Goal: Information Seeking & Learning: Compare options

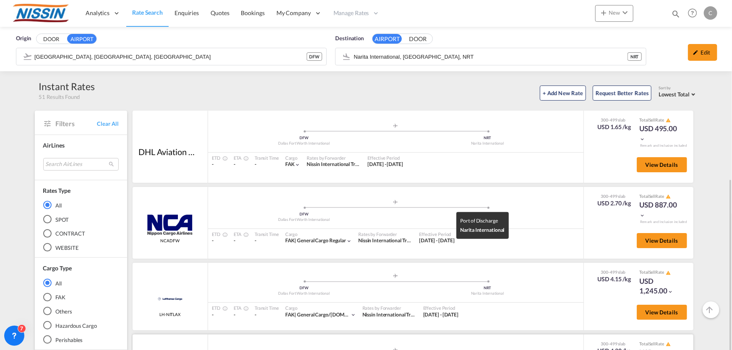
scroll to position [114, 0]
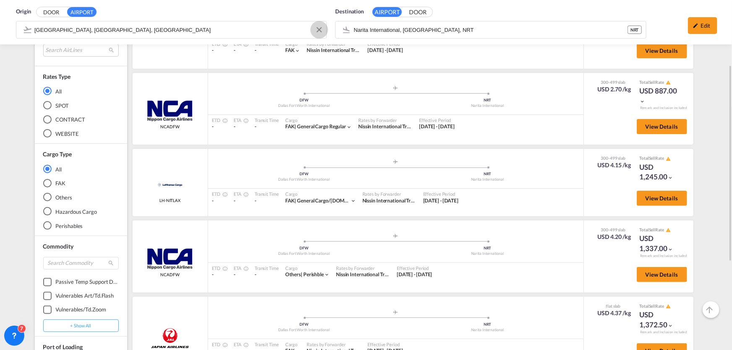
click at [318, 29] on button "Clear Input" at bounding box center [319, 29] width 13 height 13
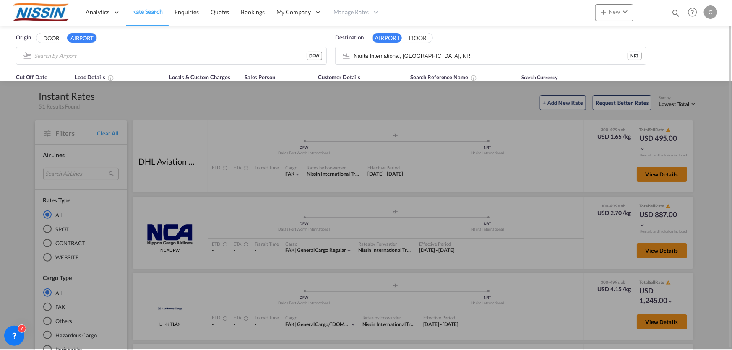
scroll to position [0, 0]
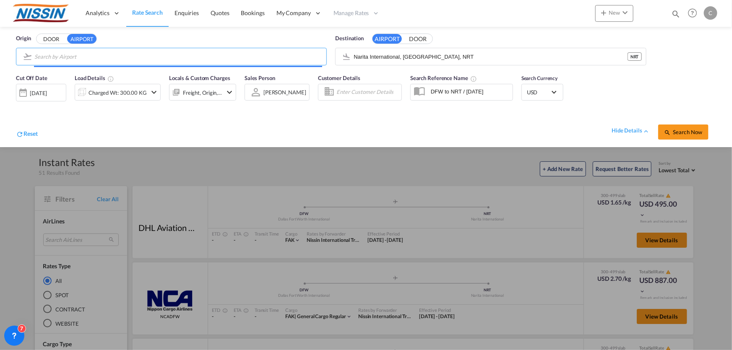
click at [177, 57] on input "Search by Airport" at bounding box center [178, 56] width 288 height 13
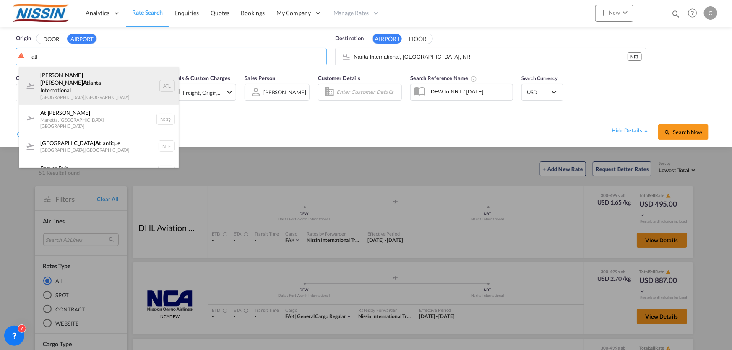
click at [143, 74] on div "Hartsfield Jackson Atl anta International Atlanta , United States ATL" at bounding box center [98, 86] width 159 height 38
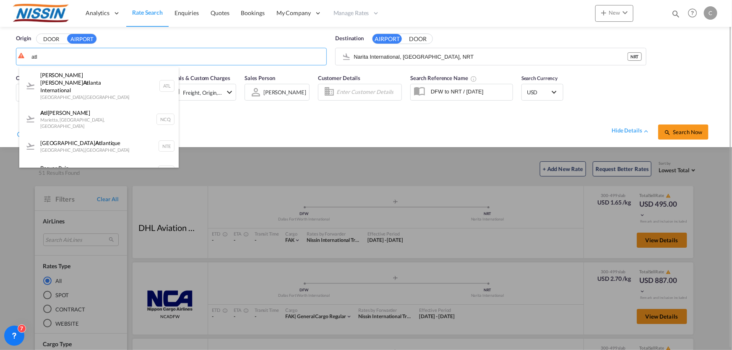
type input "Hartsfield Jackson Atlanta International, Atlanta, ATL"
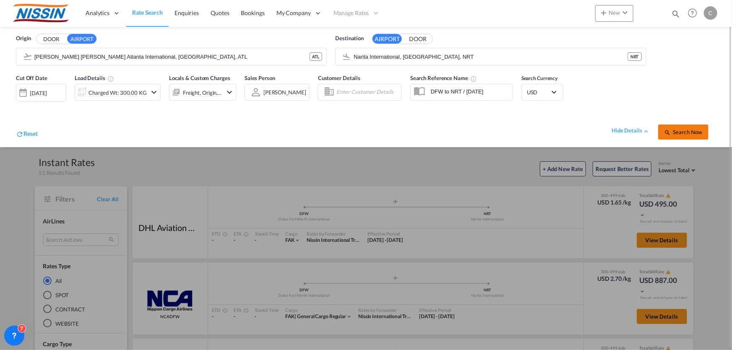
click at [689, 133] on span "Search Now" at bounding box center [683, 132] width 38 height 7
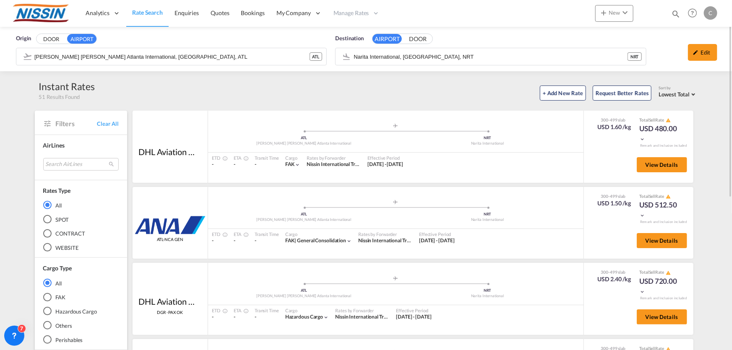
click at [45, 310] on div "Hazardous Cargo" at bounding box center [47, 311] width 8 height 8
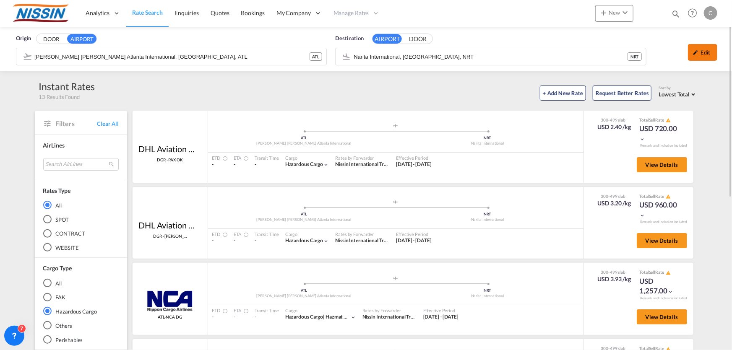
click at [705, 53] on div "Edit" at bounding box center [702, 52] width 29 height 17
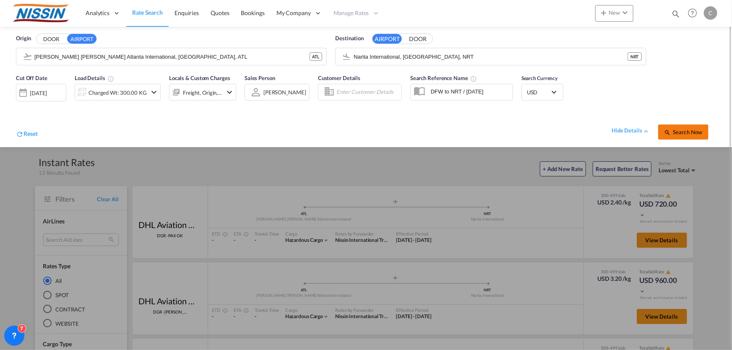
click at [695, 131] on span "Search Now" at bounding box center [683, 132] width 38 height 7
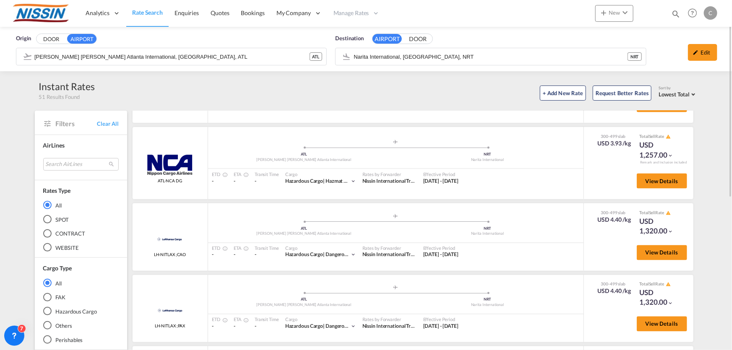
scroll to position [671, 0]
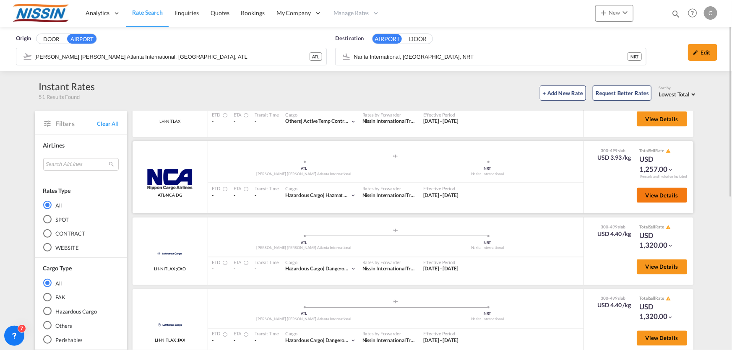
click at [646, 198] on span "View Details" at bounding box center [662, 195] width 33 height 7
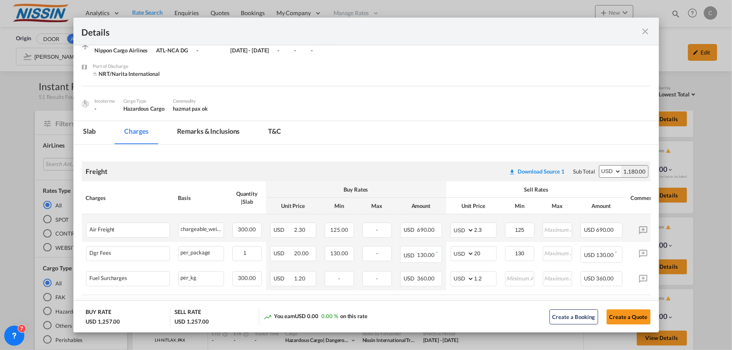
scroll to position [0, 0]
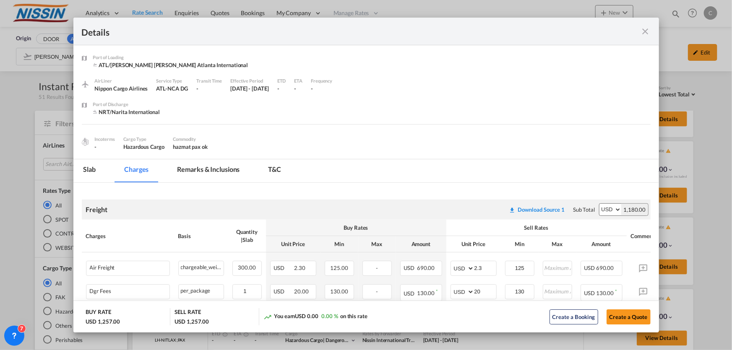
click at [647, 29] on md-icon "icon-close fg-AAA8AD m-0 cursor" at bounding box center [646, 31] width 10 height 10
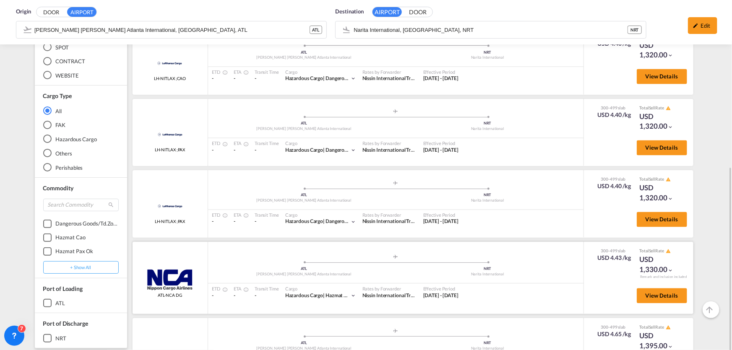
scroll to position [229, 0]
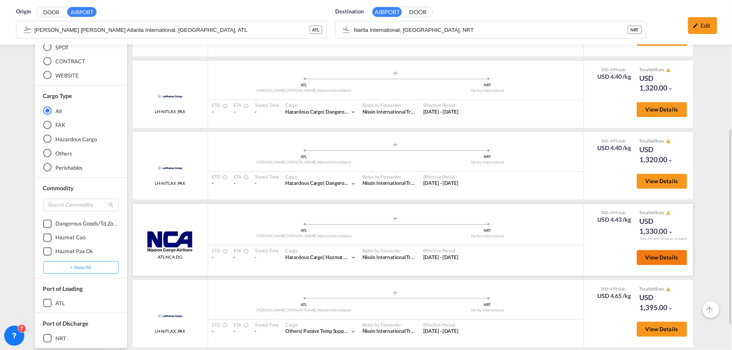
click at [648, 255] on span "View Details" at bounding box center [662, 258] width 33 height 7
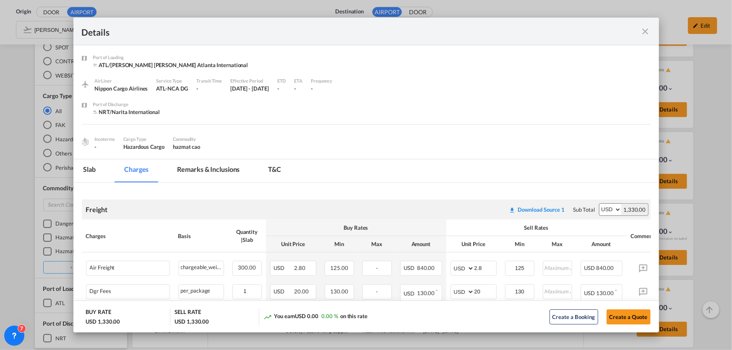
click at [644, 29] on md-icon "icon-close fg-AAA8AD m-0 cursor" at bounding box center [646, 31] width 10 height 10
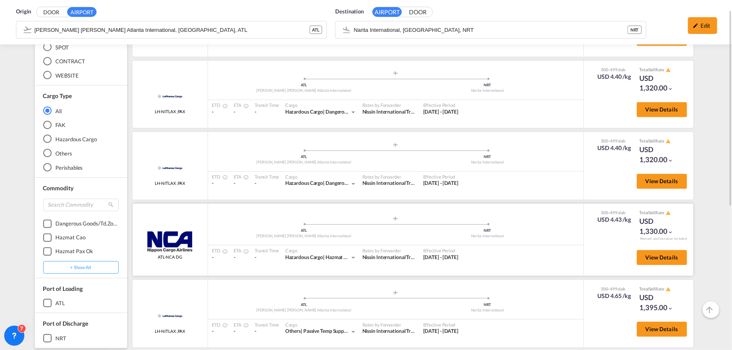
scroll to position [114, 0]
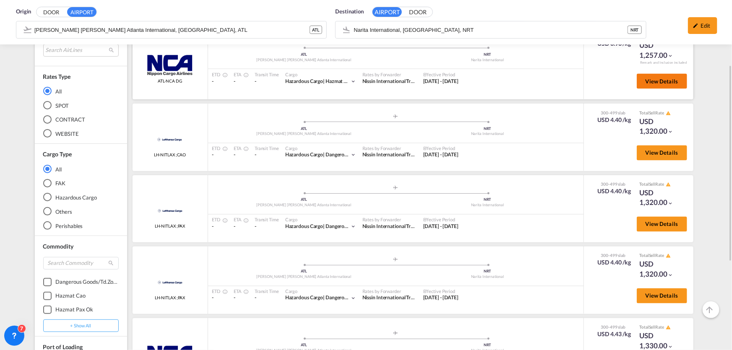
click at [657, 81] on span "View Details" at bounding box center [662, 81] width 33 height 7
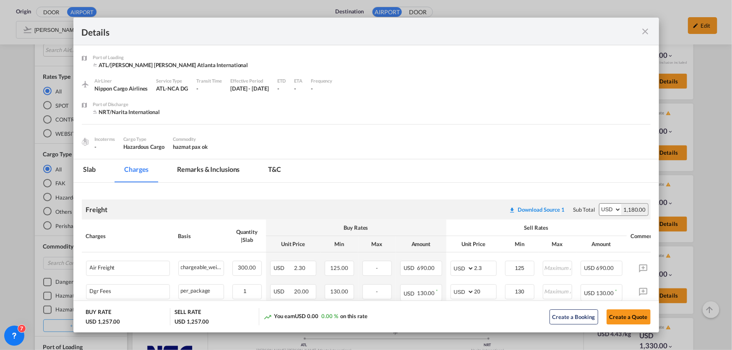
click at [196, 91] on div "-" at bounding box center [209, 89] width 26 height 8
click at [196, 90] on div "-" at bounding box center [209, 89] width 26 height 8
click at [646, 29] on md-icon "icon-close fg-AAA8AD m-0 cursor" at bounding box center [646, 31] width 10 height 10
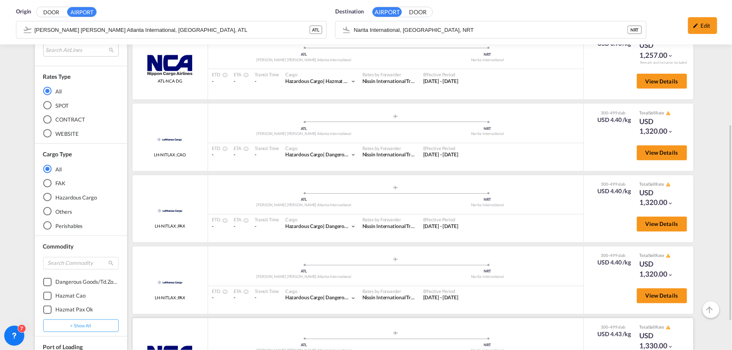
scroll to position [267, 0]
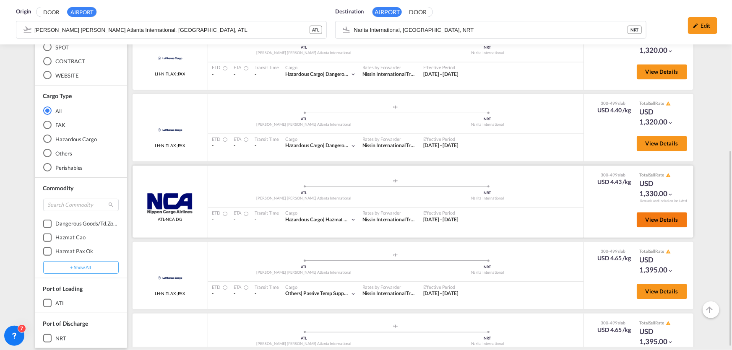
click at [650, 224] on button "View Details" at bounding box center [662, 219] width 50 height 15
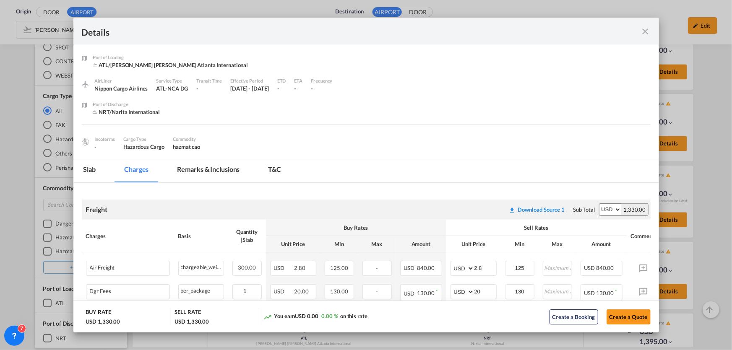
click at [641, 28] on md-icon "icon-close fg-AAA8AD m-0 cursor" at bounding box center [646, 31] width 10 height 10
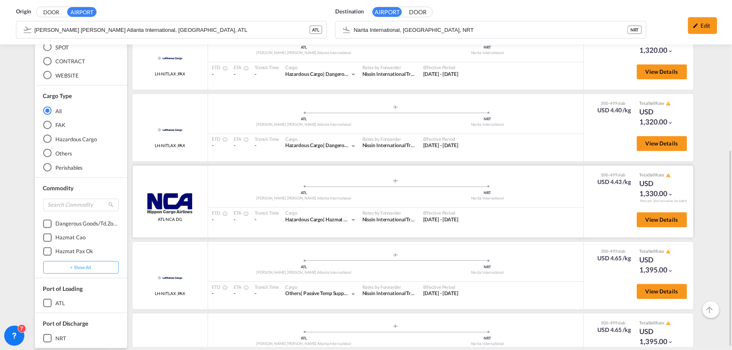
click at [654, 227] on div "View Details" at bounding box center [659, 222] width 57 height 24
click at [653, 220] on span "View Details" at bounding box center [662, 219] width 33 height 7
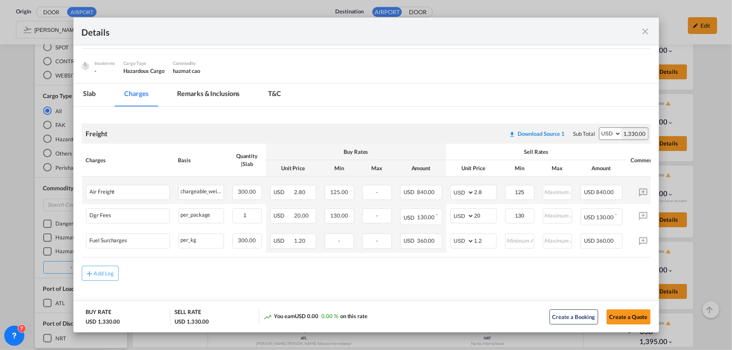
scroll to position [78, 0]
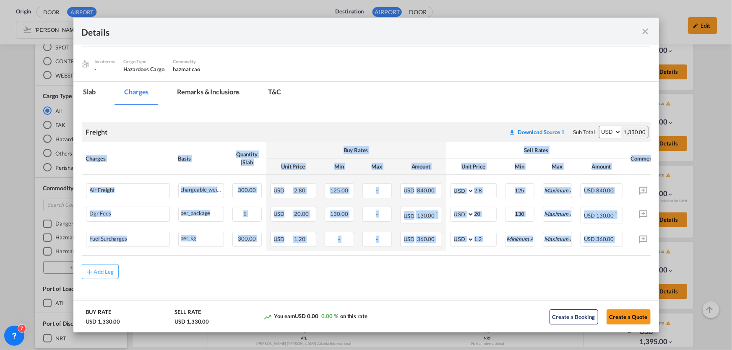
drag, startPoint x: 575, startPoint y: 256, endPoint x: 612, endPoint y: 255, distance: 37.0
click at [612, 255] on air-lcl-rate-modification "Freight Please enter leg name Leg Name Already Exists Download Source 1 Sub Tot…" at bounding box center [366, 197] width 569 height 166
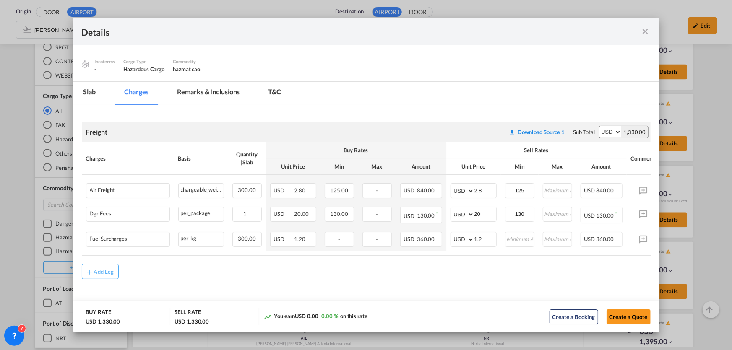
click at [643, 32] on md-icon "icon-close fg-AAA8AD m-0 cursor" at bounding box center [646, 31] width 10 height 10
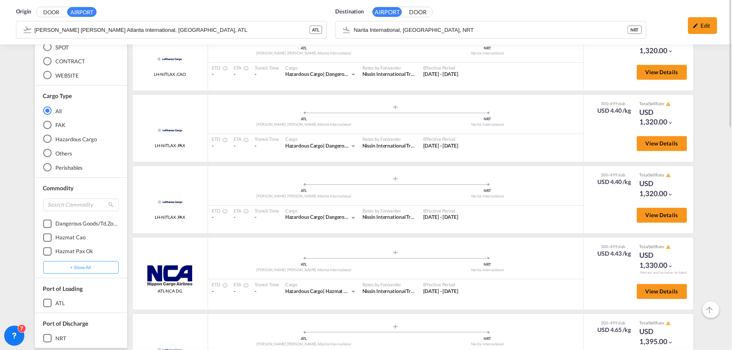
scroll to position [80, 0]
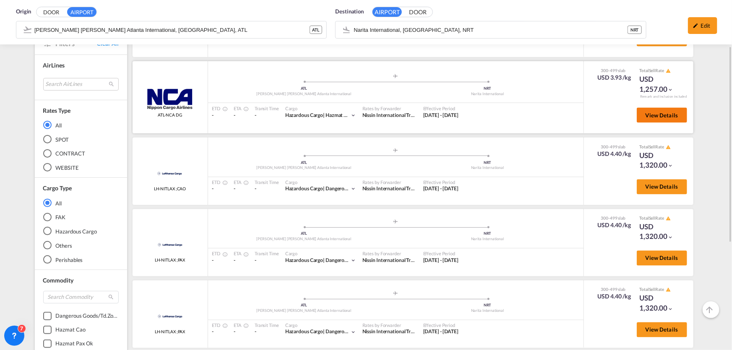
click at [647, 112] on span "View Details" at bounding box center [662, 115] width 33 height 7
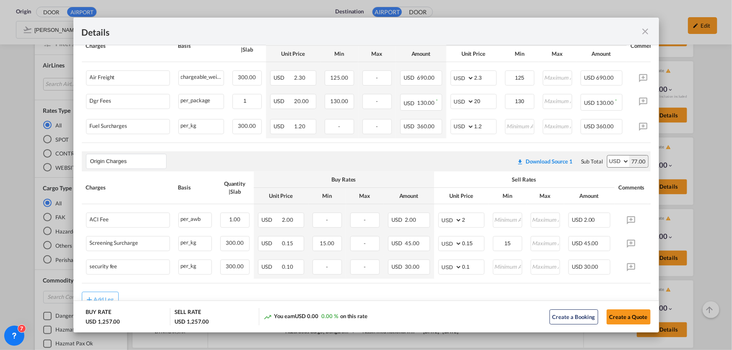
scroll to position [76, 0]
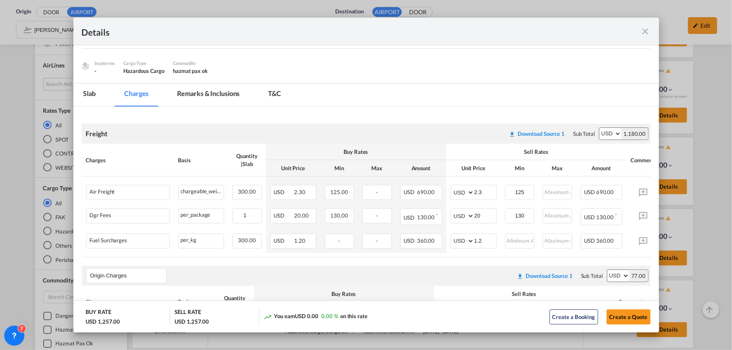
click at [646, 28] on md-icon "icon-close fg-AAA8AD m-0 cursor" at bounding box center [646, 31] width 10 height 10
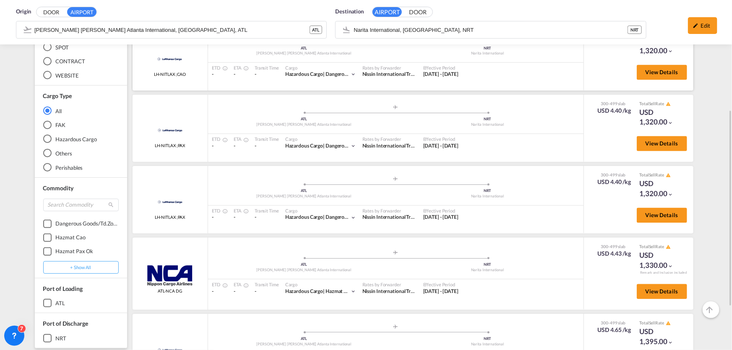
scroll to position [271, 0]
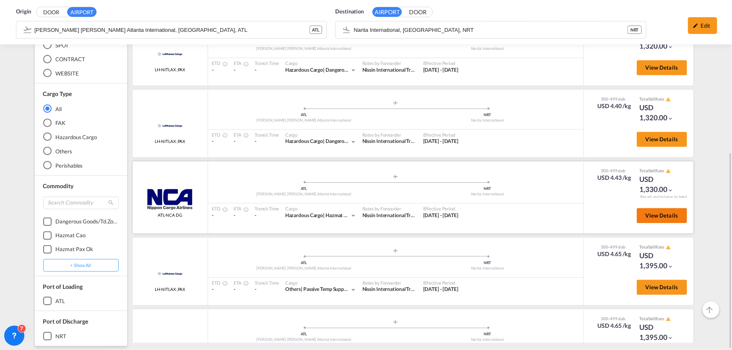
click at [646, 214] on span "View Details" at bounding box center [662, 215] width 33 height 7
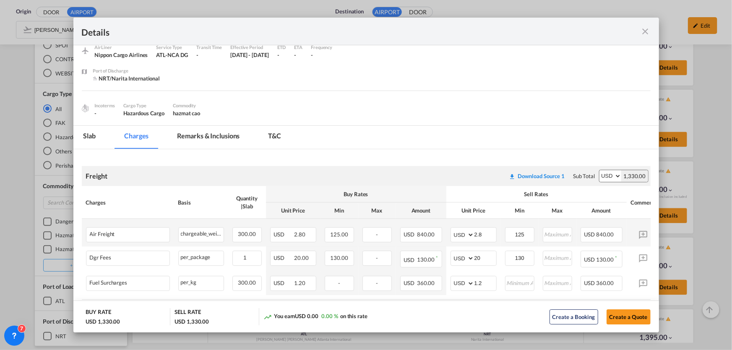
scroll to position [78, 0]
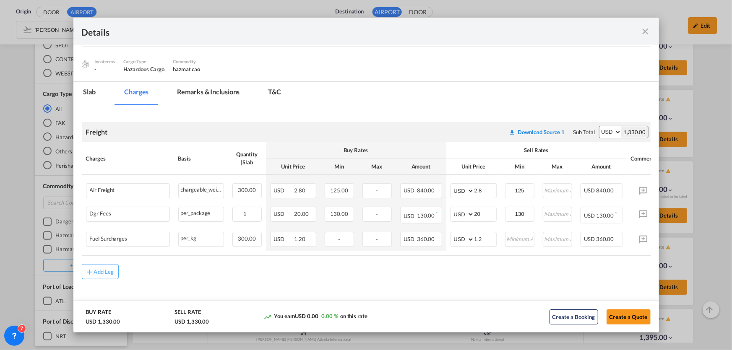
click at [646, 31] on md-icon "icon-close fg-AAA8AD m-0 cursor" at bounding box center [646, 31] width 10 height 10
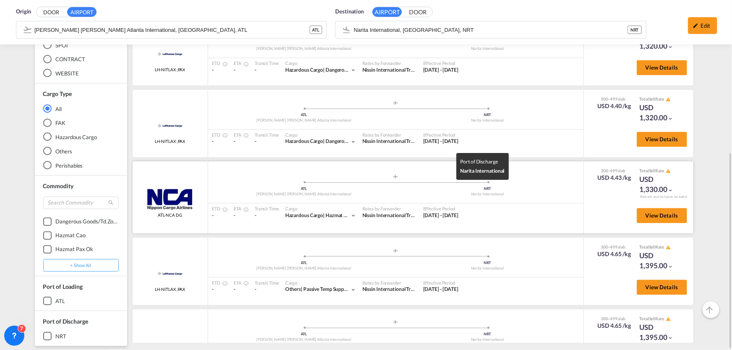
scroll to position [156, 0]
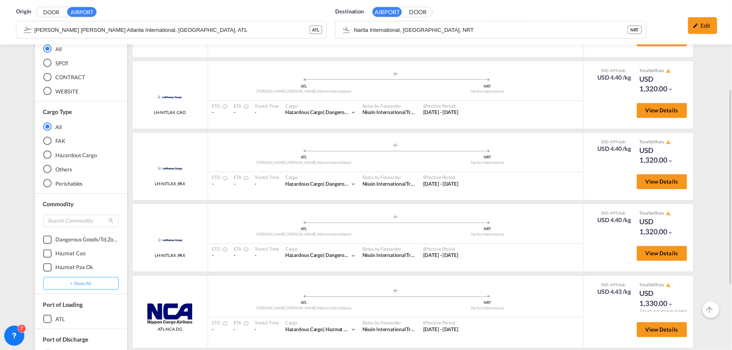
click at [47, 318] on div "ATL" at bounding box center [47, 319] width 8 height 8
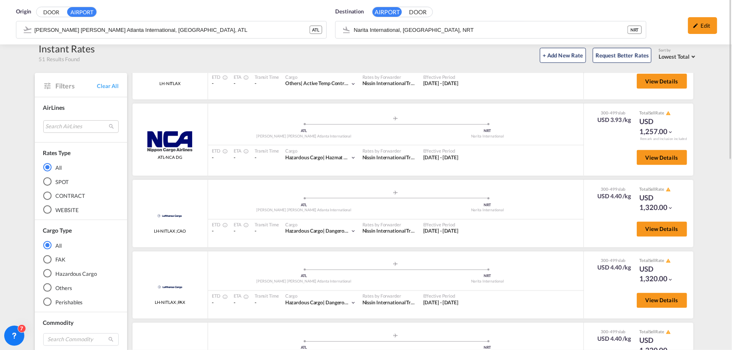
scroll to position [0, 0]
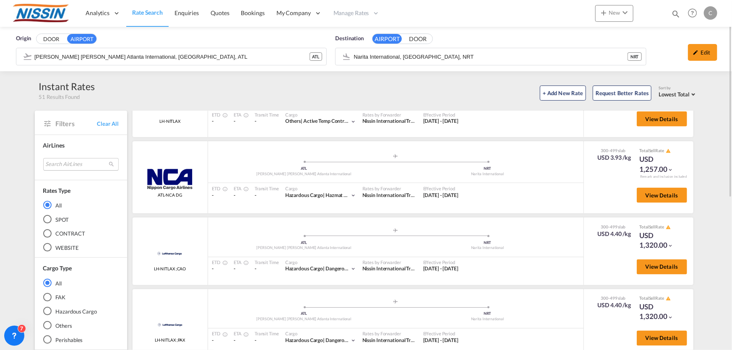
click at [78, 163] on md-select "Search AirLines air express s.a. cma cgm air cargo ddwl logistics fast logistic…" at bounding box center [81, 164] width 76 height 13
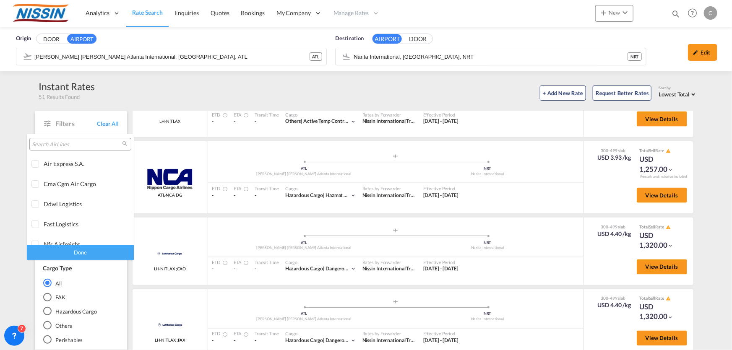
click at [83, 143] on input "search" at bounding box center [77, 145] width 90 height 8
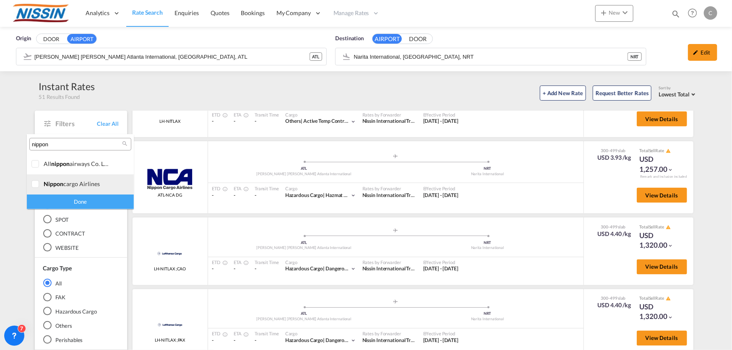
type input "nippon"
click at [34, 182] on div at bounding box center [35, 184] width 8 height 8
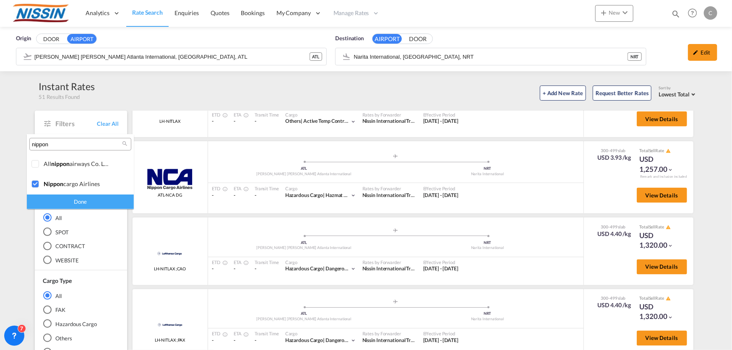
click at [102, 201] on div "Done" at bounding box center [80, 202] width 107 height 15
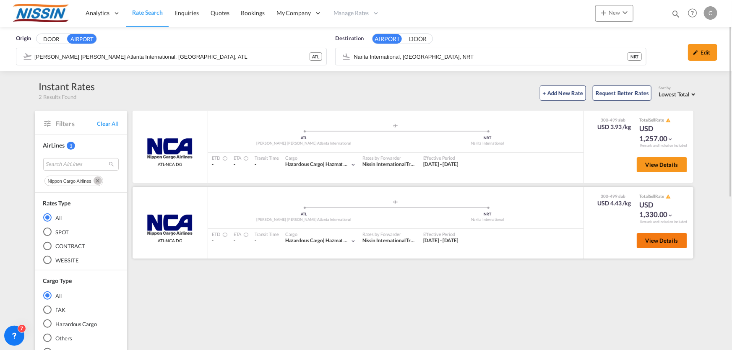
click at [664, 245] on button "View Details" at bounding box center [662, 240] width 50 height 15
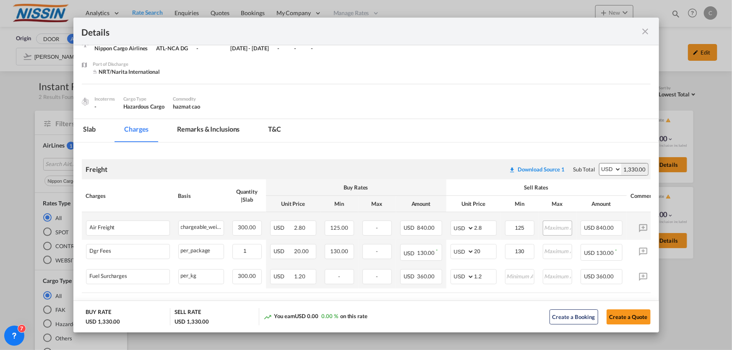
scroll to position [2, 0]
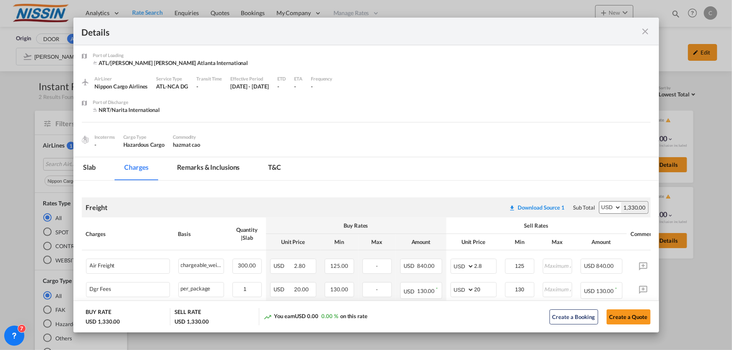
click at [646, 29] on md-icon "icon-close fg-AAA8AD m-0 cursor" at bounding box center [646, 31] width 10 height 10
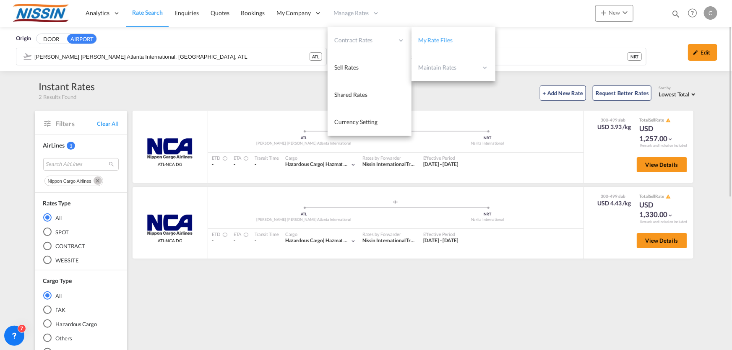
click at [439, 40] on span "My Rate Files" at bounding box center [435, 39] width 34 height 7
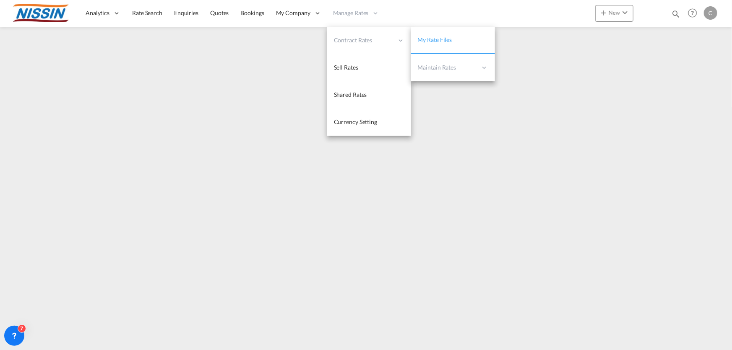
click at [440, 40] on span "My Rate Files" at bounding box center [435, 39] width 34 height 7
click at [441, 40] on span "My Rate Files" at bounding box center [435, 39] width 34 height 7
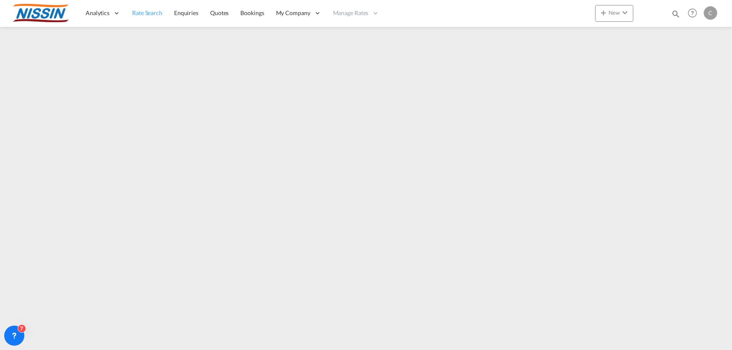
click at [144, 14] on span "Rate Search" at bounding box center [147, 12] width 30 height 7
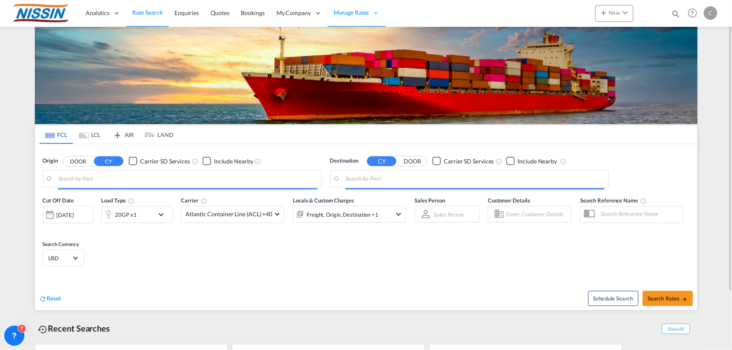
type input "[GEOGRAPHIC_DATA], [GEOGRAPHIC_DATA], USLGB"
type input "[GEOGRAPHIC_DATA], JPTYO"
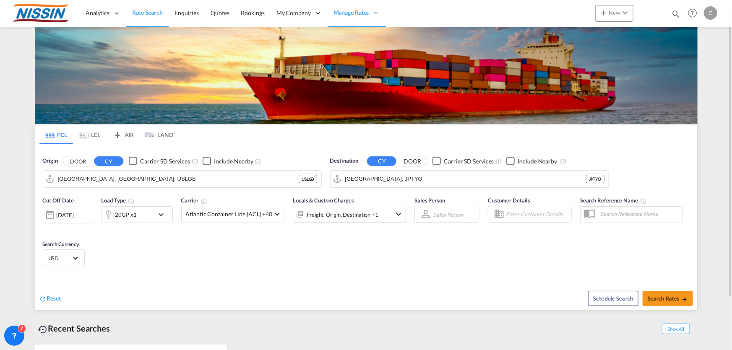
click at [126, 136] on md-tab-item "AIR" at bounding box center [124, 134] width 34 height 18
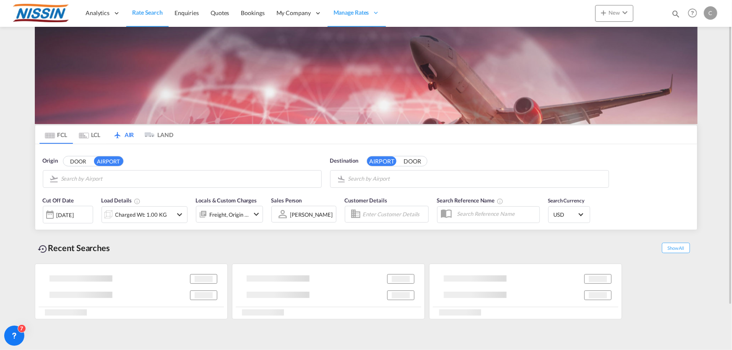
type input "Hartsfield Jackson Atlanta International, Atlanta, ATL"
type input "Narita International, [GEOGRAPHIC_DATA], NRT"
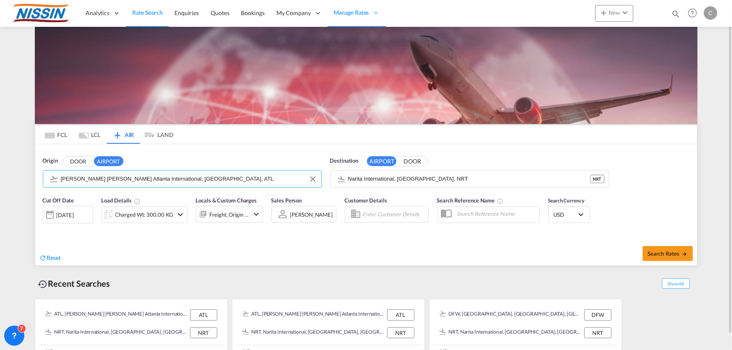
click at [118, 179] on input "Hartsfield Jackson Atlanta International, Atlanta, ATL" at bounding box center [189, 179] width 256 height 13
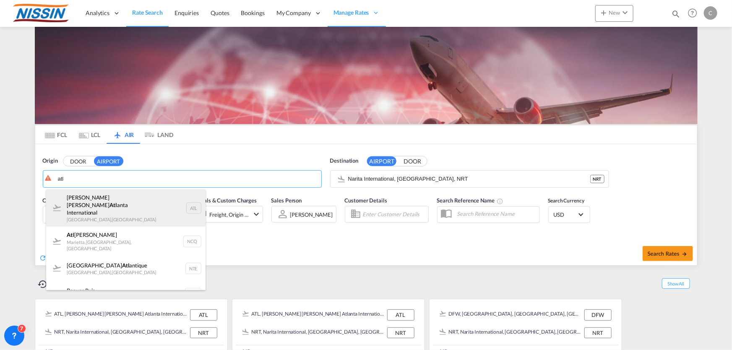
click at [150, 197] on div "Hartsfield Jackson Atl anta International Atlanta , United States ATL" at bounding box center [125, 209] width 159 height 38
type input "Hartsfield Jackson Atlanta International, Atlanta, ATL"
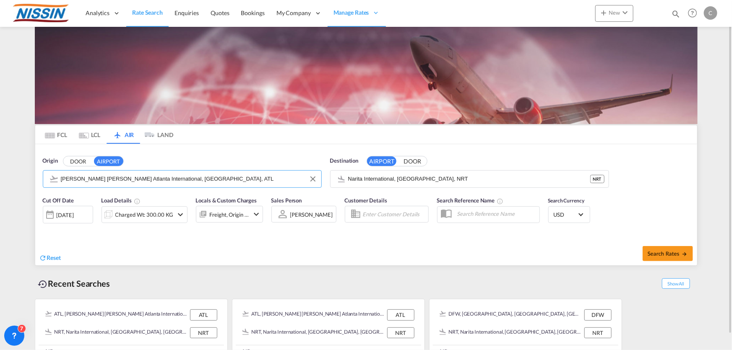
click at [178, 214] on md-icon "icon-chevron-down" at bounding box center [180, 215] width 10 height 10
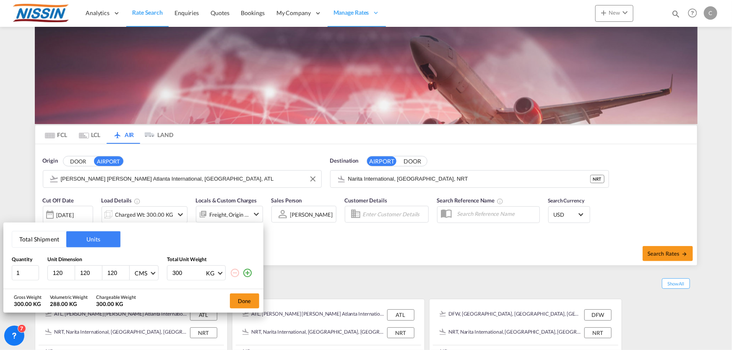
click at [184, 273] on input "300" at bounding box center [189, 273] width 34 height 14
type input "3"
type input "500"
click at [244, 301] on button "Done" at bounding box center [244, 301] width 29 height 15
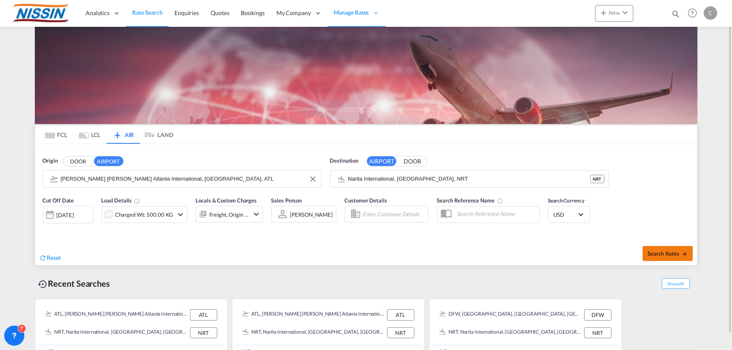
click at [664, 251] on span "Search Rates" at bounding box center [668, 253] width 40 height 7
type input "ATL to NRT / 10 Oct 2025"
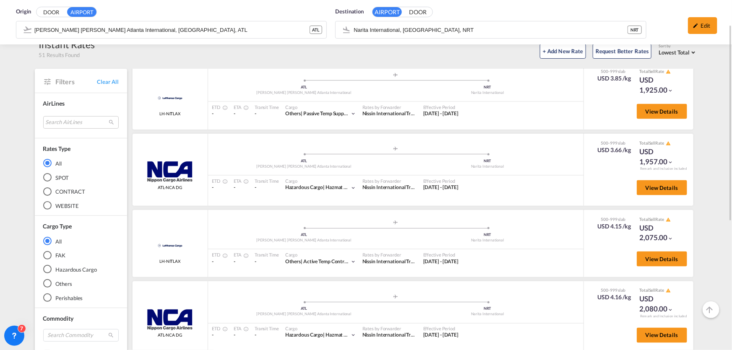
scroll to position [603, 0]
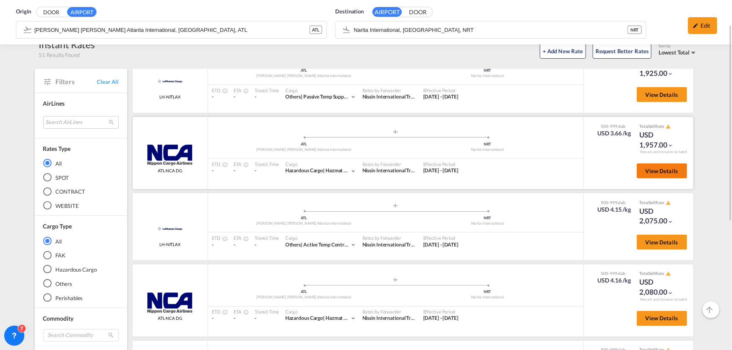
click at [638, 173] on button "View Details" at bounding box center [662, 171] width 50 height 15
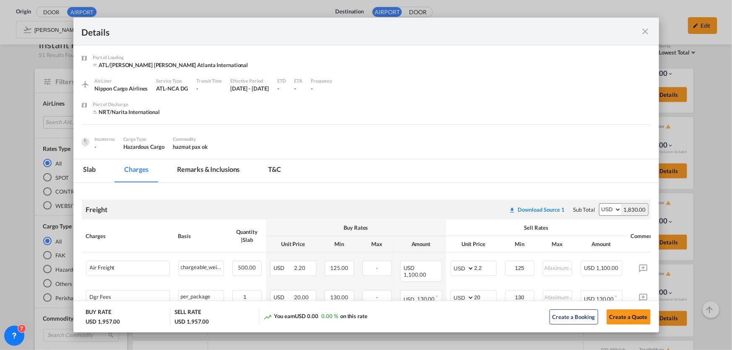
click at [648, 32] on md-icon "icon-close fg-AAA8AD m-0 cursor" at bounding box center [646, 31] width 10 height 10
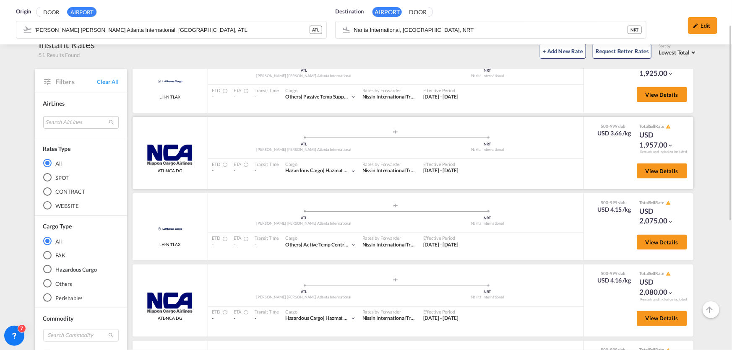
scroll to position [118, 0]
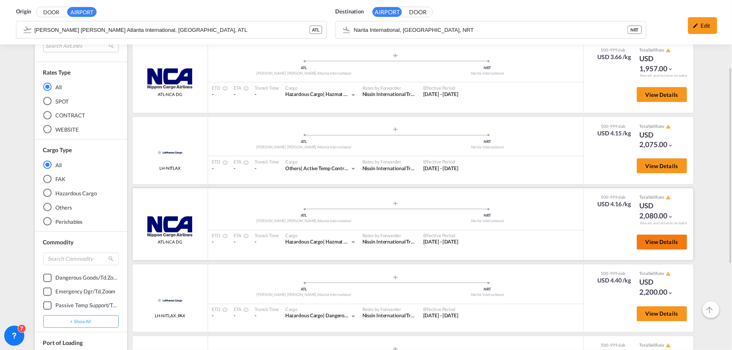
click at [646, 240] on span "View Details" at bounding box center [662, 242] width 33 height 7
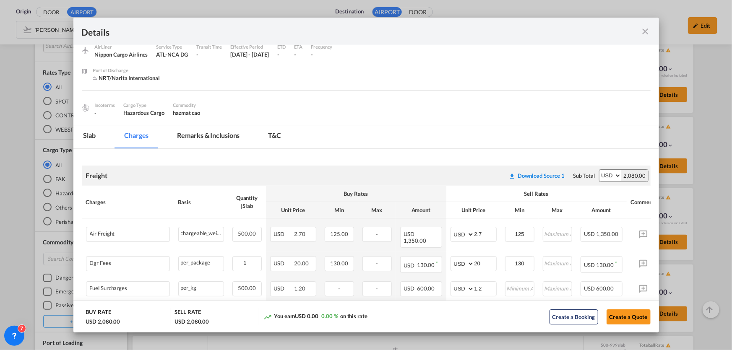
scroll to position [78, 0]
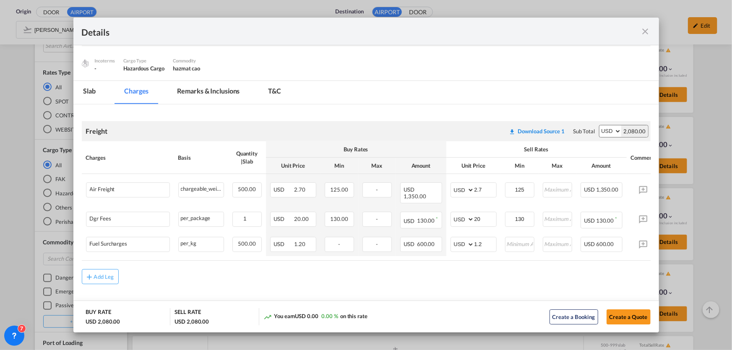
click at [646, 31] on md-icon "icon-close fg-AAA8AD m-0 cursor" at bounding box center [646, 31] width 10 height 10
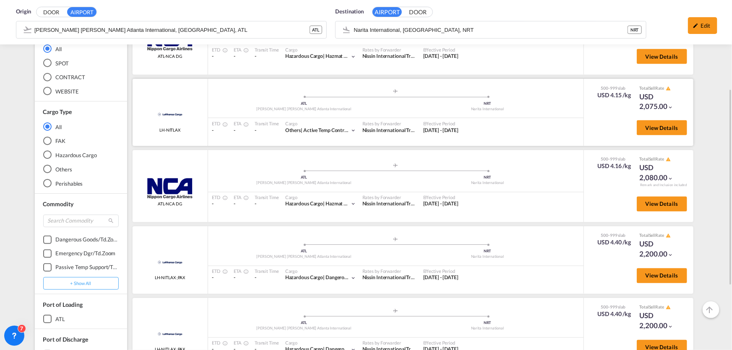
scroll to position [80, 0]
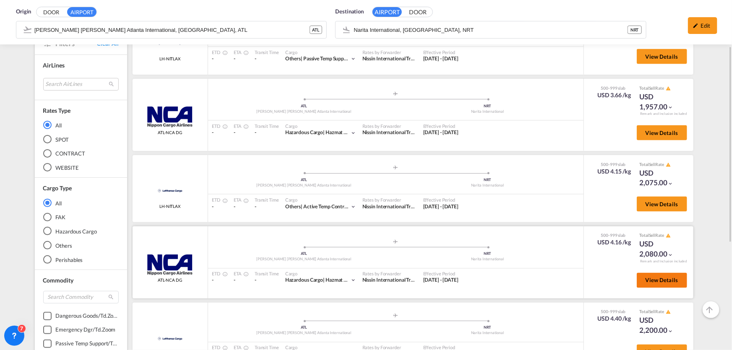
click at [659, 281] on span "View Details" at bounding box center [662, 280] width 33 height 7
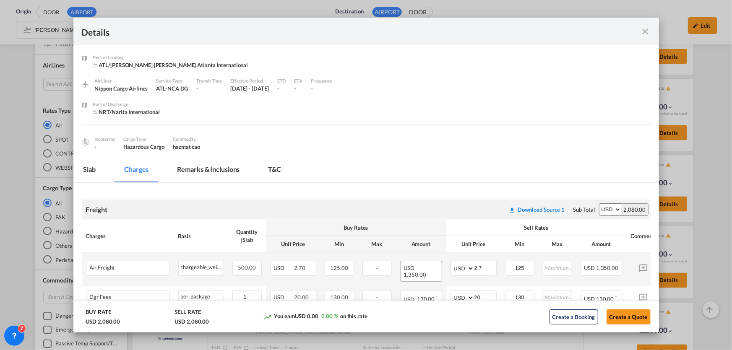
scroll to position [76, 0]
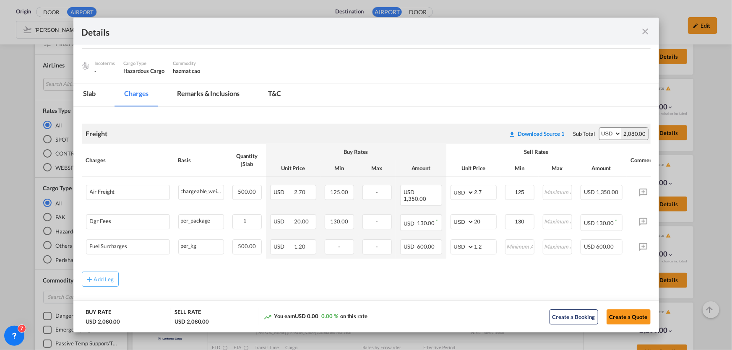
click at [648, 26] on md-icon "icon-close fg-AAA8AD m-0 cursor" at bounding box center [646, 31] width 10 height 10
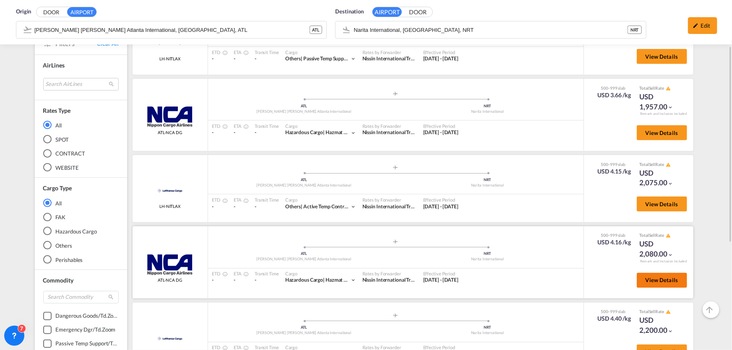
click at [638, 278] on button "View Details" at bounding box center [662, 280] width 50 height 15
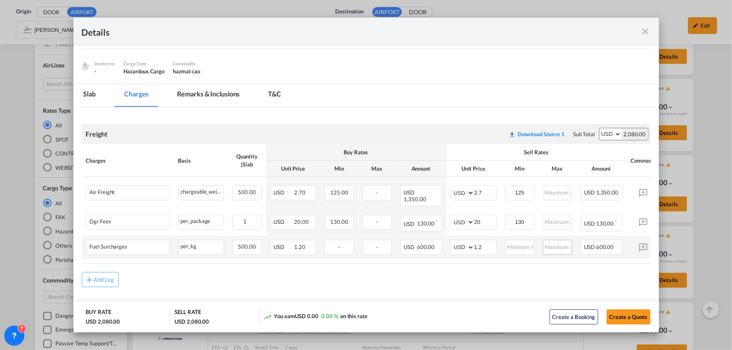
scroll to position [78, 0]
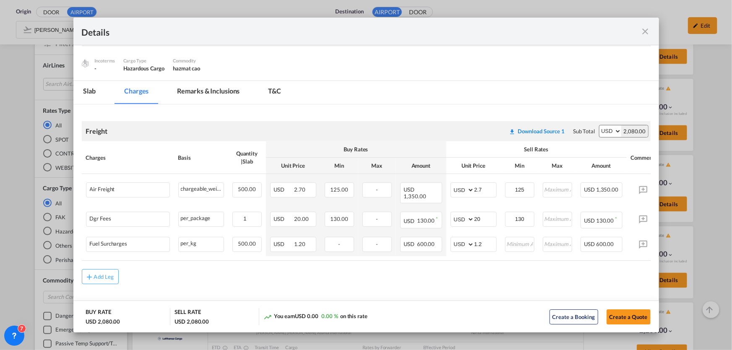
click at [646, 27] on md-icon "icon-close fg-AAA8AD m-0 cursor" at bounding box center [646, 31] width 10 height 10
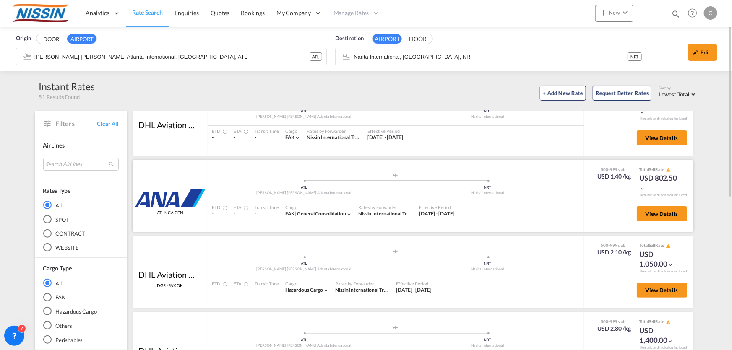
scroll to position [0, 0]
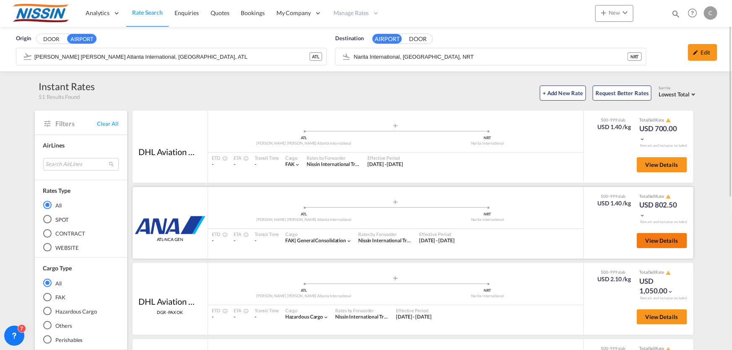
click at [661, 243] on span "View Details" at bounding box center [662, 240] width 33 height 7
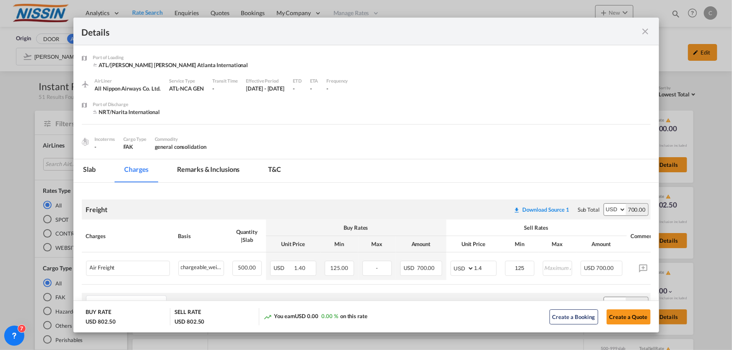
click at [647, 32] on md-icon "icon-close fg-AAA8AD m-0 cursor" at bounding box center [646, 31] width 10 height 10
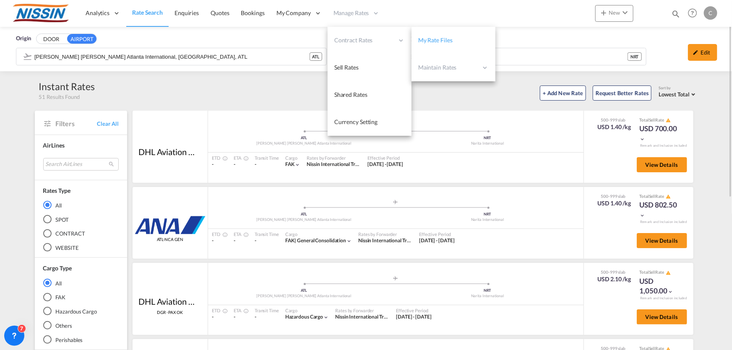
click at [429, 40] on span "My Rate Files" at bounding box center [435, 39] width 34 height 7
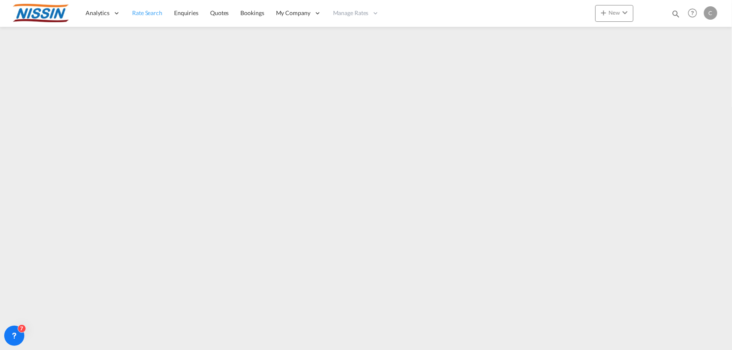
click at [145, 11] on span "Rate Search" at bounding box center [147, 12] width 30 height 7
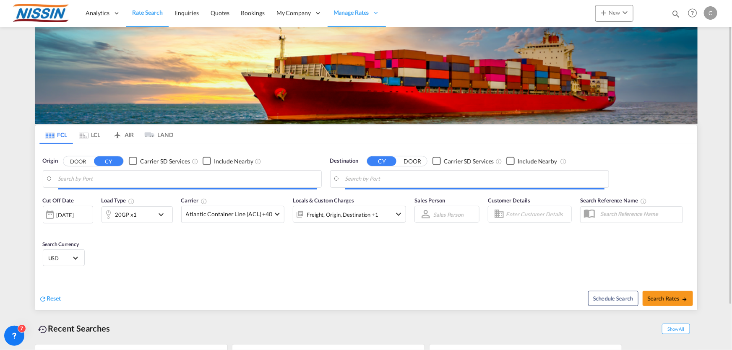
click at [126, 136] on md-tab-item "AIR" at bounding box center [124, 134] width 34 height 18
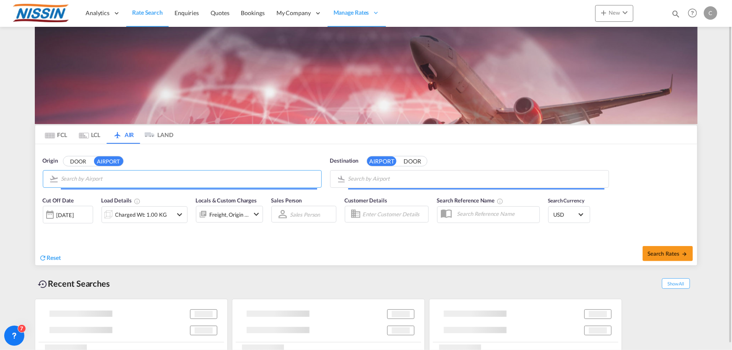
click at [125, 179] on input "Search by Airport" at bounding box center [189, 179] width 256 height 13
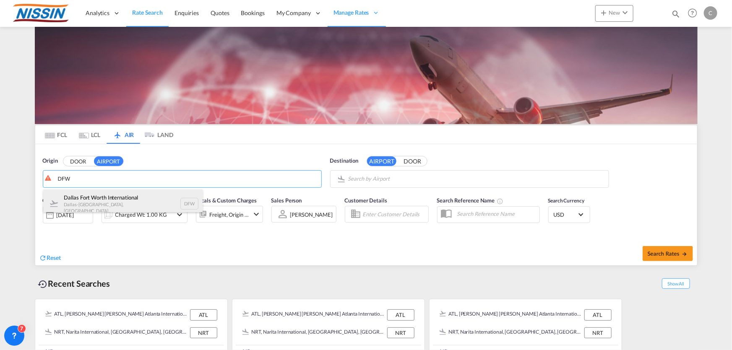
click at [123, 200] on div "Dallas Fort Worth International Dallas-Fort Worth , United States DFW" at bounding box center [122, 204] width 159 height 29
type input "Dallas Fort Worth International, Dallas-Fort Worth, DFW"
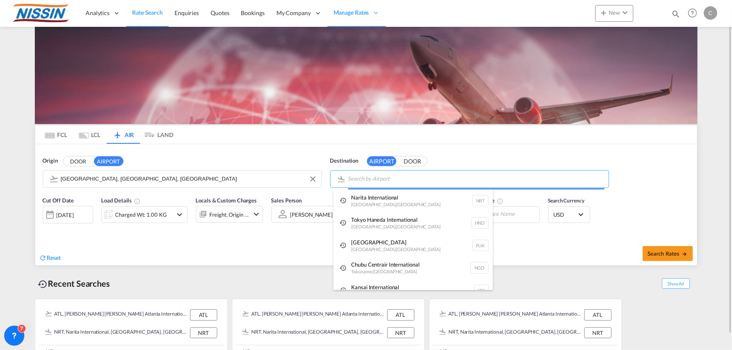
click at [403, 176] on body "Analytics Reports Dashboard Rate Search Enquiries Quotes Bookings" at bounding box center [366, 175] width 732 height 350
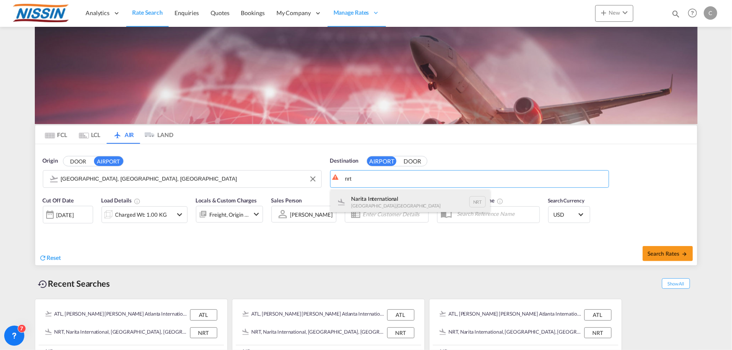
click at [397, 201] on div "Narita International [GEOGRAPHIC_DATA] , [GEOGRAPHIC_DATA] NRT" at bounding box center [410, 202] width 159 height 25
type input "Narita International, [GEOGRAPHIC_DATA], NRT"
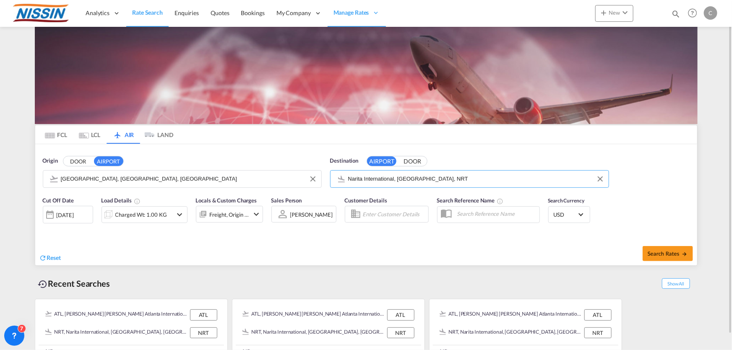
click at [183, 213] on md-icon "icon-chevron-down" at bounding box center [180, 215] width 10 height 10
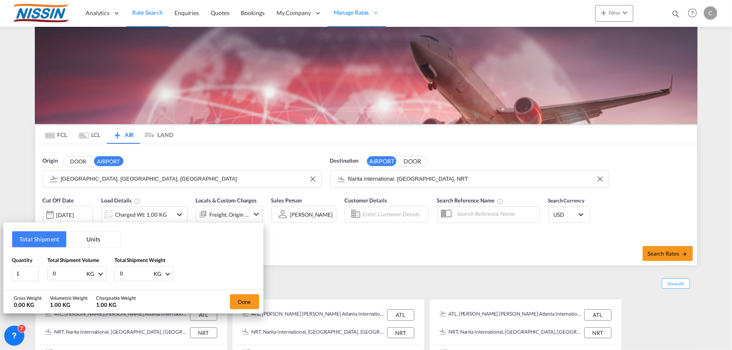
click at [89, 235] on button "Units" at bounding box center [93, 240] width 54 height 16
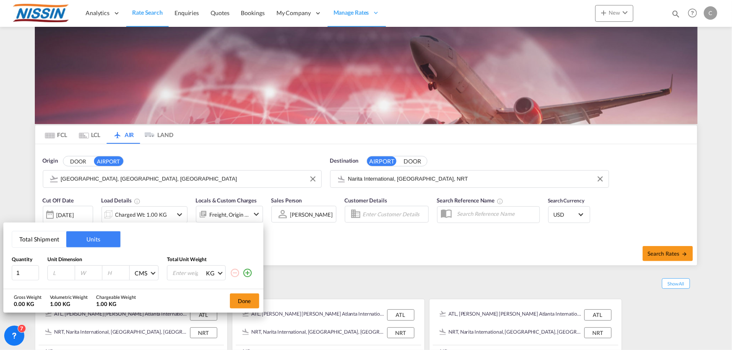
click at [55, 274] on input "number" at bounding box center [63, 273] width 23 height 8
type input "122"
type input "102"
type input "120"
type input "300"
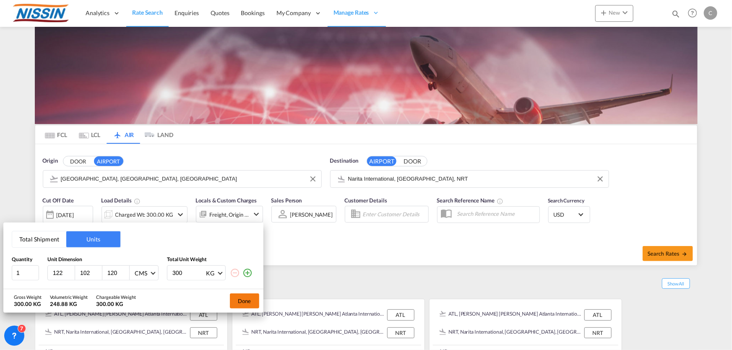
click at [243, 301] on button "Done" at bounding box center [244, 301] width 29 height 15
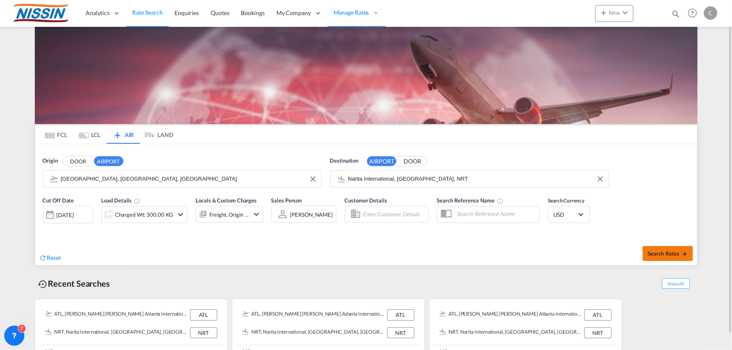
click at [654, 252] on span "Search Rates" at bounding box center [668, 253] width 40 height 7
type input "DFW to NRT / [DATE]"
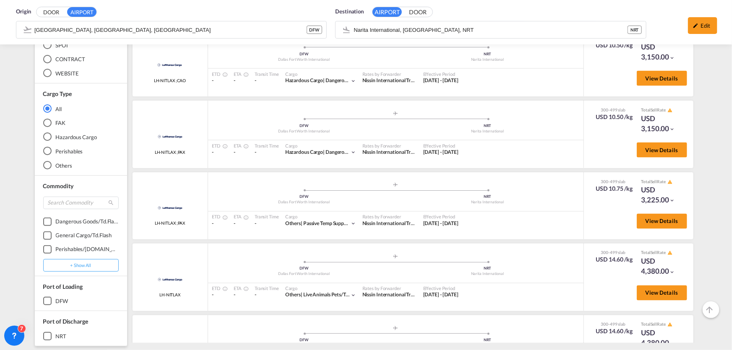
scroll to position [2727, 0]
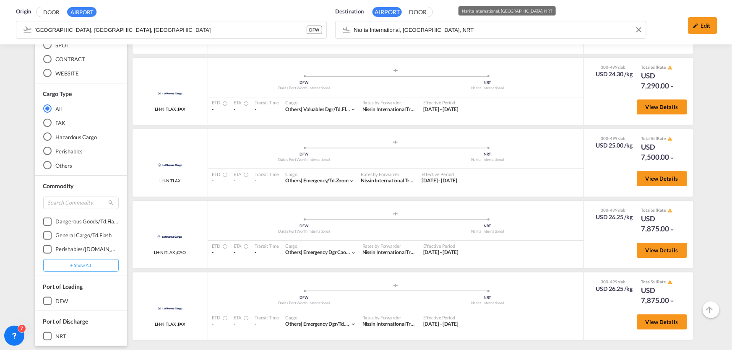
click at [465, 32] on div "Destination AIRPORT DOOR Narita International, Tokyo, NRT" at bounding box center [490, 23] width 319 height 41
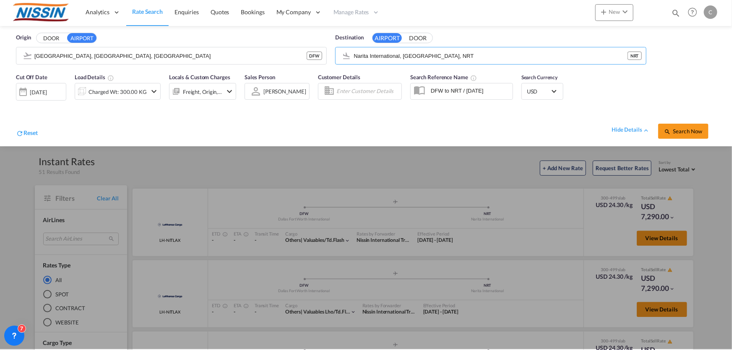
scroll to position [0, 0]
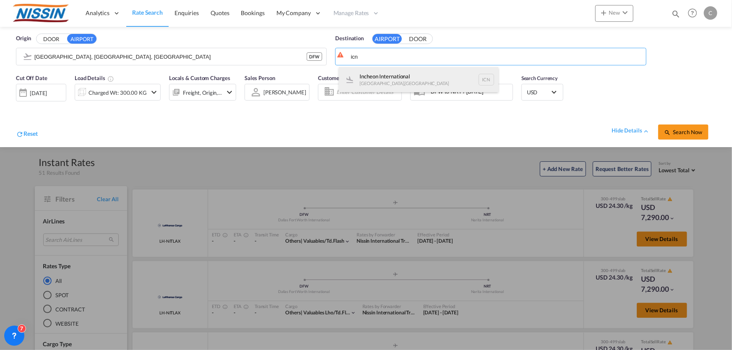
click at [417, 73] on div "Incheon International [GEOGRAPHIC_DATA] , [GEOGRAPHIC_DATA] ICN" at bounding box center [418, 79] width 159 height 25
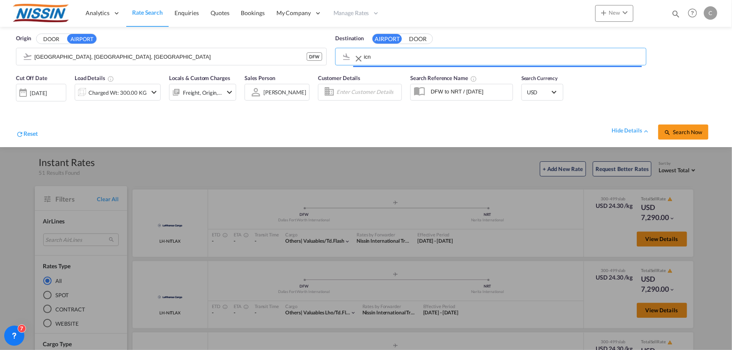
type input "Incheon International, [GEOGRAPHIC_DATA], ICN"
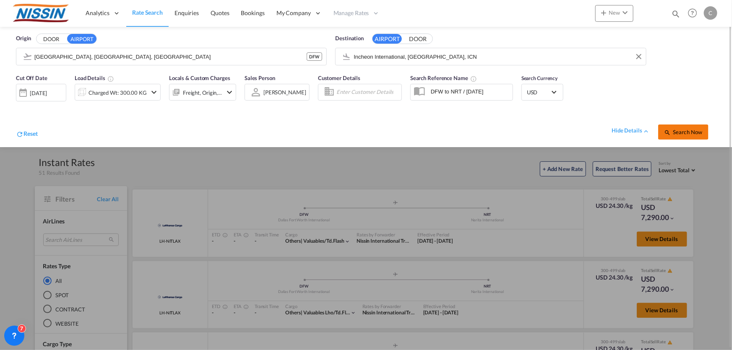
click at [694, 134] on span "Search Now" at bounding box center [683, 132] width 38 height 7
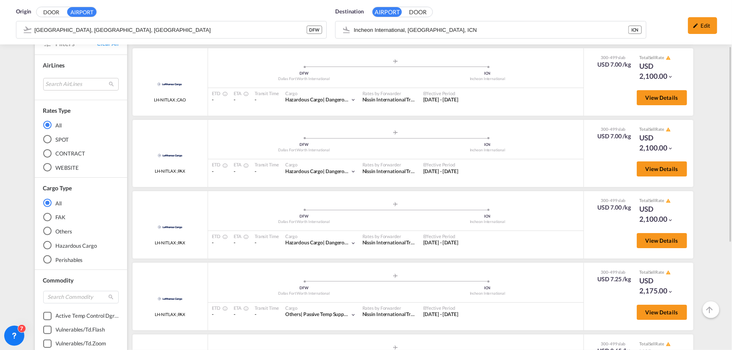
scroll to position [1355, 0]
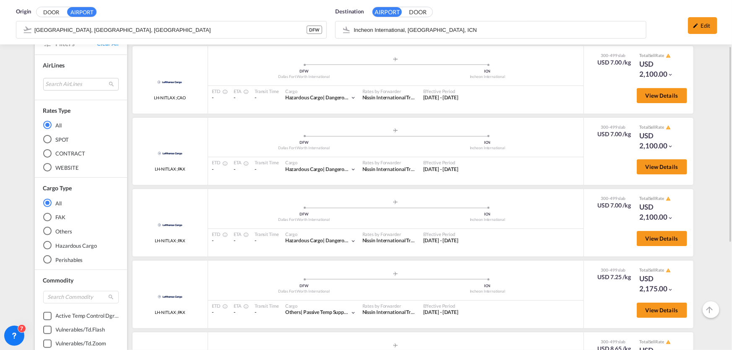
click at [449, 30] on div "Destination AIRPORT DOOR Incheon International, Seoul, ICN" at bounding box center [490, 23] width 319 height 41
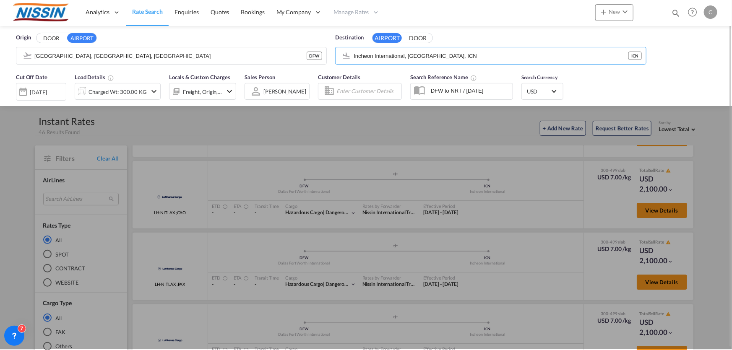
scroll to position [0, 0]
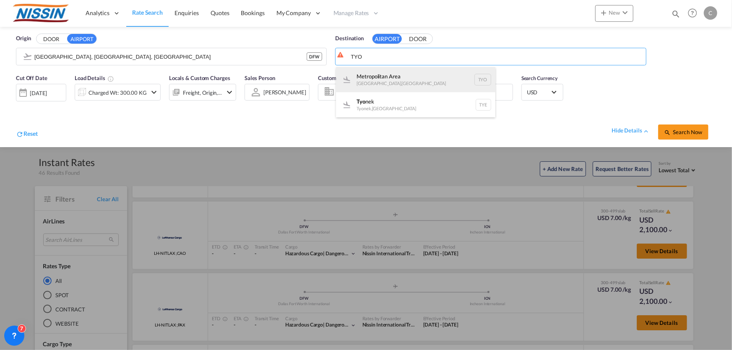
click at [396, 80] on div "Metropolitan Area Tokyo , Japan TYO" at bounding box center [415, 79] width 159 height 25
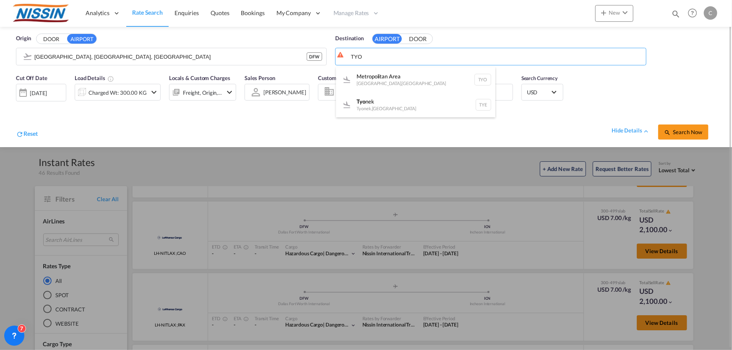
type input "Metropolitan Area, Tokyo, TYO"
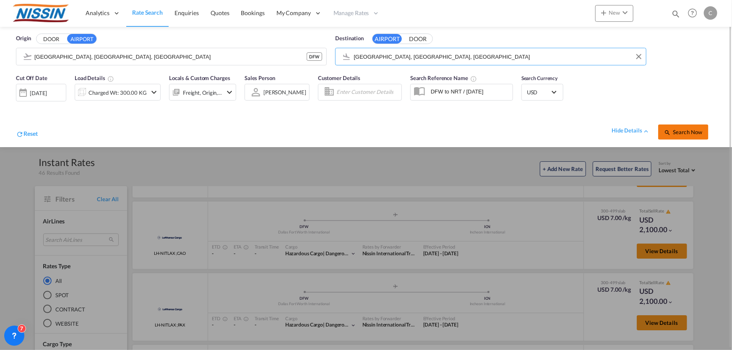
click at [667, 130] on md-icon "icon-magnify" at bounding box center [667, 132] width 7 height 7
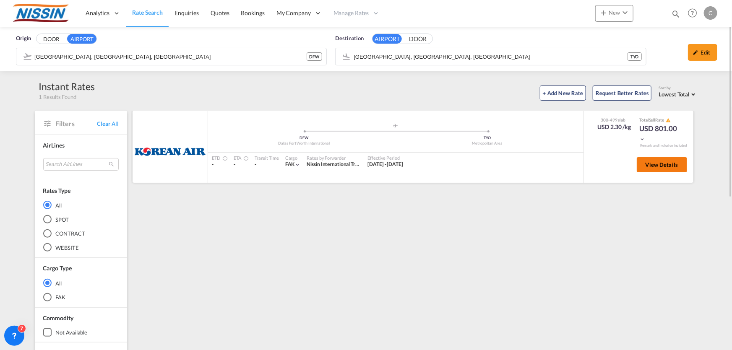
click at [664, 167] on span "View Details" at bounding box center [662, 165] width 33 height 7
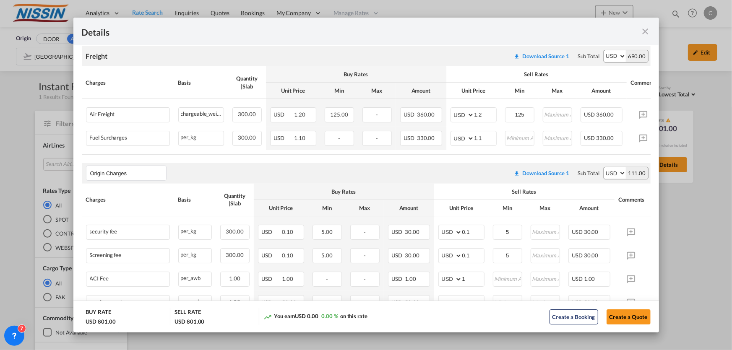
scroll to position [190, 0]
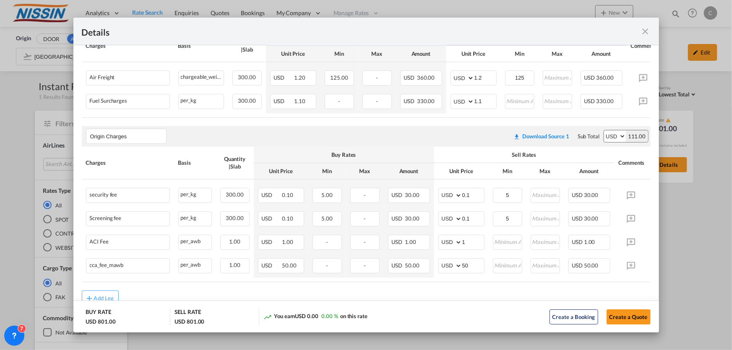
click at [645, 30] on md-icon "icon-close fg-AAA8AD m-0 cursor" at bounding box center [646, 31] width 10 height 10
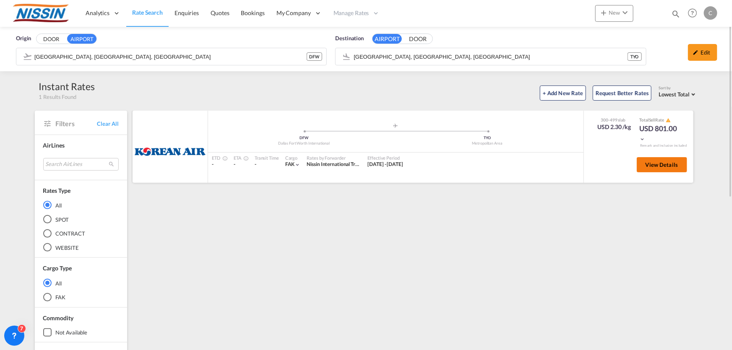
click at [656, 168] on button "View Details" at bounding box center [662, 164] width 50 height 15
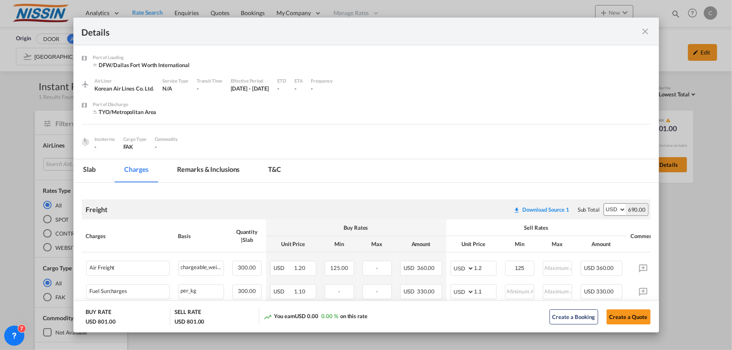
click at [645, 29] on md-icon "icon-close fg-AAA8AD m-0 cursor" at bounding box center [646, 31] width 10 height 10
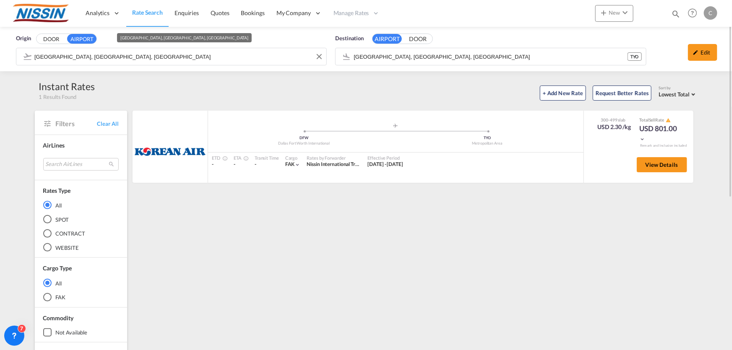
click at [182, 57] on input "Dallas Fort Worth International, Dallas-Fort Worth, DFW" at bounding box center [178, 56] width 288 height 13
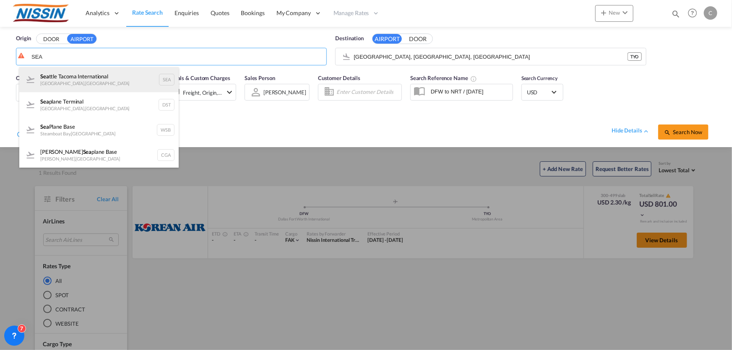
click at [71, 78] on div "Sea ttle Tacoma International [GEOGRAPHIC_DATA] , [GEOGRAPHIC_DATA]" at bounding box center [98, 79] width 159 height 25
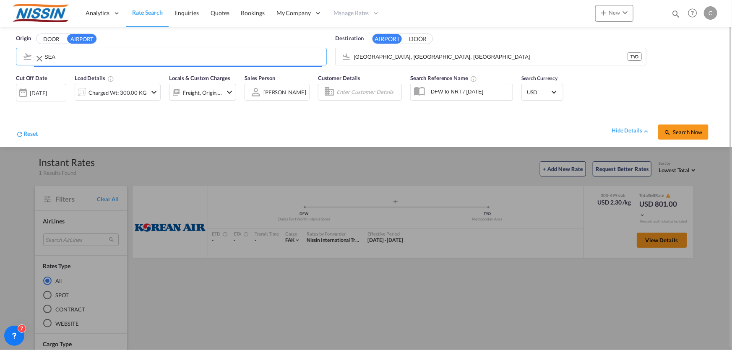
type input "Seattle Tacoma International, [GEOGRAPHIC_DATA], SEA"
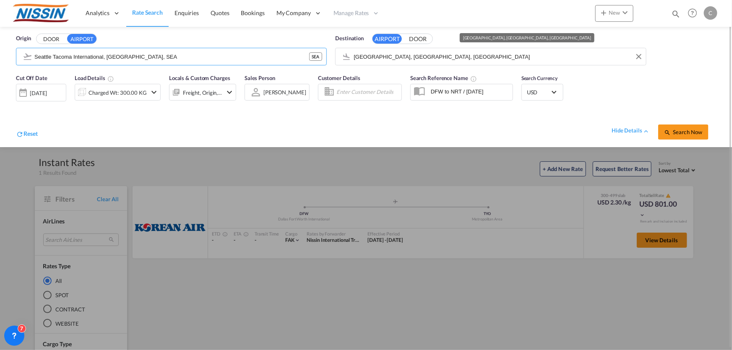
click at [433, 51] on input "Metropolitan Area, Tokyo, TYO" at bounding box center [498, 56] width 288 height 13
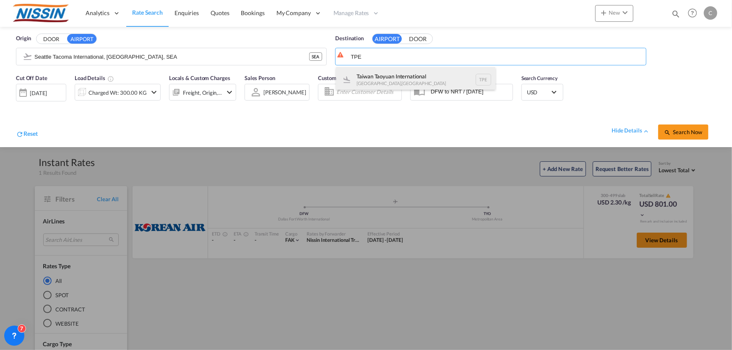
click at [420, 74] on div "Taiwan Taoyuan International Taipei , Taiwan TPE" at bounding box center [415, 79] width 159 height 25
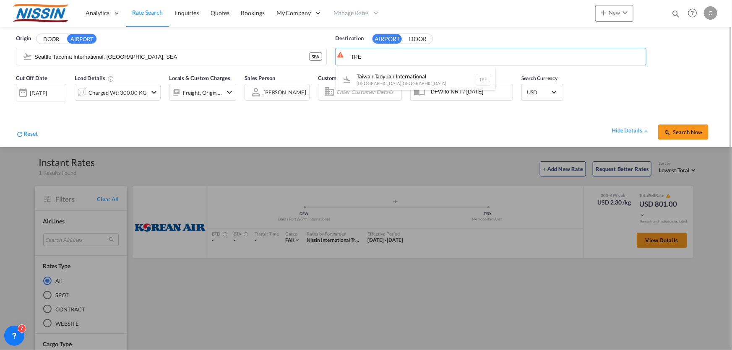
type input "Taiwan Taoyuan International, Taipei, TPE"
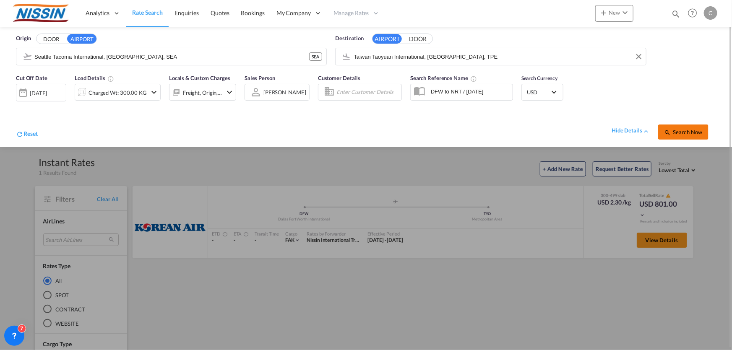
click at [679, 134] on span "Search Now" at bounding box center [683, 132] width 38 height 7
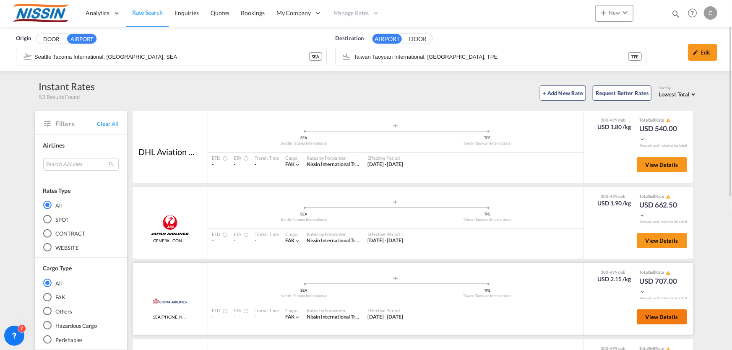
click at [653, 320] on button "View Details" at bounding box center [662, 317] width 50 height 15
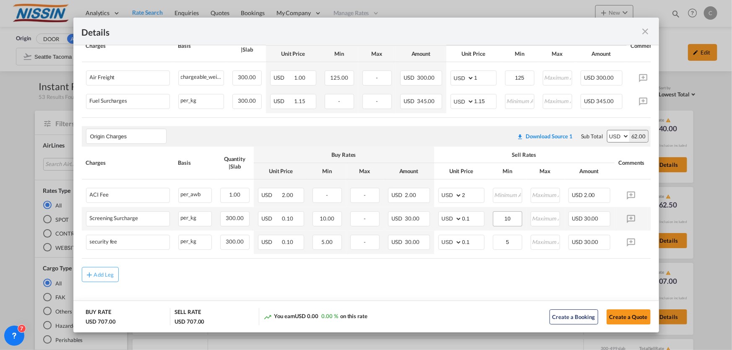
scroll to position [197, 0]
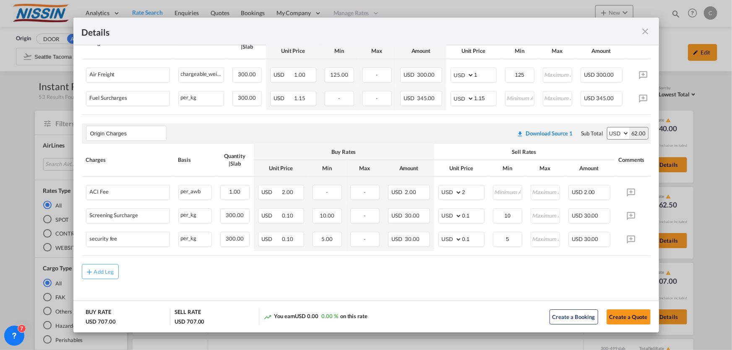
click at [645, 29] on md-icon "icon-close fg-AAA8AD m-0 cursor" at bounding box center [646, 31] width 10 height 10
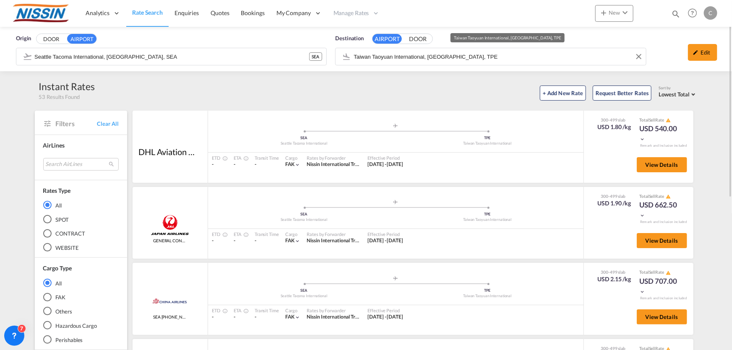
click at [461, 57] on input "Taiwan Taoyuan International, Taipei, TPE" at bounding box center [498, 56] width 288 height 13
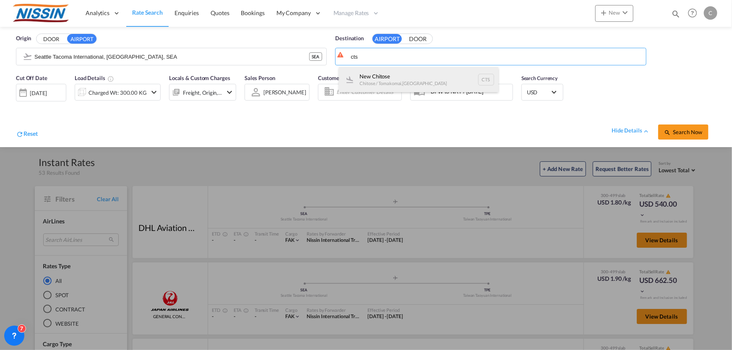
click at [416, 75] on div "New Chitose Chitose / Tomakomai , Japan CTS" at bounding box center [418, 79] width 159 height 25
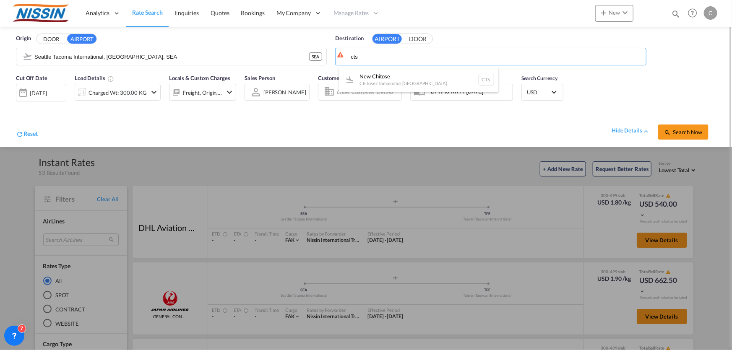
type input "New Chitose, Chitose / Tomakomai, CTS"
click at [684, 133] on span "Search Now" at bounding box center [683, 132] width 38 height 7
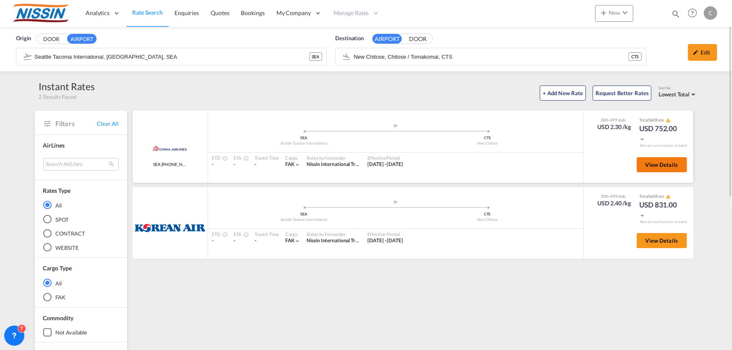
click at [669, 165] on span "View Details" at bounding box center [662, 165] width 33 height 7
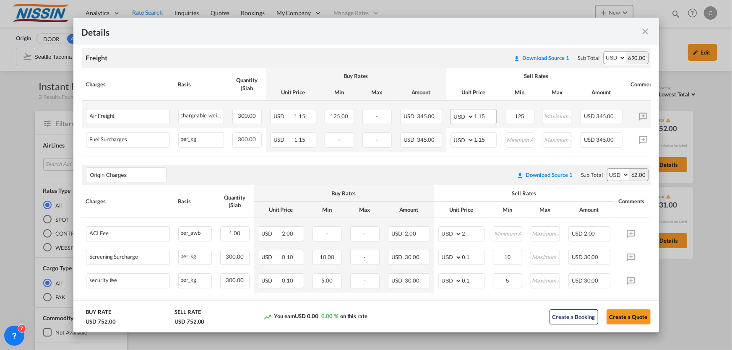
scroll to position [152, 0]
click at [645, 30] on md-icon "icon-close fg-AAA8AD m-0 cursor" at bounding box center [646, 31] width 10 height 10
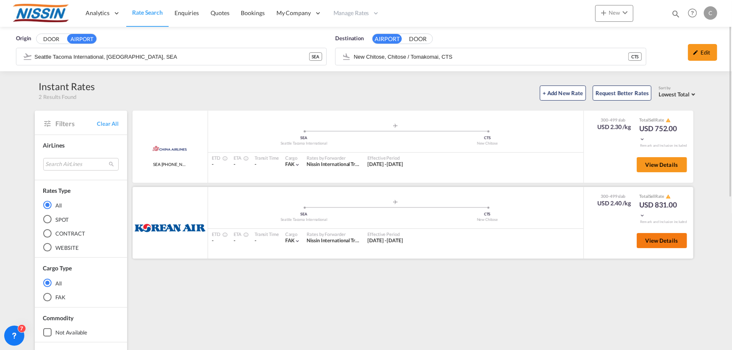
click at [654, 241] on span "View Details" at bounding box center [662, 240] width 33 height 7
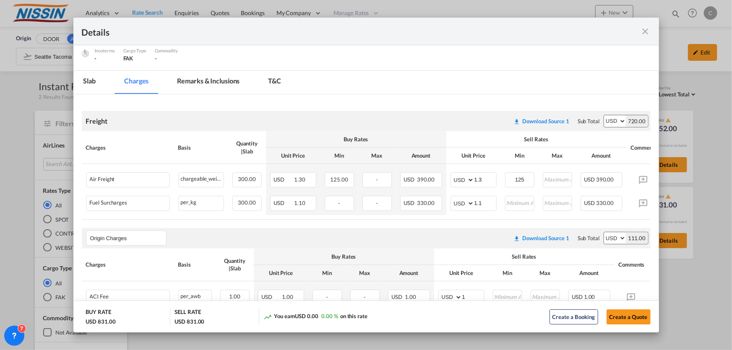
scroll to position [68, 0]
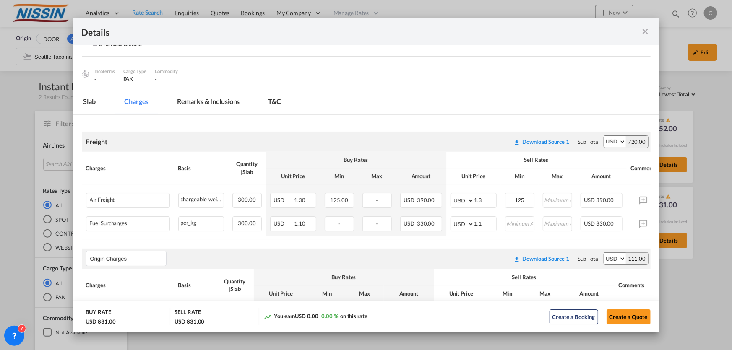
click at [645, 29] on md-icon "icon-close fg-AAA8AD m-0 cursor" at bounding box center [646, 31] width 10 height 10
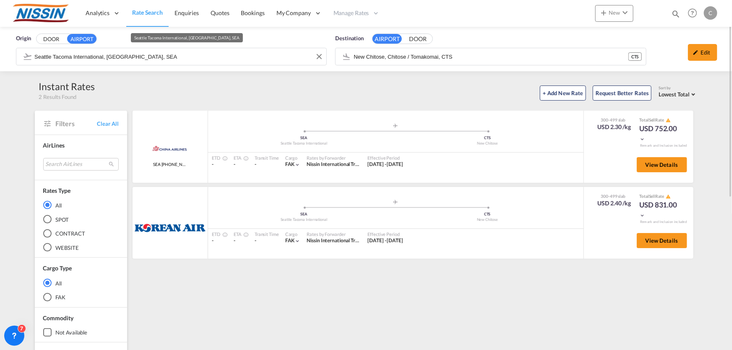
click at [174, 58] on div "Origin DOOR AIRPORT Seattle Tacoma International, Seattle, SEA Destination AIRP…" at bounding box center [366, 49] width 732 height 44
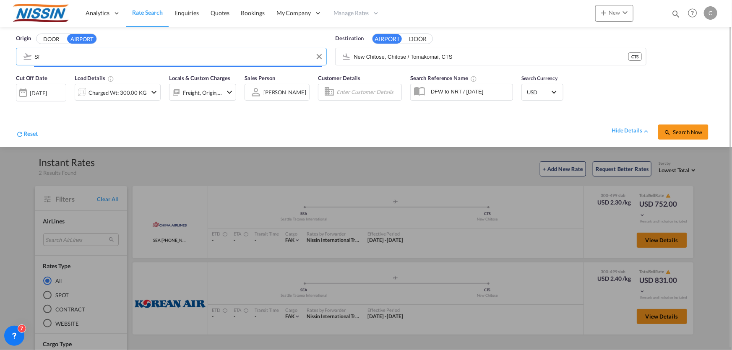
type input "S"
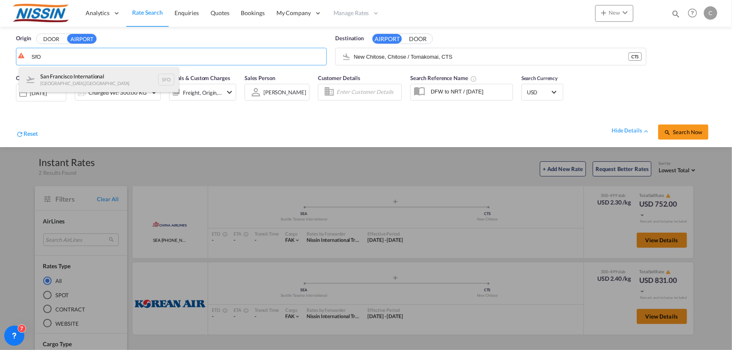
click at [123, 74] on div "San Francisco International [GEOGRAPHIC_DATA] , [GEOGRAPHIC_DATA] SFO" at bounding box center [98, 79] width 159 height 25
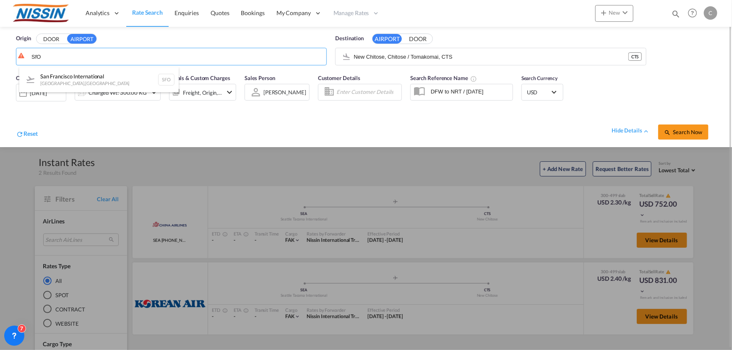
type input "San Francisco International, [GEOGRAPHIC_DATA], [GEOGRAPHIC_DATA]"
click at [472, 54] on input "New Chitose, Chitose / Tomakomai, CTS" at bounding box center [498, 56] width 288 height 13
click at [636, 58] on button "Clear Input" at bounding box center [639, 56] width 13 height 13
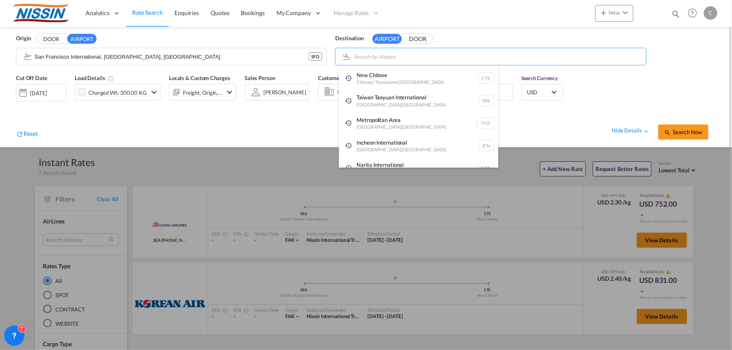
type input "S"
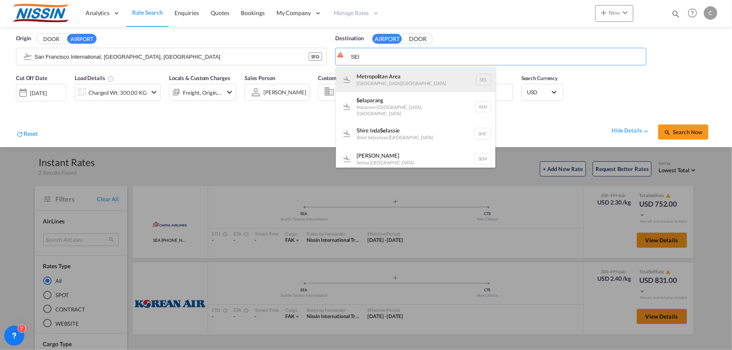
click at [413, 81] on div "[GEOGRAPHIC_DATA] [GEOGRAPHIC_DATA] , [GEOGRAPHIC_DATA] SEL" at bounding box center [415, 79] width 159 height 25
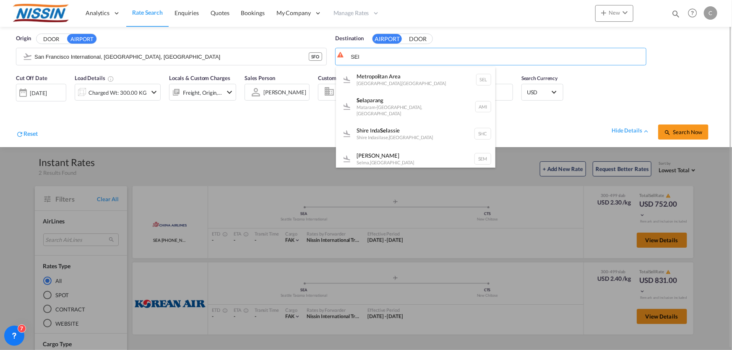
type input "[GEOGRAPHIC_DATA], [GEOGRAPHIC_DATA], [GEOGRAPHIC_DATA]"
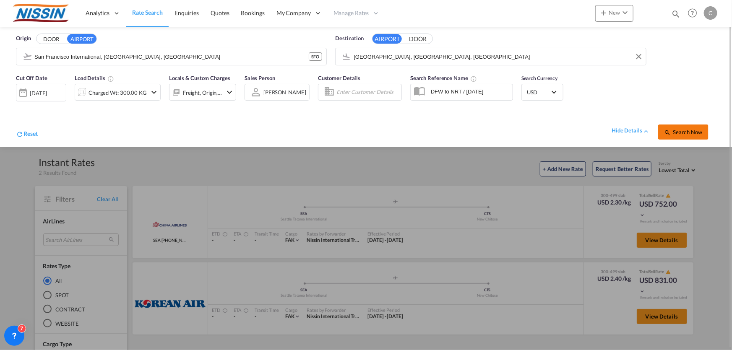
click at [685, 125] on button "Search Now" at bounding box center [683, 132] width 50 height 15
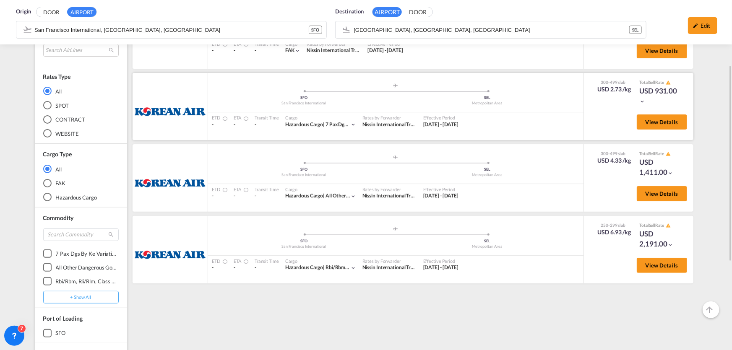
scroll to position [38, 0]
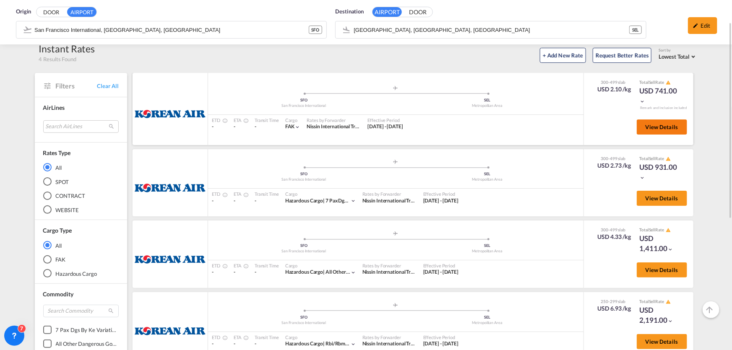
click at [662, 126] on span "View Details" at bounding box center [662, 127] width 33 height 7
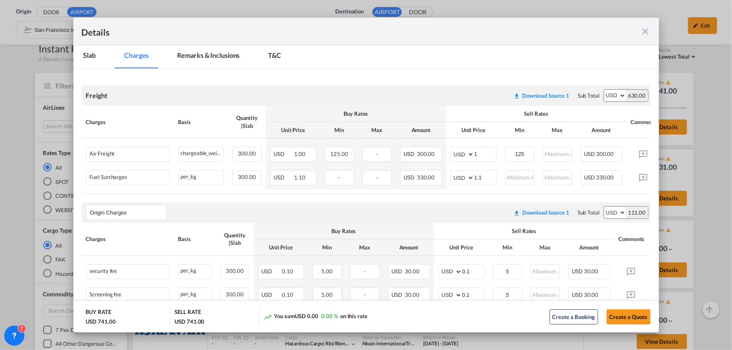
scroll to position [221, 0]
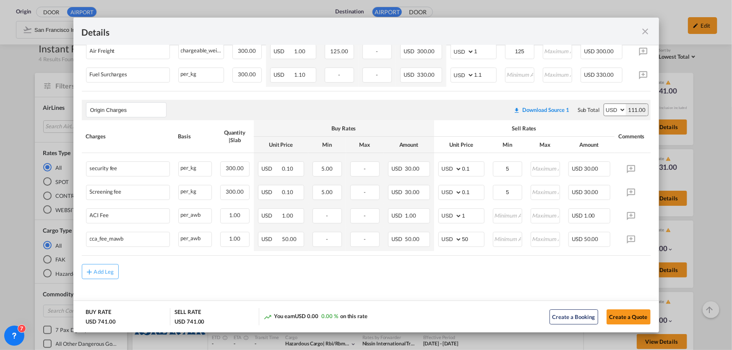
click at [644, 29] on md-icon "icon-close fg-AAA8AD m-0 cursor" at bounding box center [646, 31] width 10 height 10
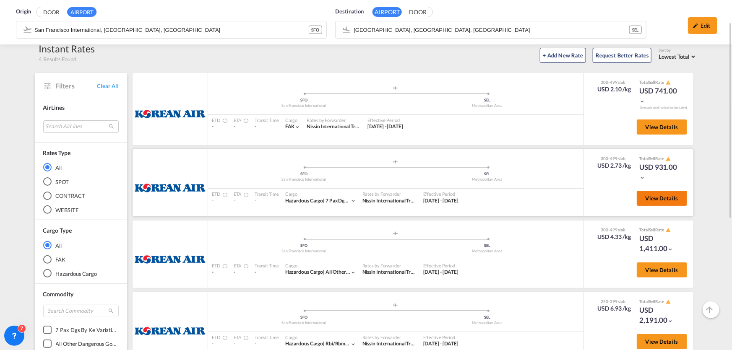
click at [664, 197] on span "View Details" at bounding box center [662, 198] width 33 height 7
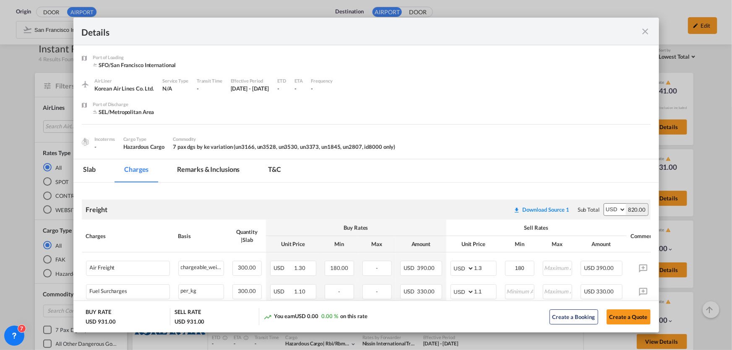
click at [646, 34] on md-icon "icon-close fg-AAA8AD m-0 cursor" at bounding box center [646, 31] width 10 height 10
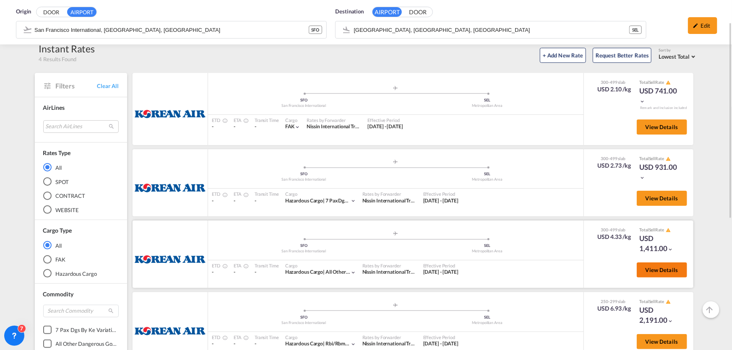
click at [644, 273] on button "View Details" at bounding box center [662, 270] width 50 height 15
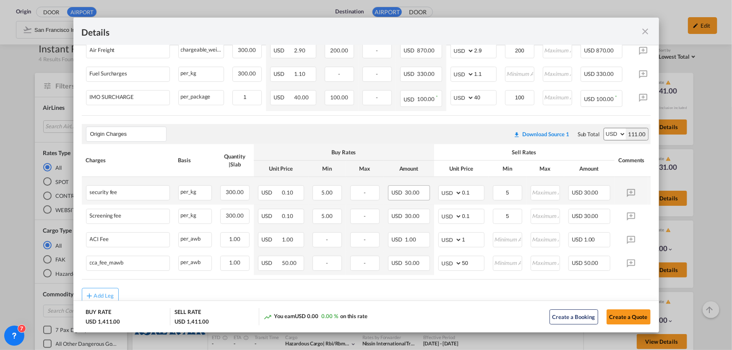
scroll to position [245, 0]
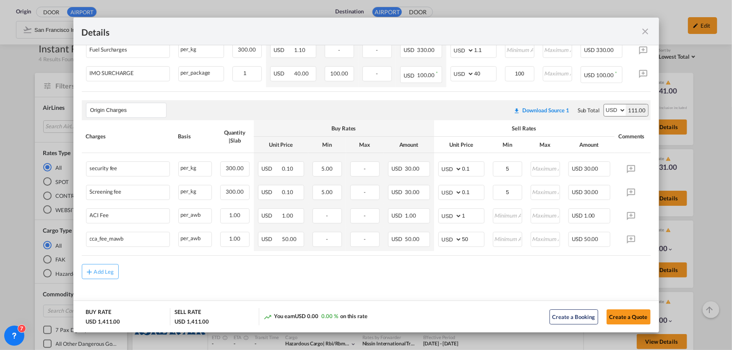
click at [645, 31] on md-icon "icon-close fg-AAA8AD m-0 cursor" at bounding box center [646, 31] width 10 height 10
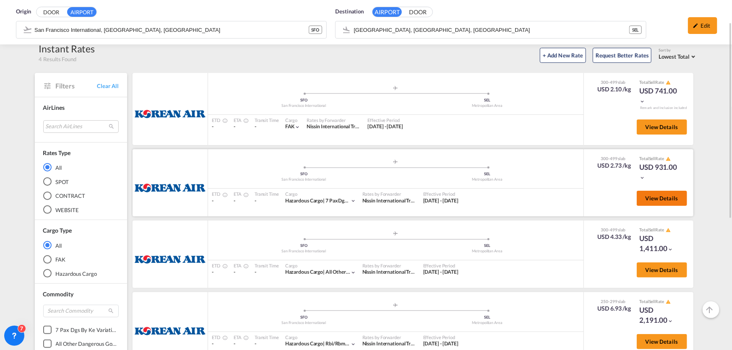
click at [668, 201] on span "View Details" at bounding box center [662, 198] width 33 height 7
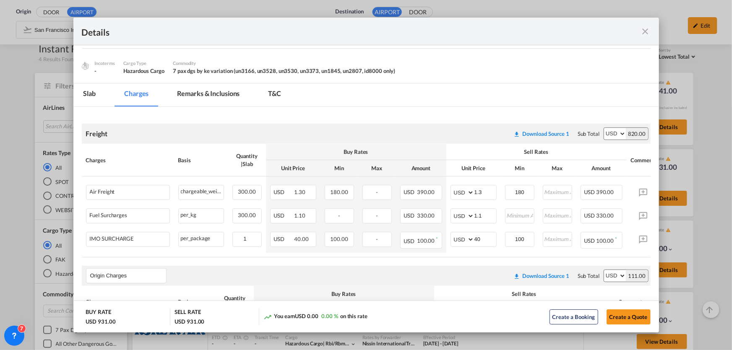
scroll to position [0, 0]
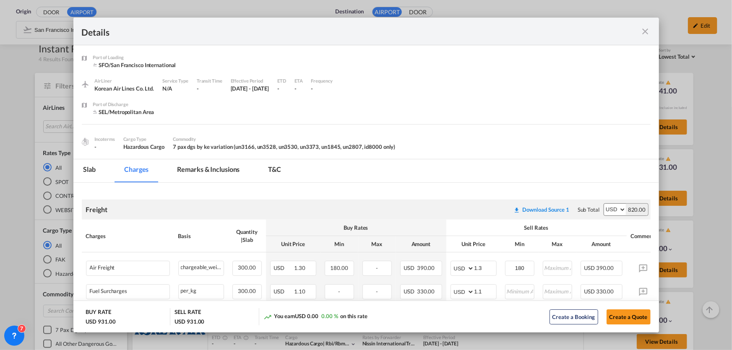
click at [644, 28] on md-icon "icon-close fg-AAA8AD m-0 cursor" at bounding box center [646, 31] width 10 height 10
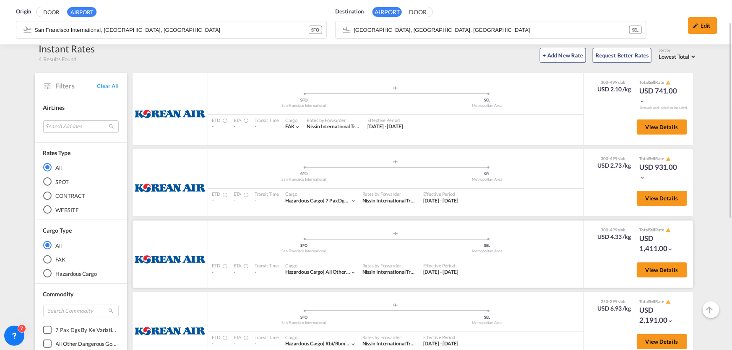
scroll to position [76, 0]
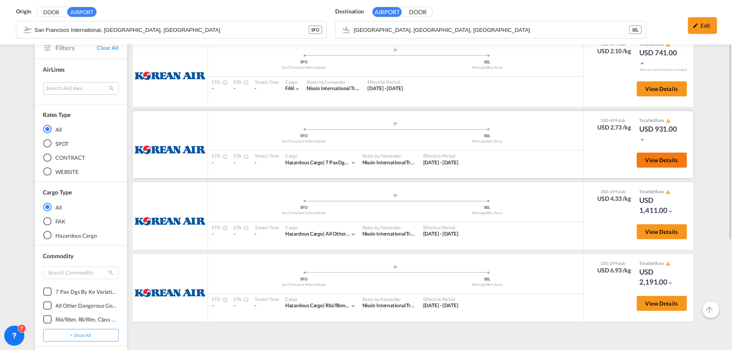
click at [650, 162] on span "View Details" at bounding box center [662, 160] width 33 height 7
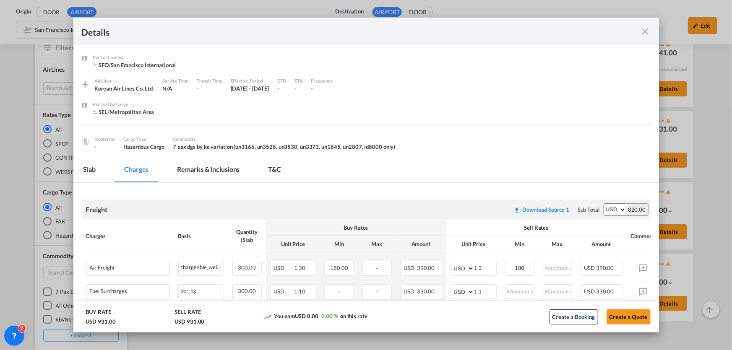
click at [644, 29] on md-icon "icon-close fg-AAA8AD m-0 cursor" at bounding box center [646, 31] width 10 height 10
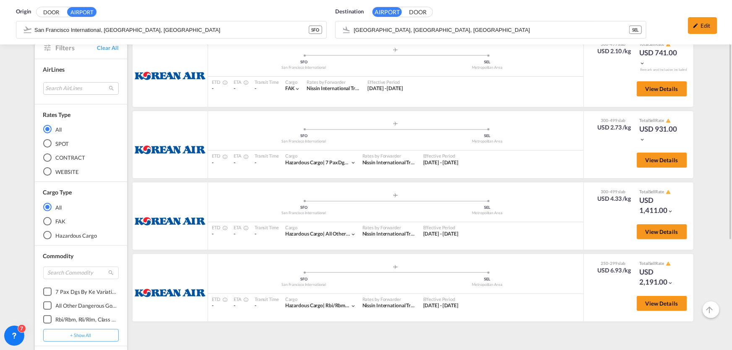
scroll to position [0, 0]
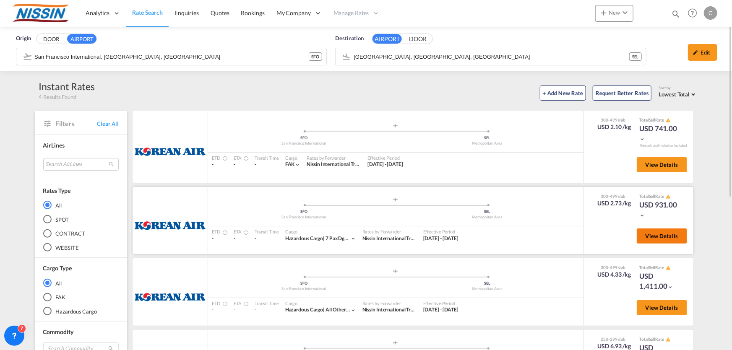
click at [665, 235] on span "View Details" at bounding box center [662, 236] width 33 height 7
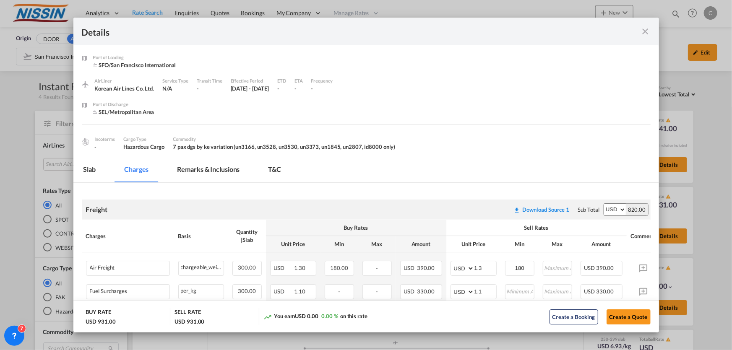
click at [643, 28] on md-icon "icon-close fg-AAA8AD m-0 cursor" at bounding box center [646, 31] width 10 height 10
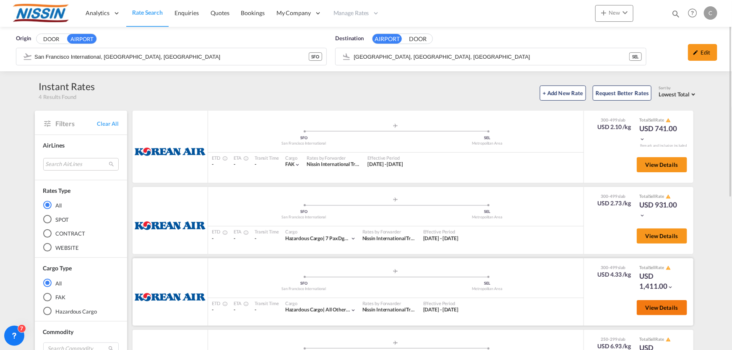
click at [660, 305] on span "View Details" at bounding box center [662, 308] width 33 height 7
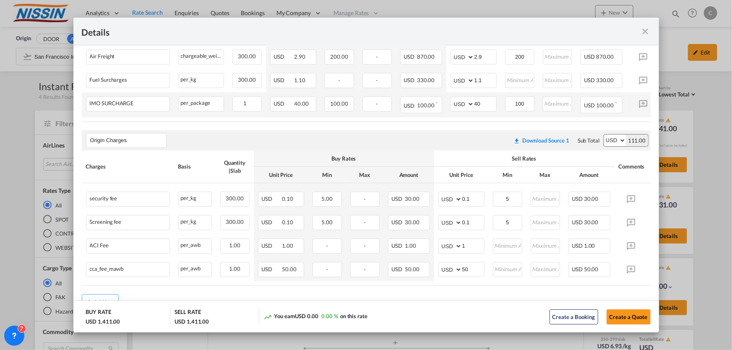
scroll to position [229, 0]
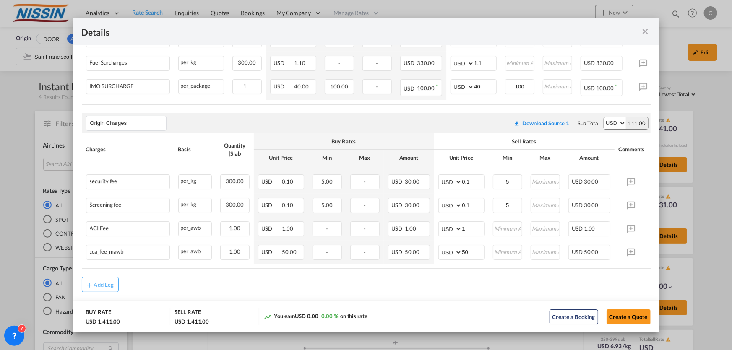
click at [646, 27] on md-icon "icon-close fg-AAA8AD m-0 cursor" at bounding box center [646, 31] width 10 height 10
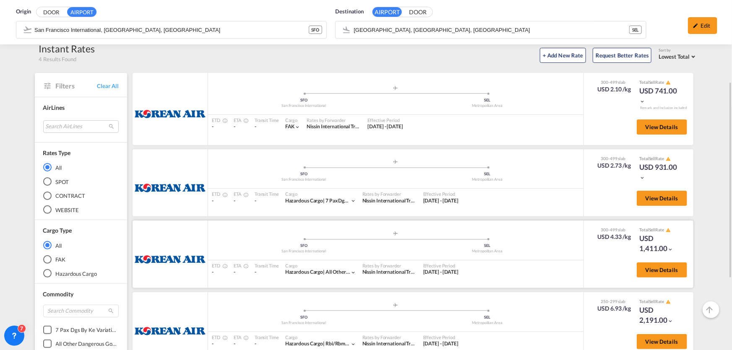
scroll to position [76, 0]
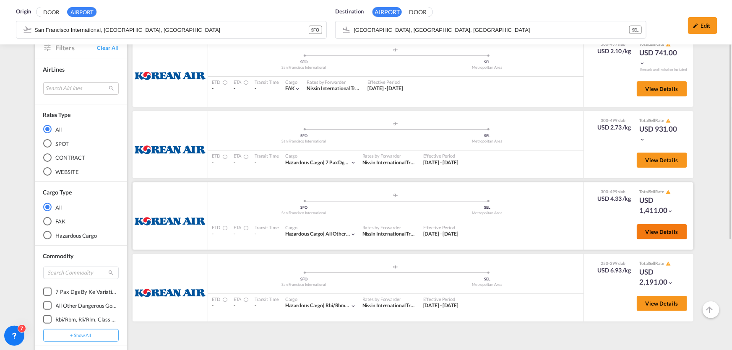
click at [667, 233] on span "View Details" at bounding box center [662, 232] width 33 height 7
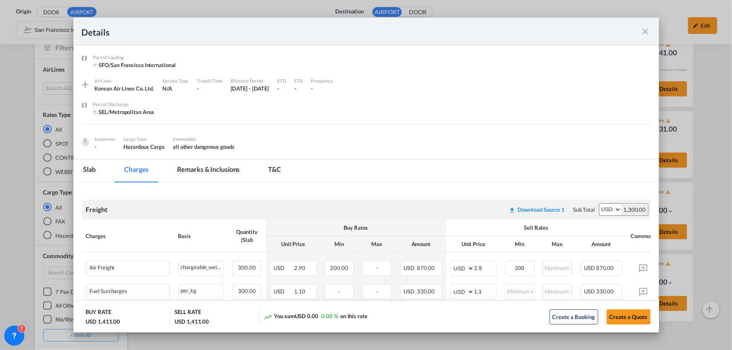
click at [641, 28] on md-icon "icon-close fg-AAA8AD m-0 cursor" at bounding box center [646, 31] width 10 height 10
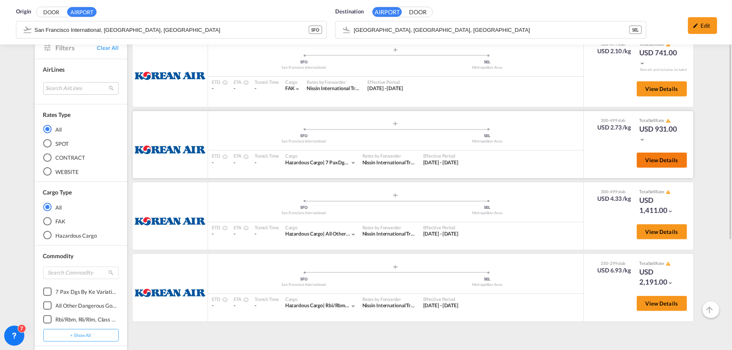
scroll to position [114, 0]
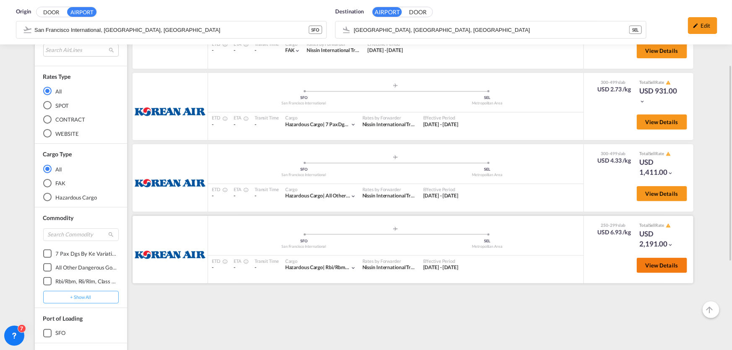
click at [650, 262] on span "View Details" at bounding box center [662, 265] width 33 height 7
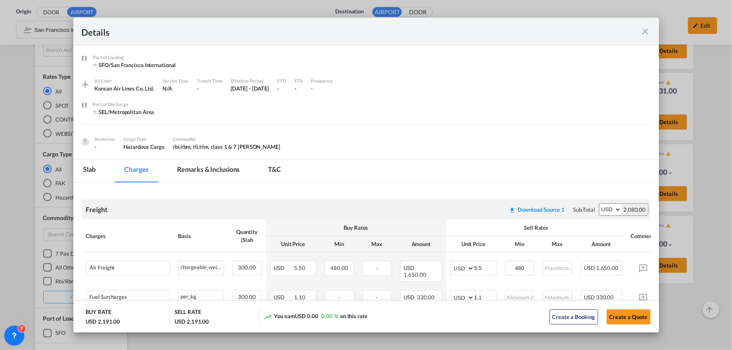
click at [642, 27] on md-icon "icon-close fg-AAA8AD m-0 cursor" at bounding box center [646, 31] width 10 height 10
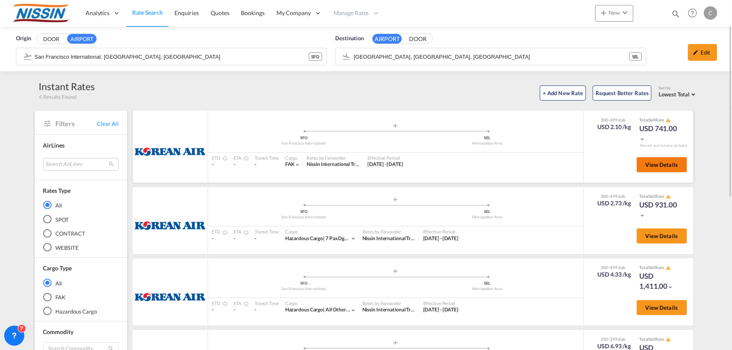
click at [670, 164] on span "View Details" at bounding box center [662, 165] width 33 height 7
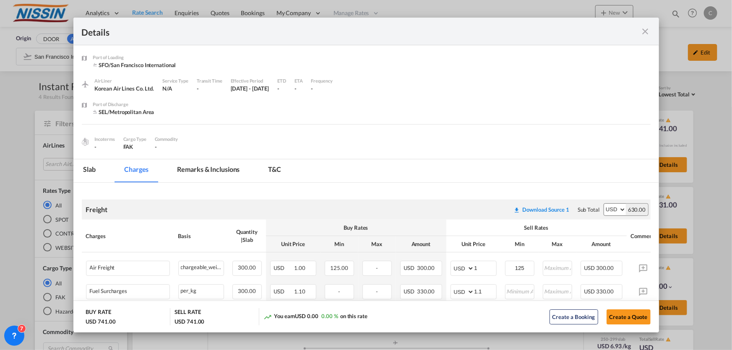
click at [649, 35] on md-icon "icon-close fg-AAA8AD m-0 cursor" at bounding box center [646, 31] width 10 height 10
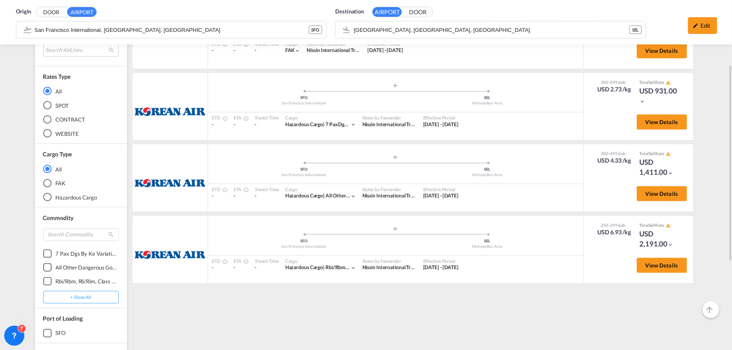
scroll to position [38, 0]
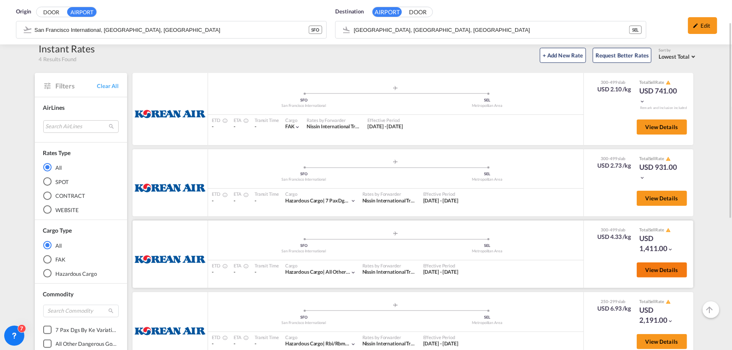
click at [667, 268] on span "View Details" at bounding box center [662, 270] width 33 height 7
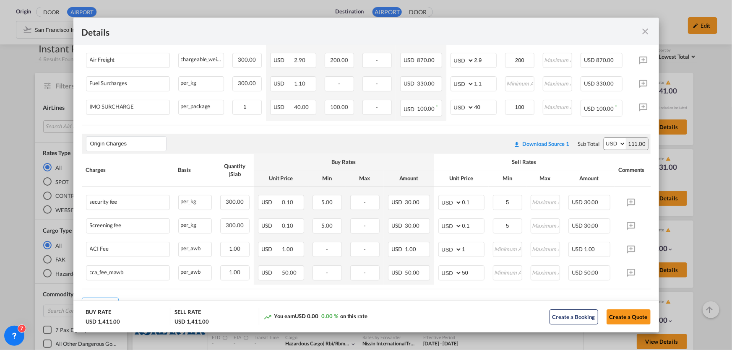
scroll to position [229, 0]
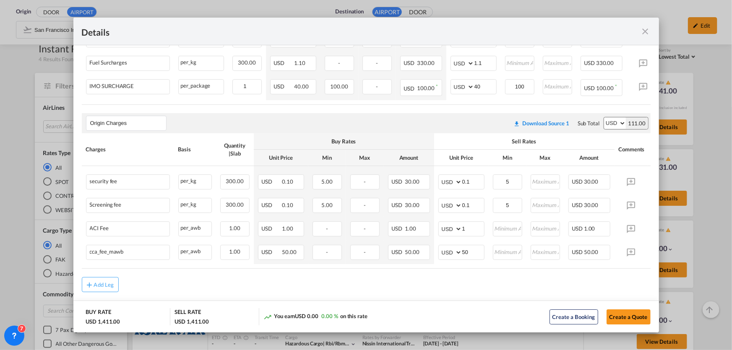
click at [647, 33] on md-icon "icon-close fg-AAA8AD m-0 cursor" at bounding box center [646, 31] width 10 height 10
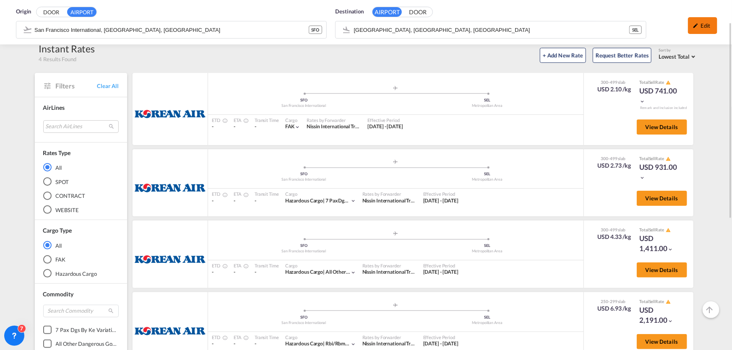
click at [704, 27] on div "Edit" at bounding box center [702, 25] width 29 height 17
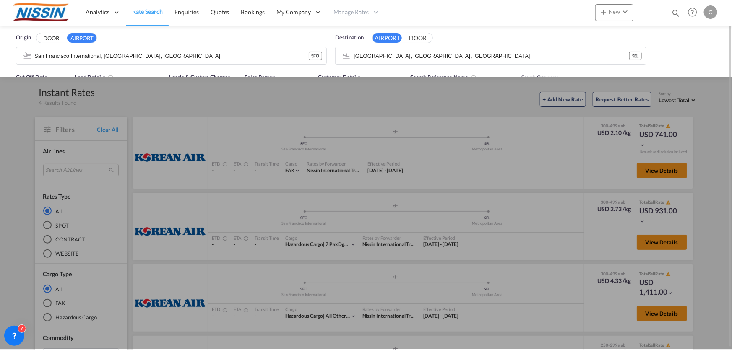
scroll to position [0, 0]
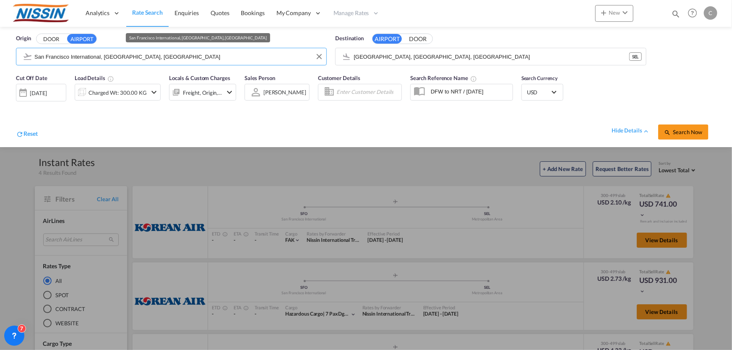
click at [252, 53] on input "San Francisco International, [GEOGRAPHIC_DATA], [GEOGRAPHIC_DATA]" at bounding box center [178, 56] width 288 height 13
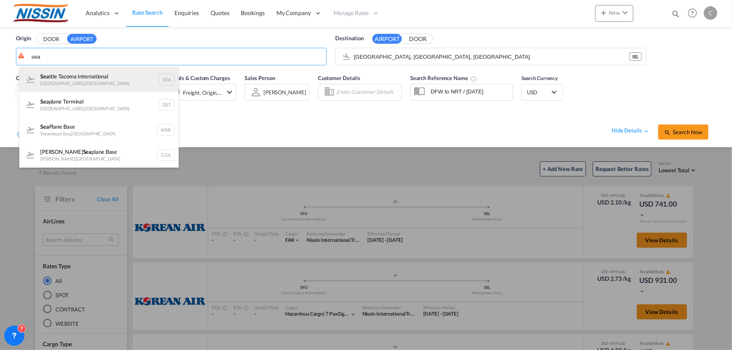
click at [66, 83] on div "Sea ttle Tacoma International [GEOGRAPHIC_DATA] , [GEOGRAPHIC_DATA]" at bounding box center [98, 79] width 159 height 25
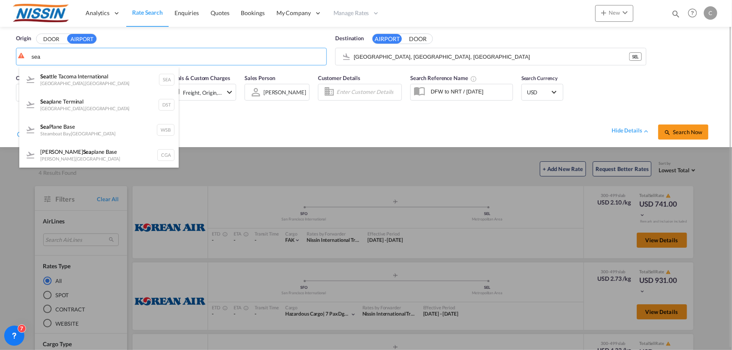
type input "Seattle Tacoma International, [GEOGRAPHIC_DATA], SEA"
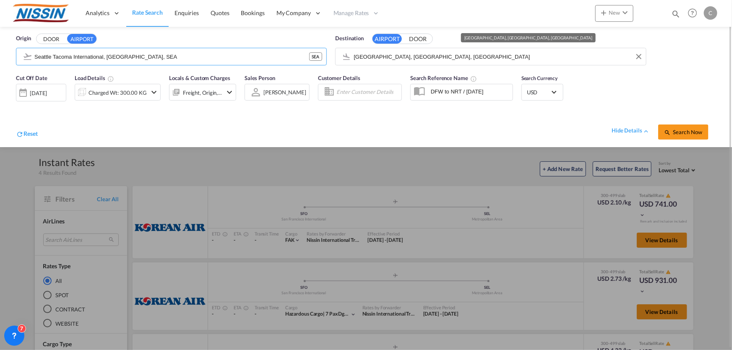
click at [442, 55] on input "[GEOGRAPHIC_DATA], [GEOGRAPHIC_DATA], [GEOGRAPHIC_DATA]" at bounding box center [498, 56] width 288 height 13
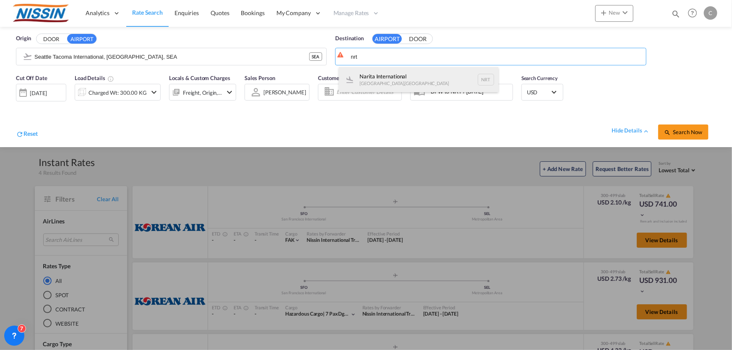
click at [402, 76] on div "Narita International [GEOGRAPHIC_DATA] , [GEOGRAPHIC_DATA] NRT" at bounding box center [418, 79] width 159 height 25
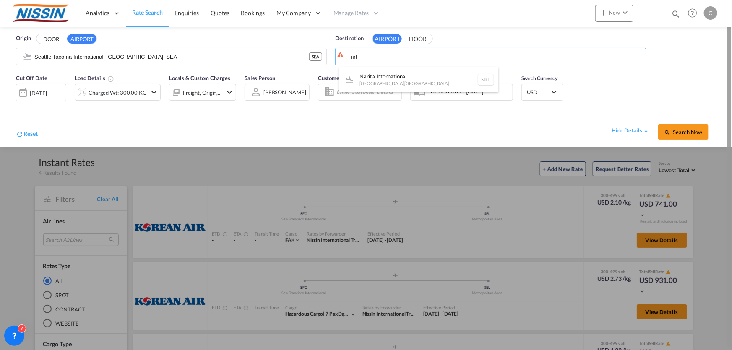
type input "Narita International, [GEOGRAPHIC_DATA], NRT"
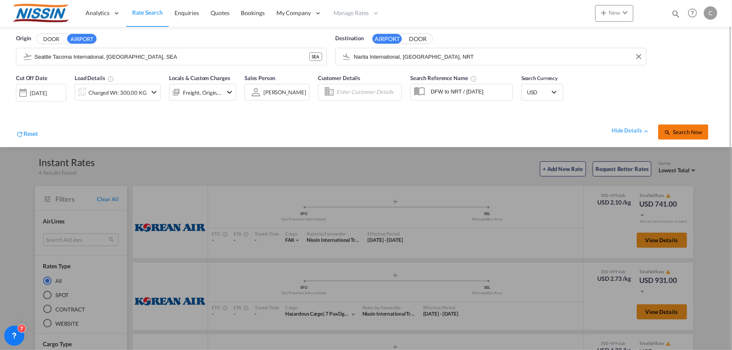
click at [688, 130] on span "Search Now" at bounding box center [683, 132] width 38 height 7
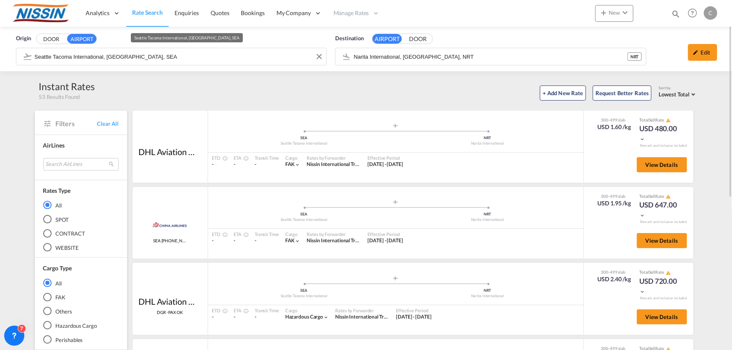
click at [195, 53] on input "Seattle Tacoma International, [GEOGRAPHIC_DATA], SEA" at bounding box center [178, 56] width 288 height 13
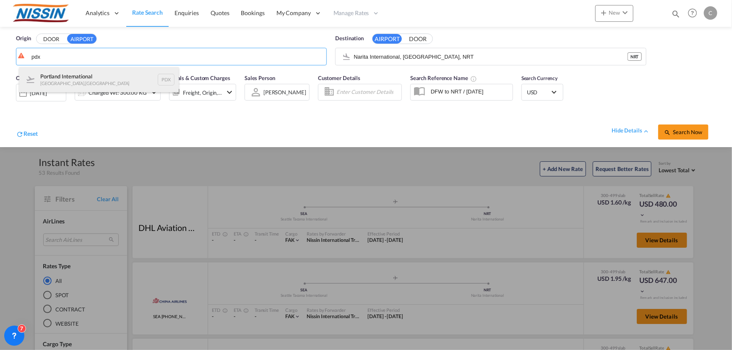
click at [67, 76] on div "Portland International [GEOGRAPHIC_DATA] , [GEOGRAPHIC_DATA] PDX" at bounding box center [98, 79] width 159 height 25
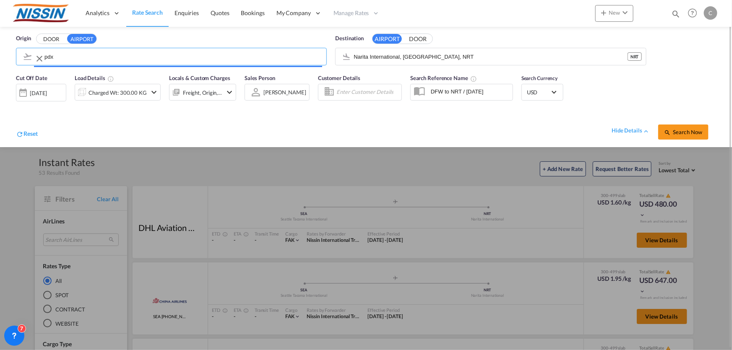
type input "Portland International, [GEOGRAPHIC_DATA], [GEOGRAPHIC_DATA]"
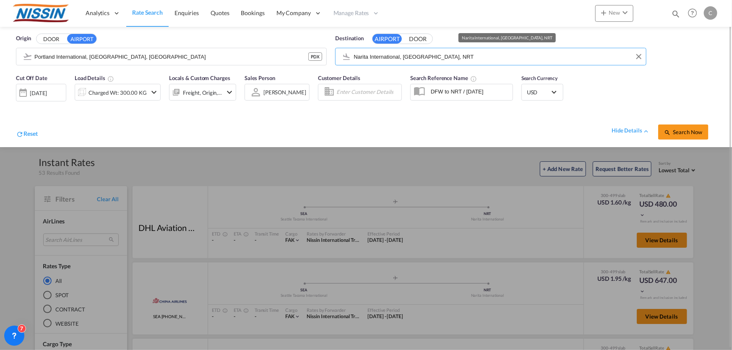
click at [453, 58] on input "Narita International, [GEOGRAPHIC_DATA], NRT" at bounding box center [498, 56] width 288 height 13
click at [685, 131] on span "Search Now" at bounding box center [683, 132] width 38 height 7
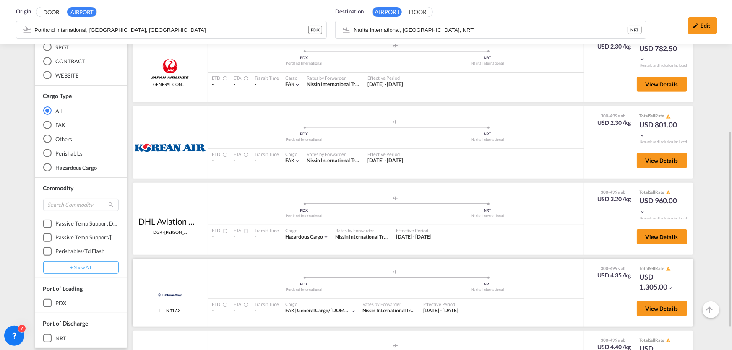
scroll to position [156, 0]
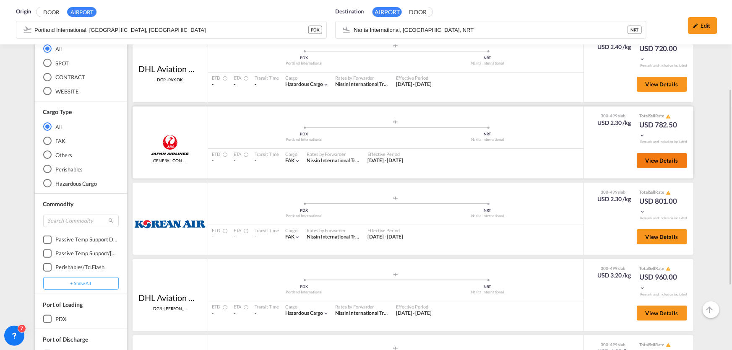
click at [646, 162] on span "View Details" at bounding box center [662, 160] width 33 height 7
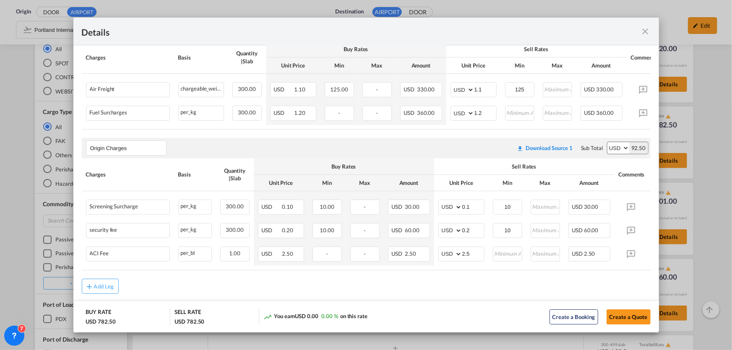
scroll to position [190, 0]
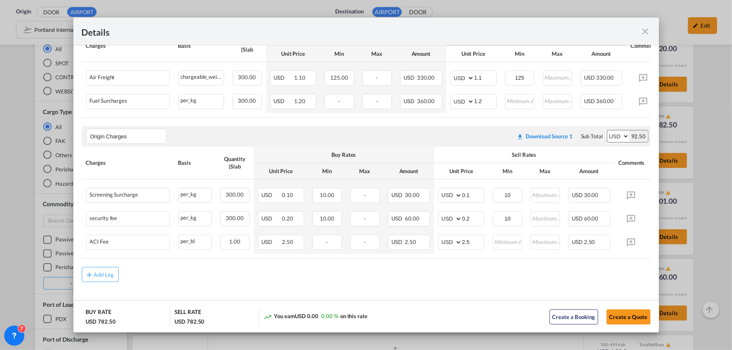
click at [643, 34] on md-icon "icon-close fg-AAA8AD m-0 cursor" at bounding box center [646, 31] width 10 height 10
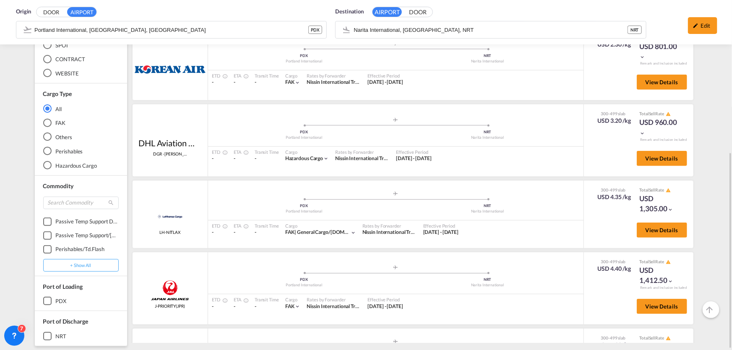
scroll to position [46, 0]
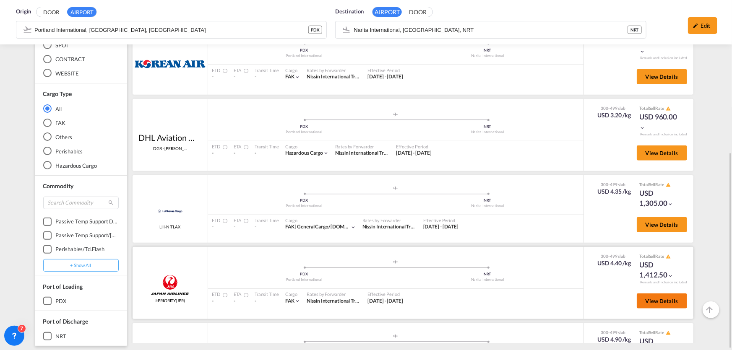
click at [648, 302] on span "View Details" at bounding box center [662, 301] width 33 height 7
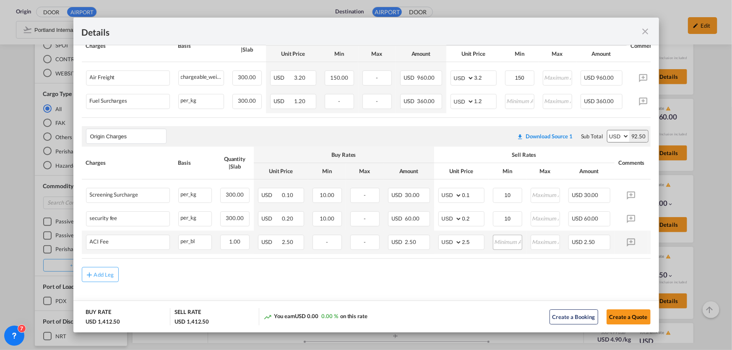
scroll to position [197, 0]
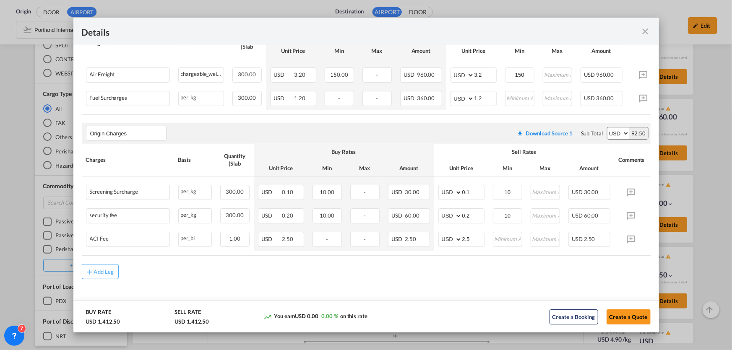
click at [644, 34] on md-icon "icon-close fg-AAA8AD m-0 cursor" at bounding box center [646, 31] width 10 height 10
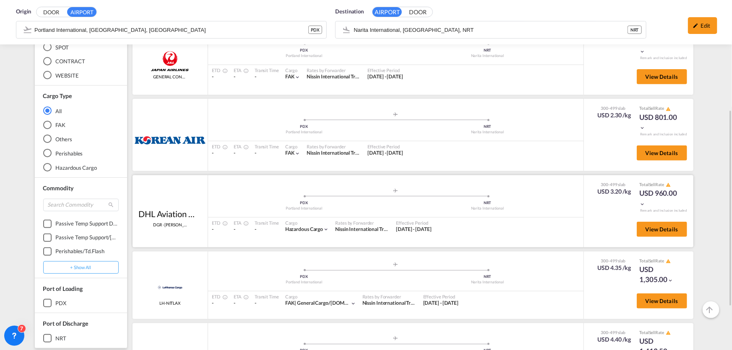
scroll to position [118, 0]
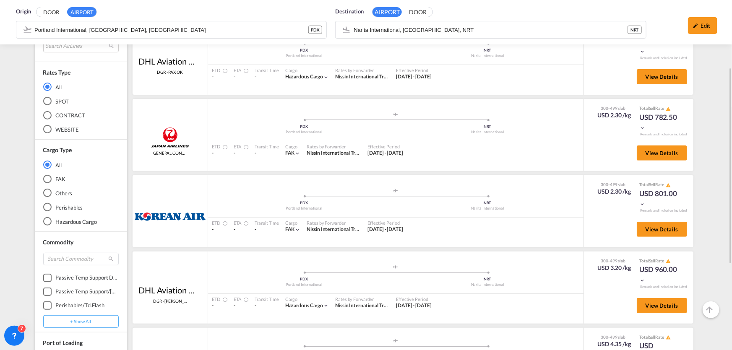
click at [473, 27] on div "Origin DOOR AIRPORT [GEOGRAPHIC_DATA], [GEOGRAPHIC_DATA], PDX PDX Destination A…" at bounding box center [365, 22] width 715 height 44
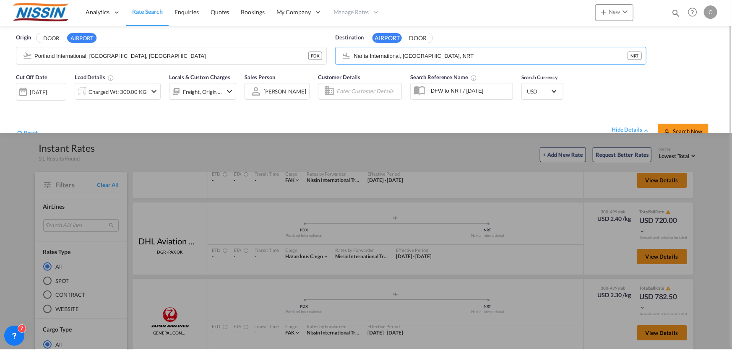
scroll to position [0, 0]
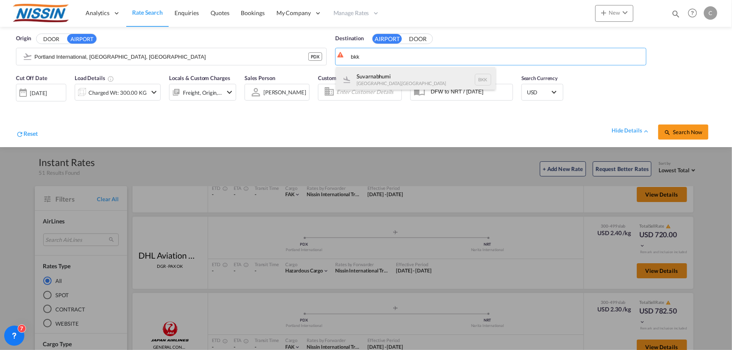
click at [378, 68] on div "Suvarnabhumi [GEOGRAPHIC_DATA] , [GEOGRAPHIC_DATA] BKK" at bounding box center [415, 79] width 159 height 25
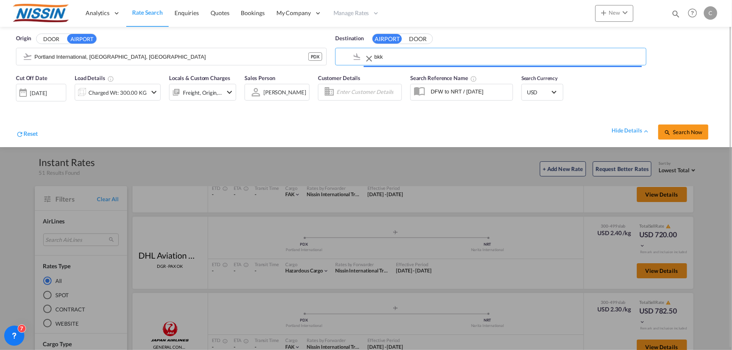
type input "Suvarnabhumi, [GEOGRAPHIC_DATA], BKK"
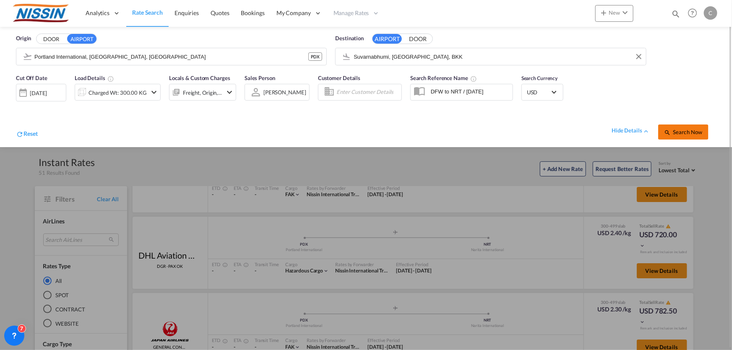
click at [678, 134] on span "Search Now" at bounding box center [683, 132] width 38 height 7
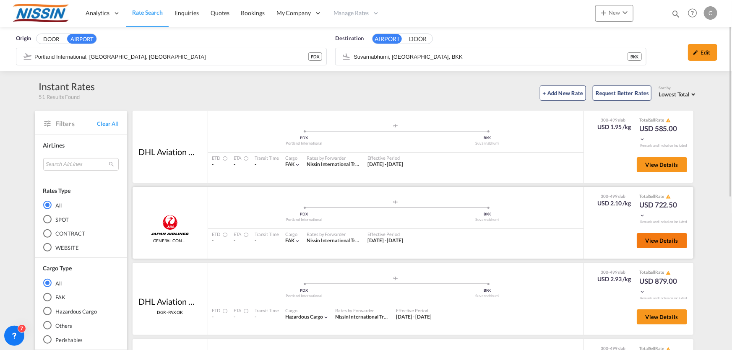
click at [663, 239] on span "View Details" at bounding box center [662, 240] width 33 height 7
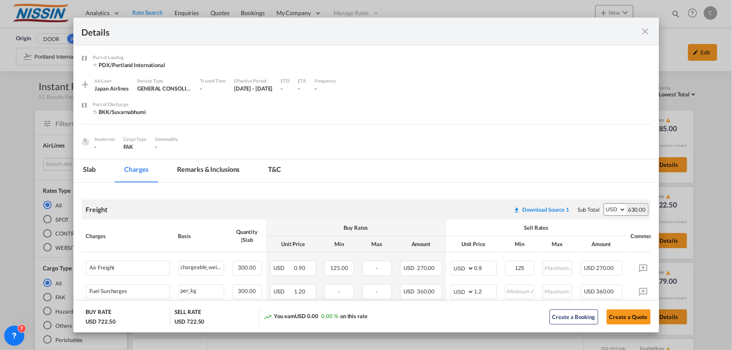
click at [648, 30] on md-icon "icon-close fg-AAA8AD m-0 cursor" at bounding box center [646, 31] width 10 height 10
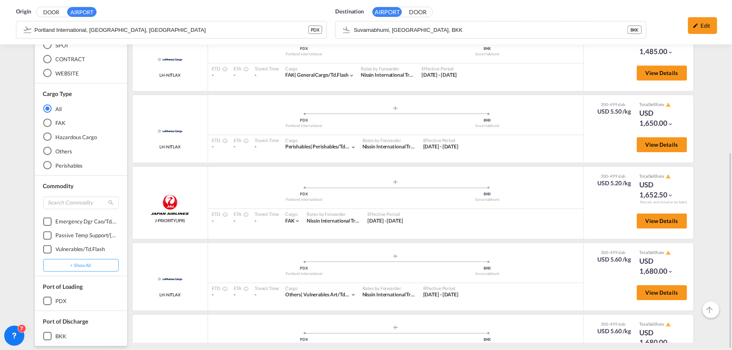
scroll to position [915, 0]
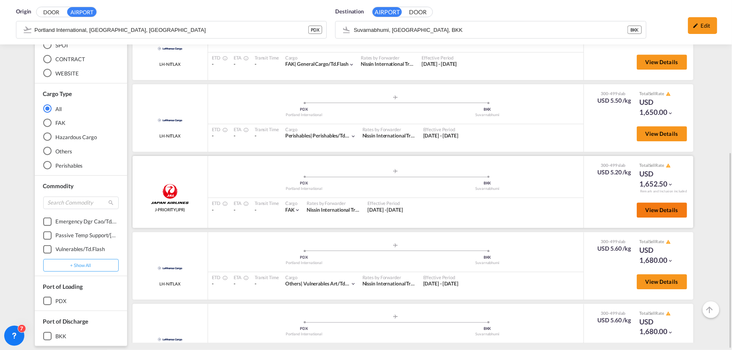
click at [655, 211] on span "View Details" at bounding box center [662, 210] width 33 height 7
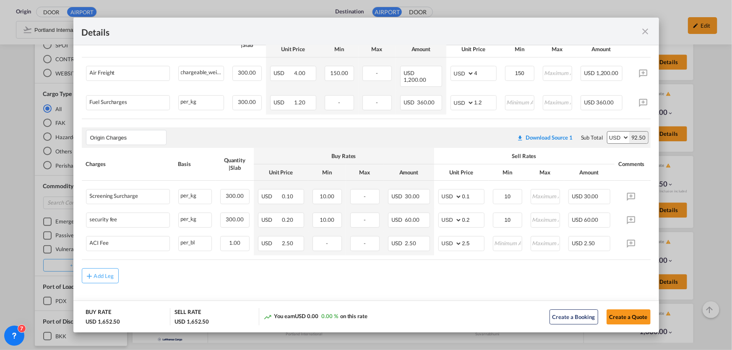
scroll to position [197, 0]
click at [644, 31] on md-icon "icon-close fg-AAA8AD m-0 cursor" at bounding box center [646, 31] width 10 height 10
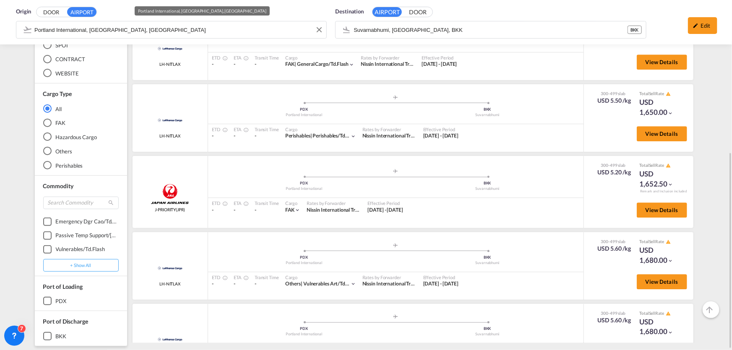
click at [198, 27] on div "Origin DOOR AIRPORT [GEOGRAPHIC_DATA], [GEOGRAPHIC_DATA], [GEOGRAPHIC_DATA] DOO…" at bounding box center [365, 22] width 715 height 44
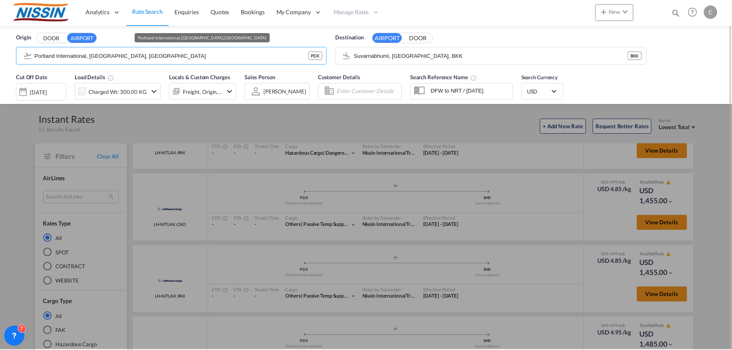
scroll to position [0, 0]
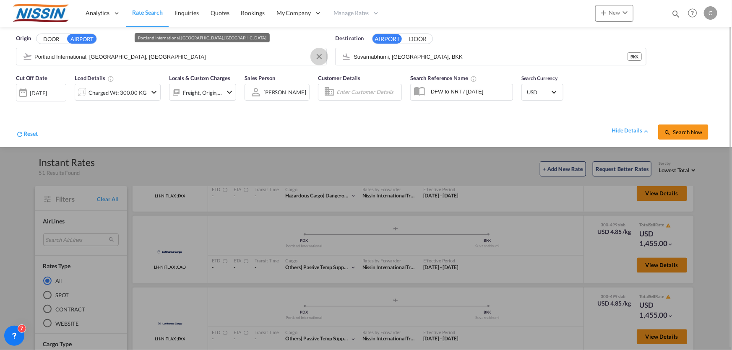
click at [319, 56] on button "Clear Input" at bounding box center [319, 56] width 13 height 13
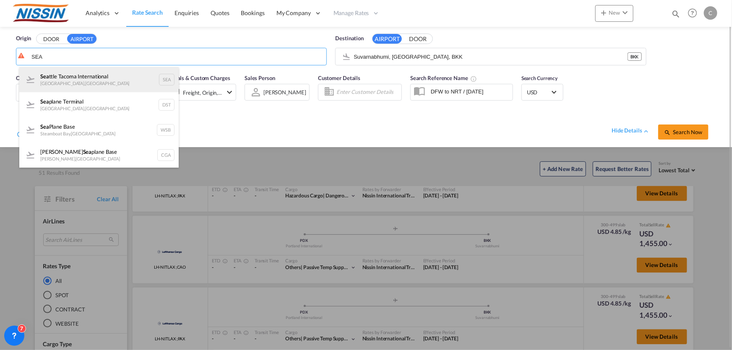
click at [114, 73] on div "Sea ttle Tacoma International [GEOGRAPHIC_DATA] , [GEOGRAPHIC_DATA]" at bounding box center [98, 79] width 159 height 25
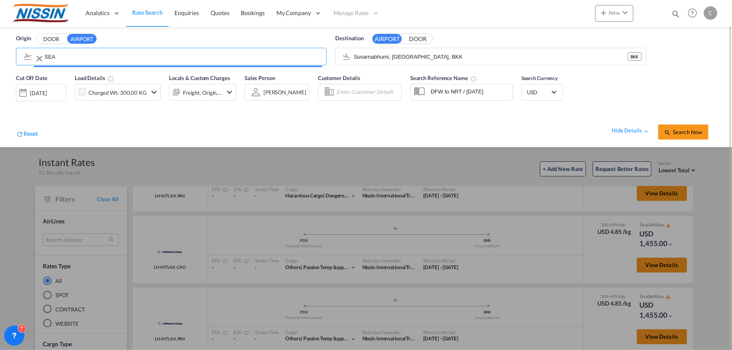
type input "Seattle Tacoma International, [GEOGRAPHIC_DATA], SEA"
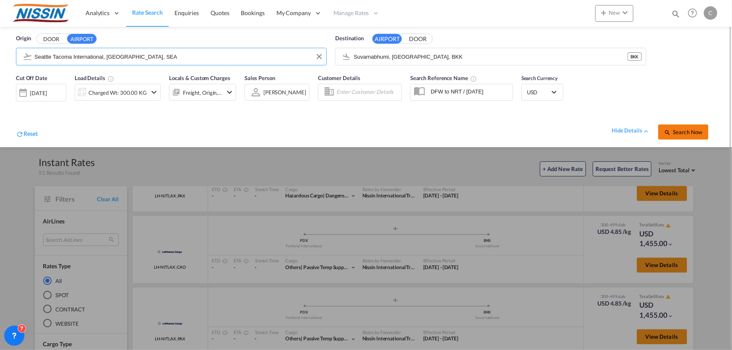
click at [689, 134] on span "Search Now" at bounding box center [683, 132] width 38 height 7
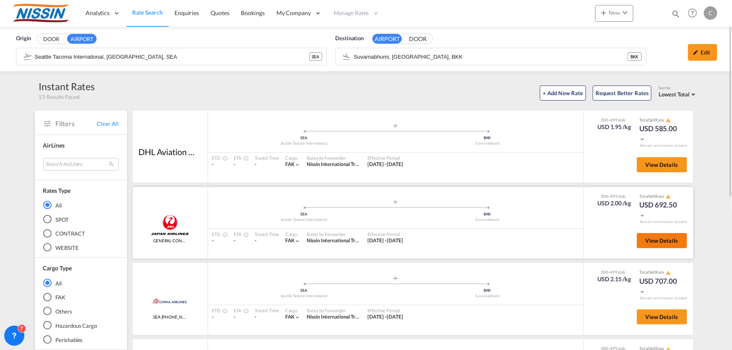
click at [646, 241] on span "View Details" at bounding box center [662, 240] width 33 height 7
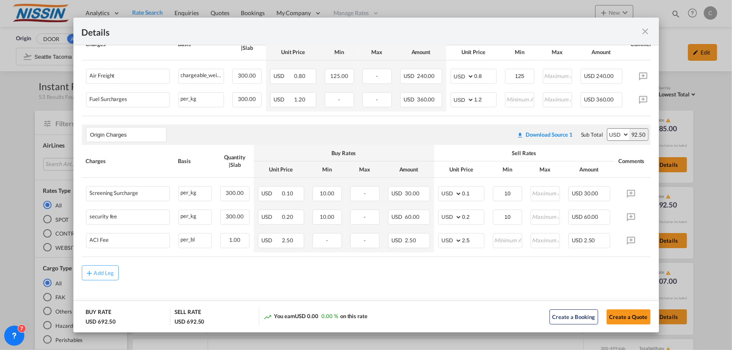
scroll to position [197, 0]
click at [646, 31] on md-icon "icon-close fg-AAA8AD m-0 cursor" at bounding box center [646, 31] width 10 height 10
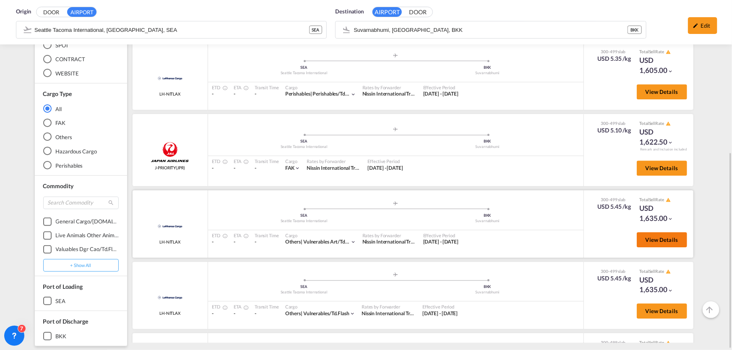
scroll to position [1022, 0]
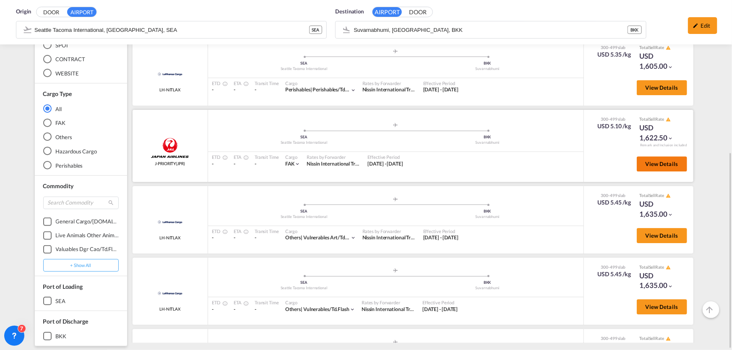
click at [639, 166] on button "View Details" at bounding box center [662, 163] width 50 height 15
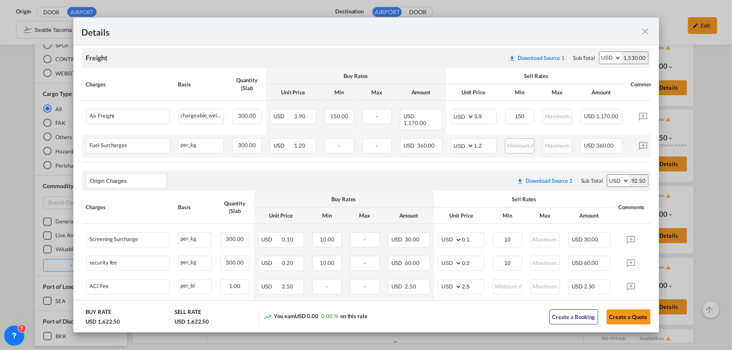
scroll to position [152, 0]
click at [644, 32] on md-icon "icon-close fg-AAA8AD m-0 cursor" at bounding box center [646, 31] width 10 height 10
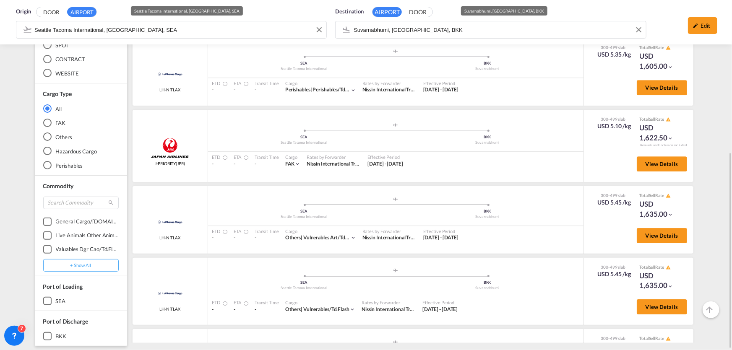
click at [147, 31] on div "Origin DOOR AIRPORT Seattle Tacoma International, [GEOGRAPHIC_DATA], SEA" at bounding box center [171, 23] width 319 height 41
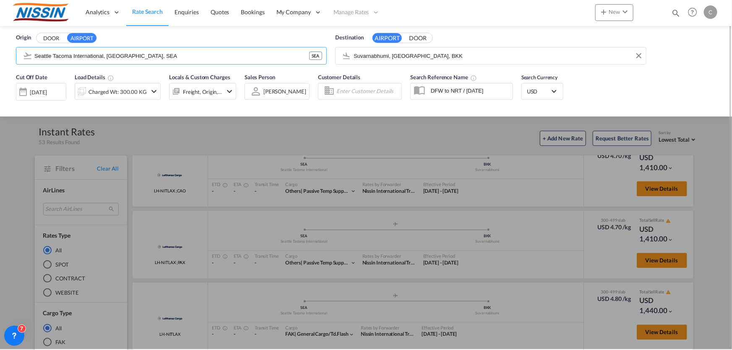
scroll to position [0, 0]
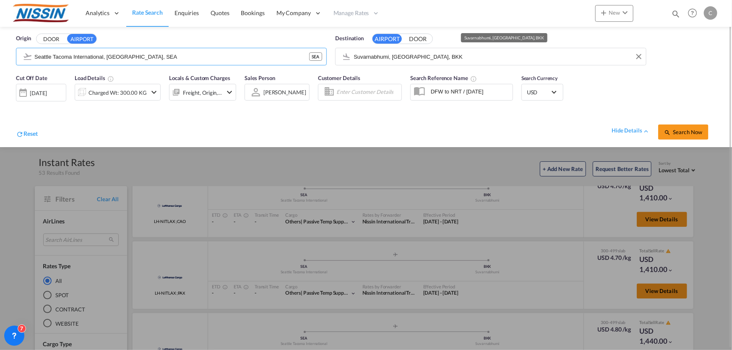
click at [446, 58] on input "Suvarnabhumi, [GEOGRAPHIC_DATA], BKK" at bounding box center [498, 56] width 288 height 13
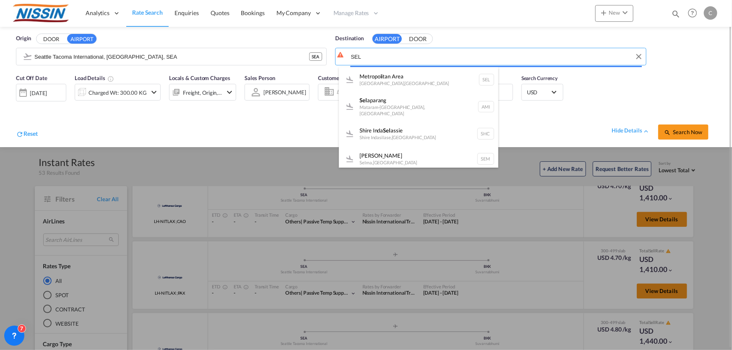
click at [395, 59] on body "Analytics Reports Dashboard Rate Search Enquiries Quotes Bookings" at bounding box center [366, 175] width 732 height 350
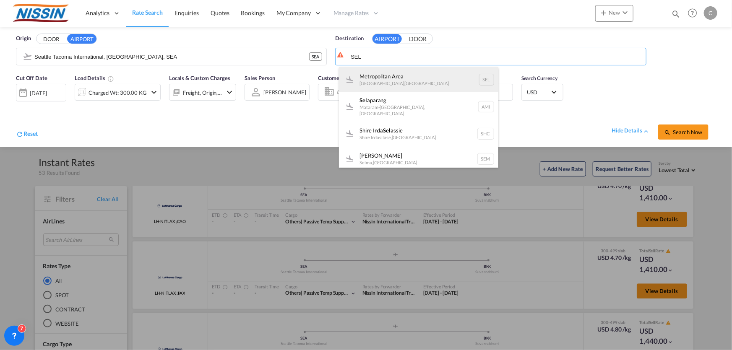
click at [394, 84] on div "[GEOGRAPHIC_DATA] [GEOGRAPHIC_DATA] , [GEOGRAPHIC_DATA] SEL" at bounding box center [418, 79] width 159 height 25
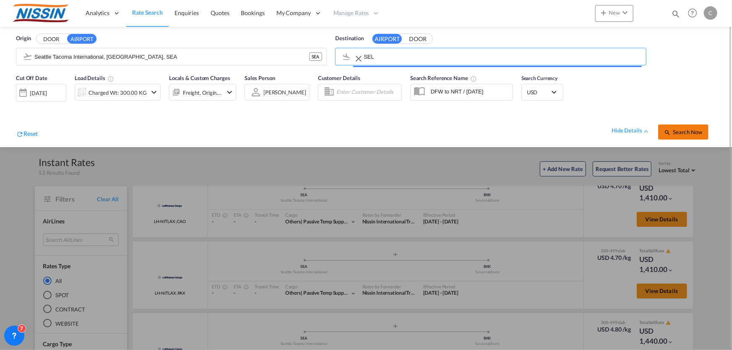
type input "[GEOGRAPHIC_DATA], [GEOGRAPHIC_DATA], [GEOGRAPHIC_DATA]"
click at [688, 133] on span "Search Now" at bounding box center [683, 132] width 38 height 7
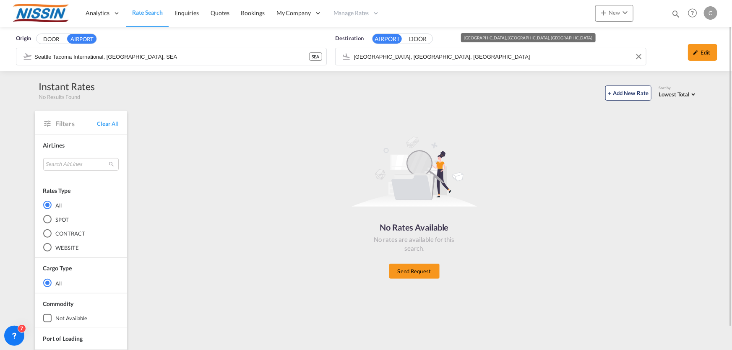
click at [438, 55] on input "[GEOGRAPHIC_DATA], [GEOGRAPHIC_DATA], [GEOGRAPHIC_DATA]" at bounding box center [498, 56] width 288 height 13
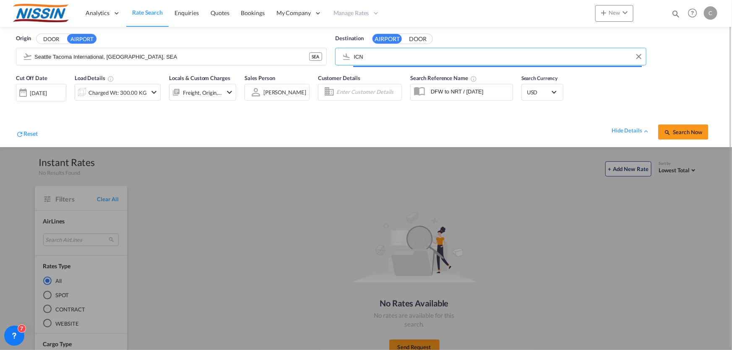
type input "ICN"
click at [36, 34] on button "DOOR" at bounding box center [50, 39] width 29 height 10
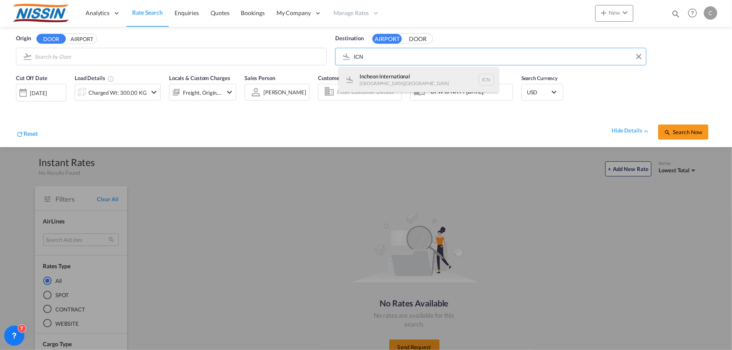
click at [404, 74] on div "Incheon International [GEOGRAPHIC_DATA] , [GEOGRAPHIC_DATA] ICN" at bounding box center [418, 79] width 159 height 25
type input "Incheon International, [GEOGRAPHIC_DATA], ICN"
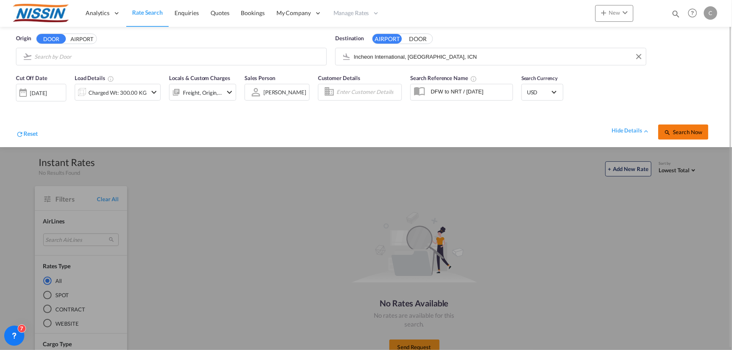
click at [688, 134] on span "Search Now" at bounding box center [683, 132] width 38 height 7
click at [71, 52] on input "Search by Door" at bounding box center [178, 56] width 288 height 13
type input "s"
click at [71, 56] on input "Search by Door" at bounding box center [178, 56] width 288 height 13
type input "sea"
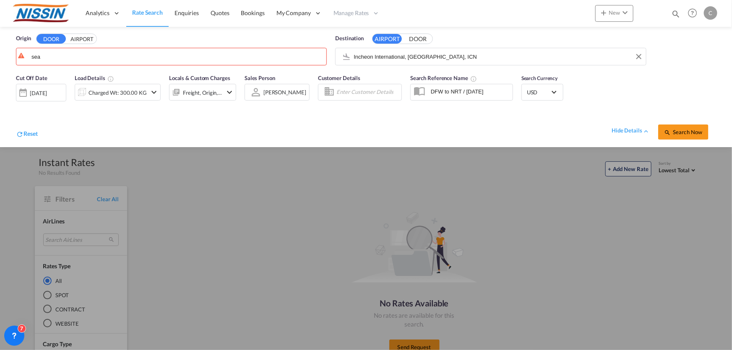
click at [82, 36] on button "AIRPORT" at bounding box center [81, 39] width 29 height 10
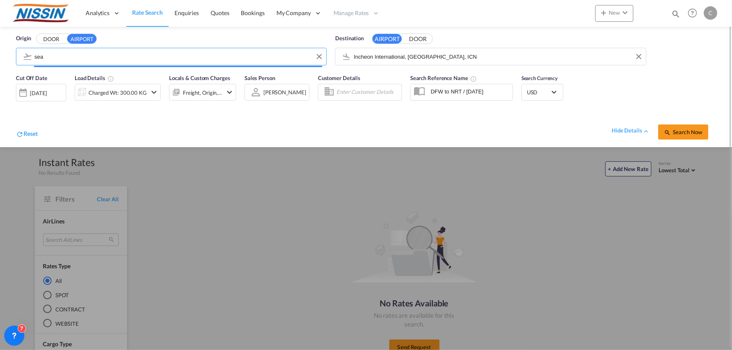
click at [54, 55] on input "sea" at bounding box center [178, 56] width 288 height 13
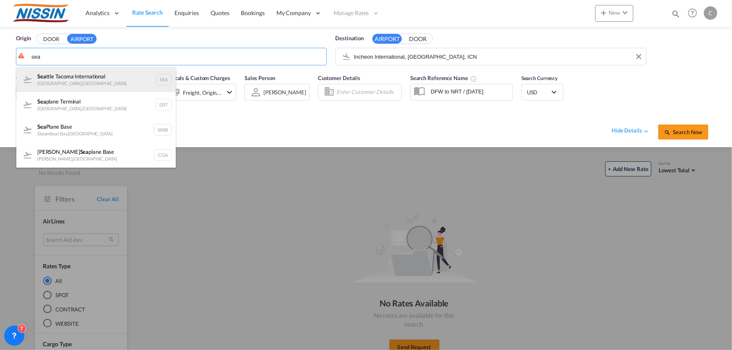
click at [51, 75] on div "Sea ttle Tacoma International [GEOGRAPHIC_DATA] , [GEOGRAPHIC_DATA]" at bounding box center [95, 79] width 159 height 25
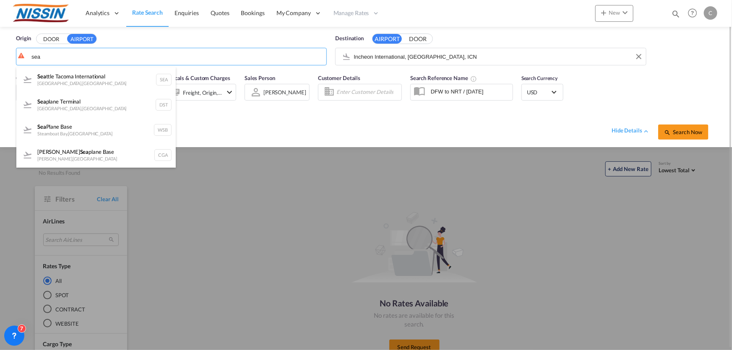
type input "Seattle Tacoma International, [GEOGRAPHIC_DATA], SEA"
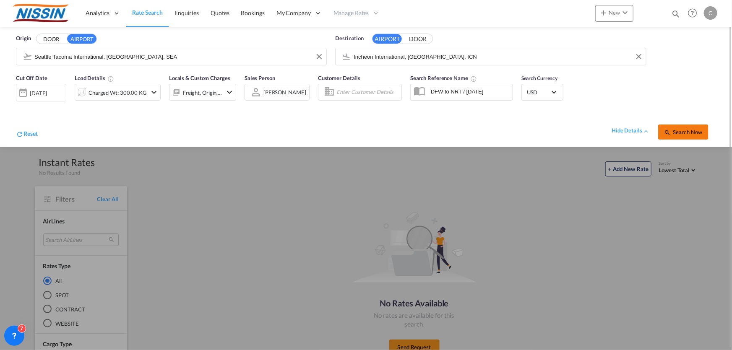
click at [686, 135] on button "Search Now" at bounding box center [683, 132] width 50 height 15
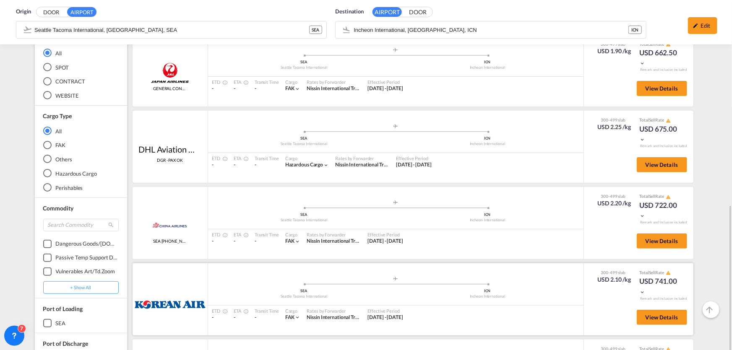
scroll to position [229, 0]
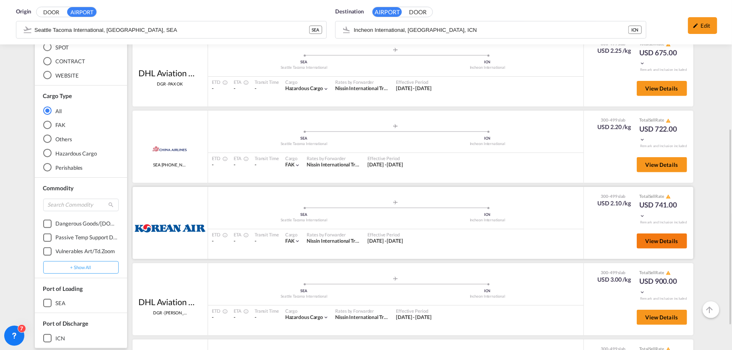
click at [644, 245] on button "View Details" at bounding box center [662, 241] width 50 height 15
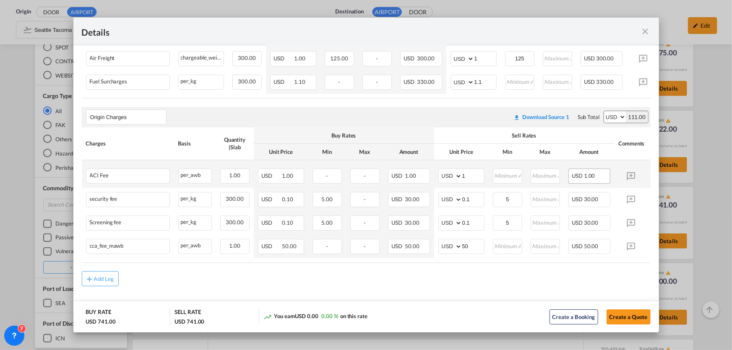
scroll to position [221, 0]
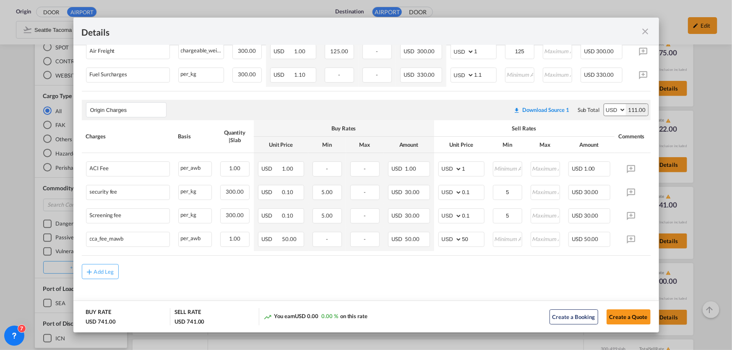
click at [644, 31] on md-icon "icon-close fg-AAA8AD m-0 cursor" at bounding box center [646, 31] width 10 height 10
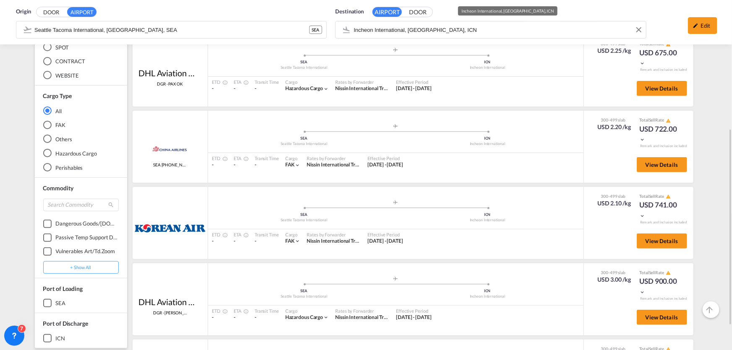
click at [453, 28] on div "Origin DOOR AIRPORT [GEOGRAPHIC_DATA] International, [GEOGRAPHIC_DATA], SEA SEA…" at bounding box center [365, 22] width 715 height 44
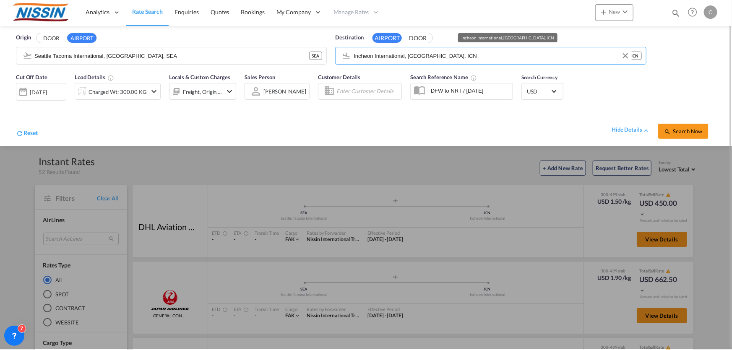
scroll to position [0, 0]
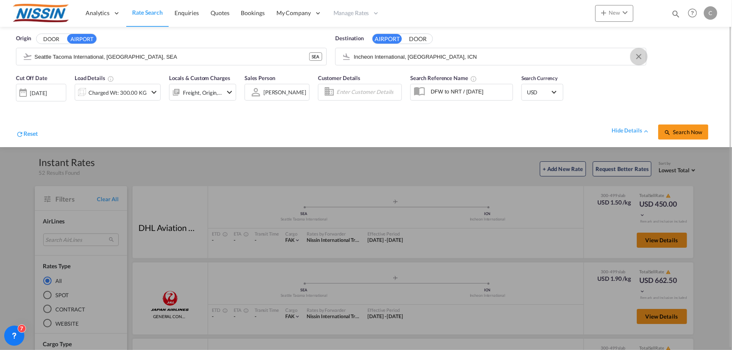
click at [641, 58] on button "Clear Input" at bounding box center [639, 56] width 13 height 13
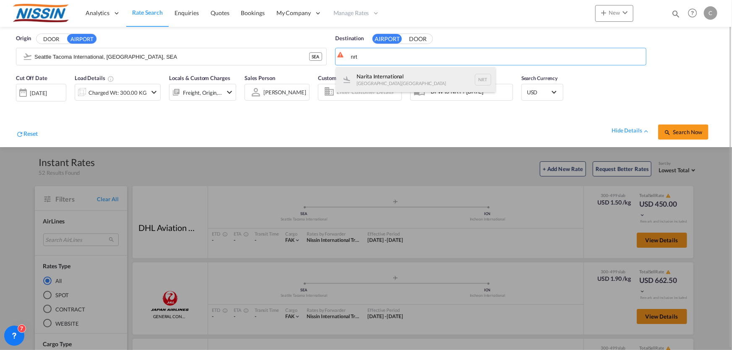
click at [417, 79] on div "Narita International [GEOGRAPHIC_DATA] , [GEOGRAPHIC_DATA] NRT" at bounding box center [415, 79] width 159 height 25
type input "Narita International, [GEOGRAPHIC_DATA], NRT"
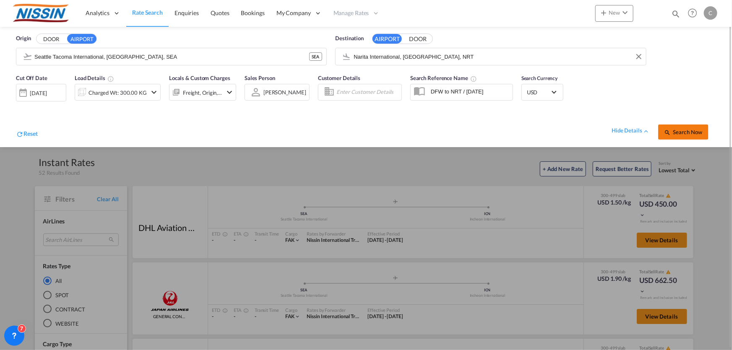
click at [677, 132] on span "Search Now" at bounding box center [683, 132] width 38 height 7
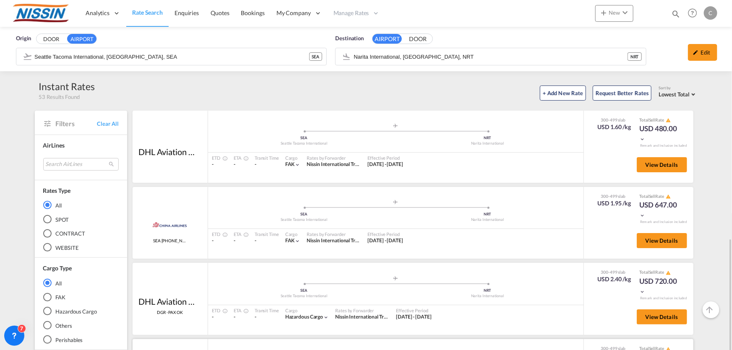
scroll to position [190, 0]
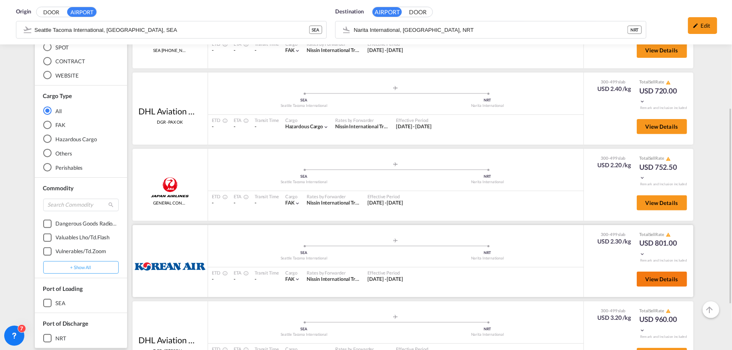
click at [671, 280] on button "View Details" at bounding box center [662, 279] width 50 height 15
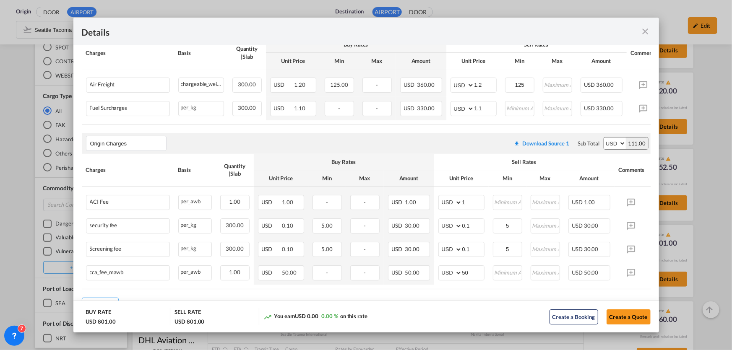
scroll to position [221, 0]
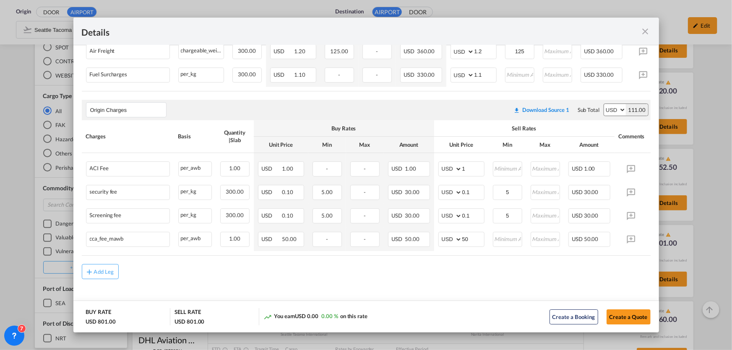
drag, startPoint x: 646, startPoint y: 29, endPoint x: 656, endPoint y: 31, distance: 10.7
click at [646, 29] on md-icon "icon-close fg-AAA8AD m-0 cursor" at bounding box center [646, 31] width 10 height 10
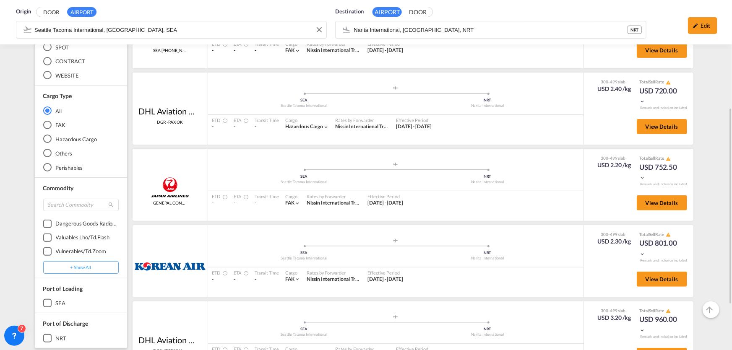
click at [172, 27] on div "Origin DOOR AIRPORT [GEOGRAPHIC_DATA] International, [GEOGRAPHIC_DATA], SEA Des…" at bounding box center [365, 22] width 715 height 44
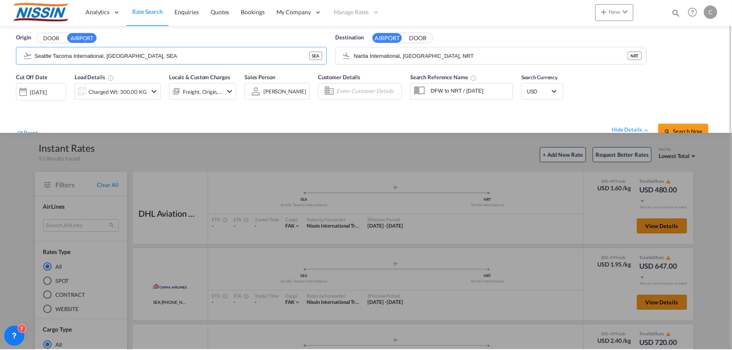
scroll to position [0, 0]
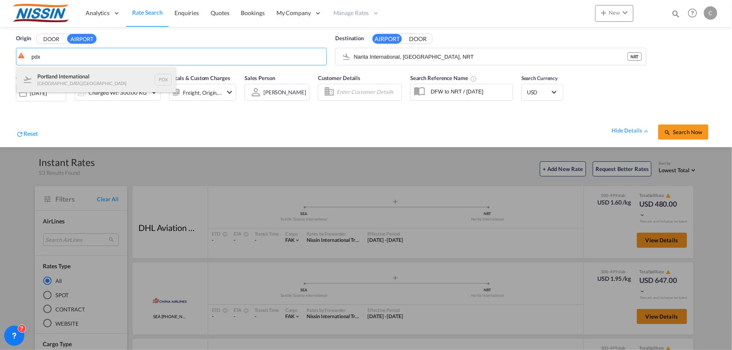
click at [80, 75] on div "Portland International [GEOGRAPHIC_DATA] , [GEOGRAPHIC_DATA] PDX" at bounding box center [95, 79] width 159 height 25
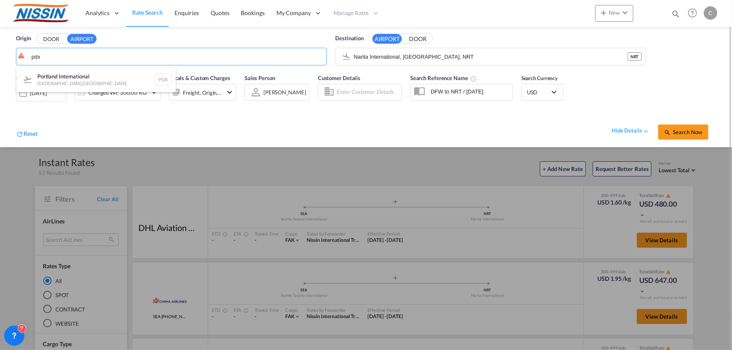
type input "Portland International, [GEOGRAPHIC_DATA], [GEOGRAPHIC_DATA]"
click at [683, 130] on span "Search Now" at bounding box center [683, 132] width 38 height 7
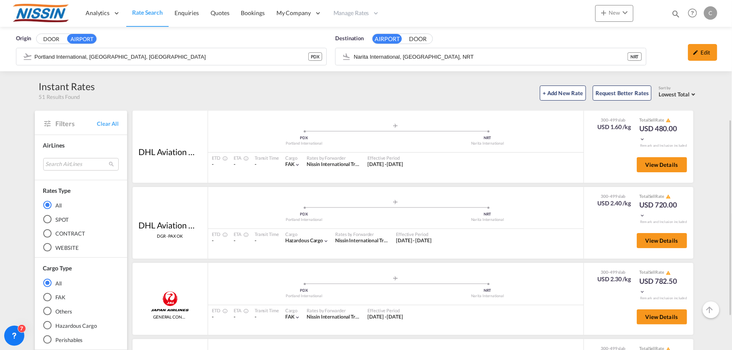
scroll to position [114, 0]
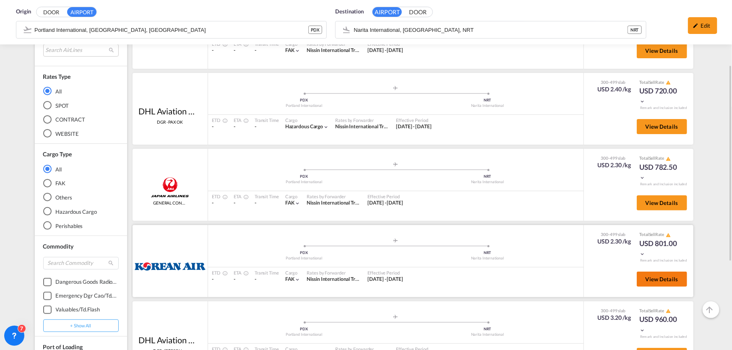
click at [638, 276] on button "View Details" at bounding box center [662, 279] width 50 height 15
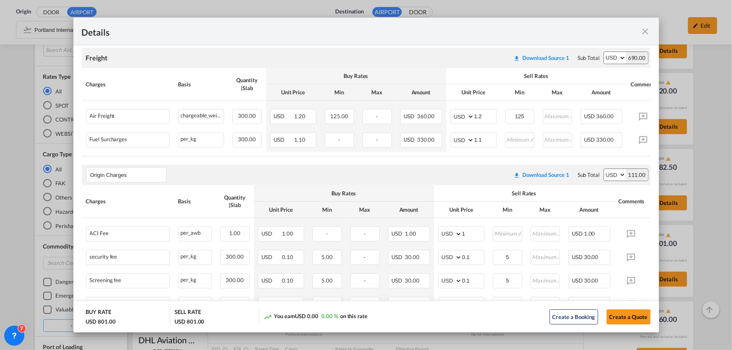
scroll to position [152, 0]
click at [646, 31] on md-icon "icon-close fg-AAA8AD m-0 cursor" at bounding box center [646, 31] width 10 height 10
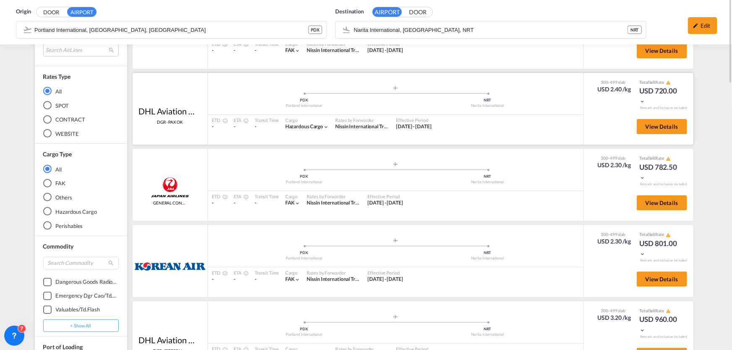
scroll to position [0, 0]
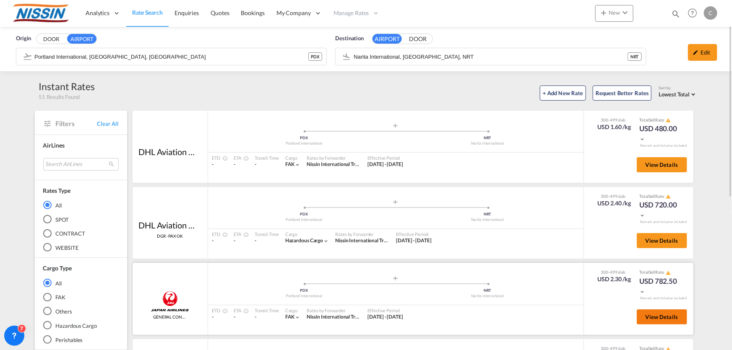
click at [653, 319] on span "View Details" at bounding box center [662, 317] width 33 height 7
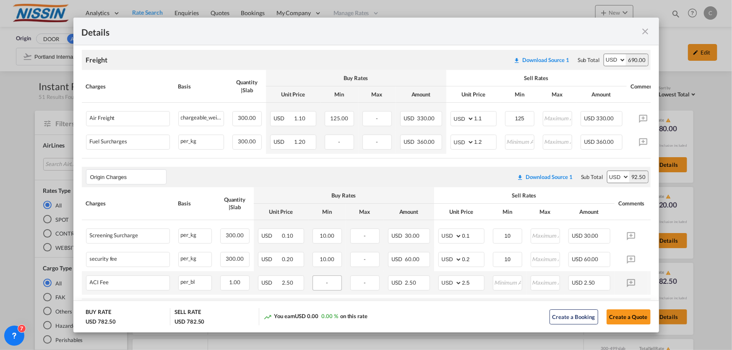
scroll to position [190, 0]
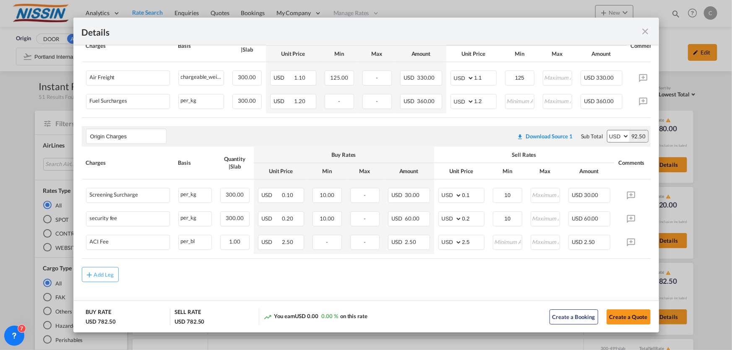
click at [649, 33] on md-icon "icon-close fg-AAA8AD m-0 cursor" at bounding box center [646, 31] width 10 height 10
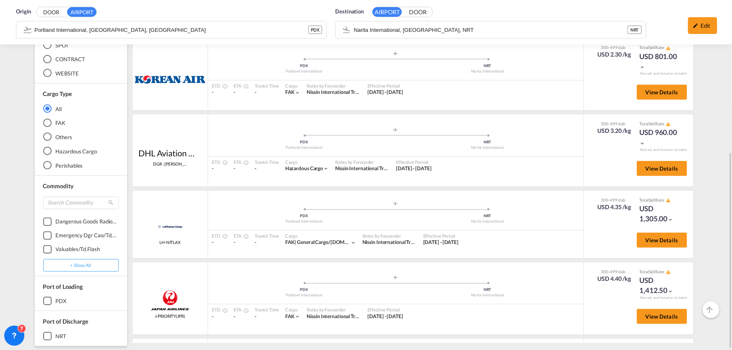
scroll to position [46, 0]
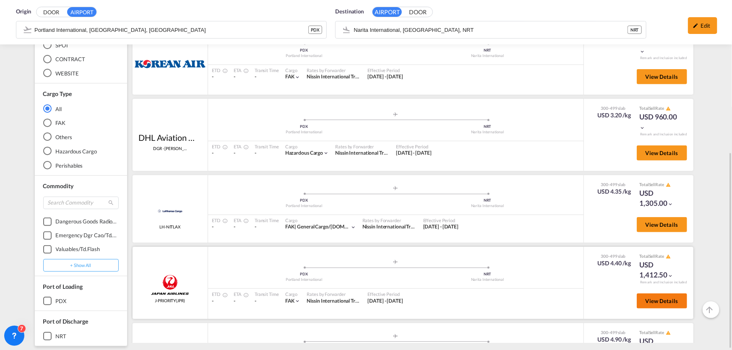
click at [649, 302] on span "View Details" at bounding box center [662, 301] width 33 height 7
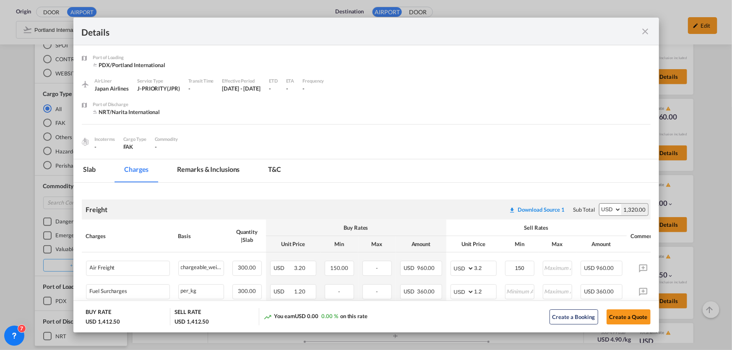
click at [644, 31] on md-icon "icon-close fg-AAA8AD m-0 cursor" at bounding box center [646, 31] width 10 height 10
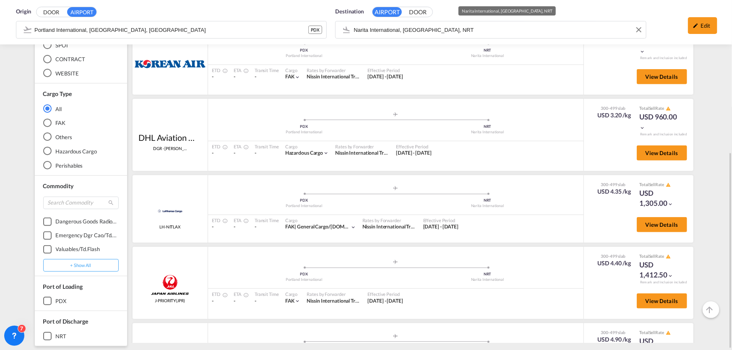
click at [516, 34] on body "Analytics Reports Dashboard Rate Search Enquiries Quotes Bookings" at bounding box center [366, 175] width 732 height 350
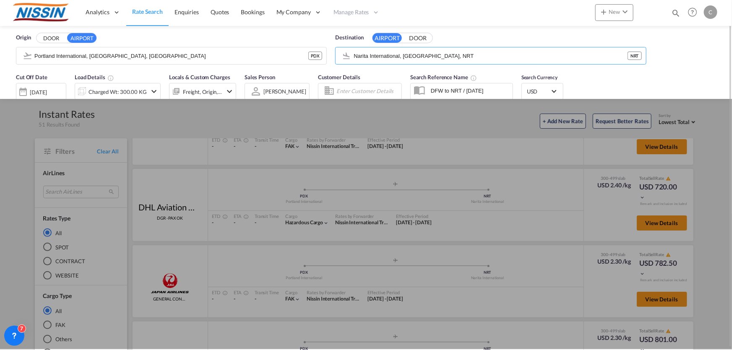
scroll to position [0, 0]
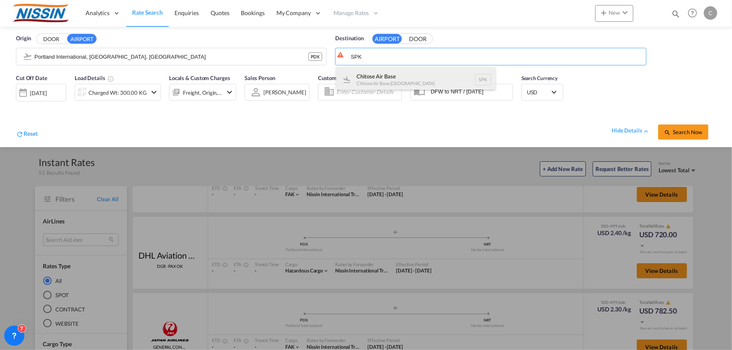
click at [397, 69] on div "Chitose Air Base Chitose Air Base , [GEOGRAPHIC_DATA] SPK" at bounding box center [415, 79] width 159 height 25
type input "Chitose Air Base, Chitose Air Base, SPK"
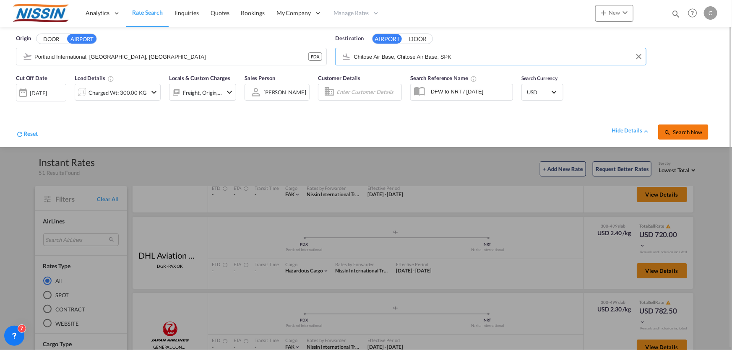
click at [686, 134] on span "Search Now" at bounding box center [683, 132] width 38 height 7
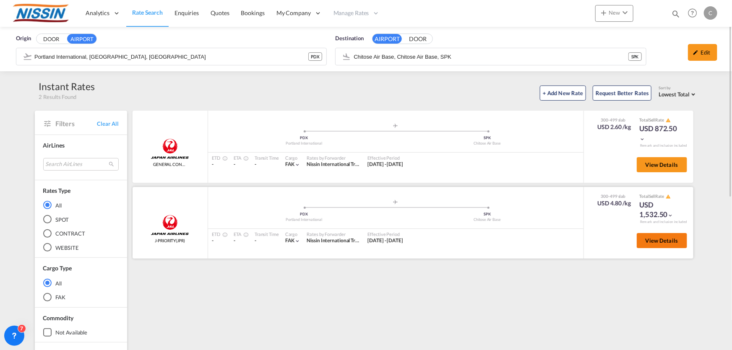
click at [656, 239] on span "View Details" at bounding box center [662, 240] width 33 height 7
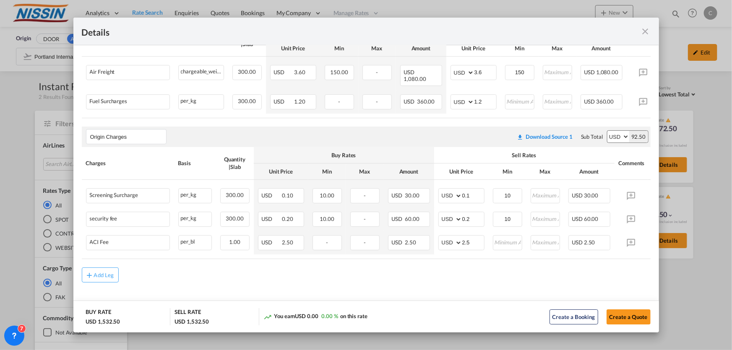
scroll to position [197, 0]
click at [648, 29] on md-icon "icon-close fg-AAA8AD m-0 cursor" at bounding box center [646, 31] width 10 height 10
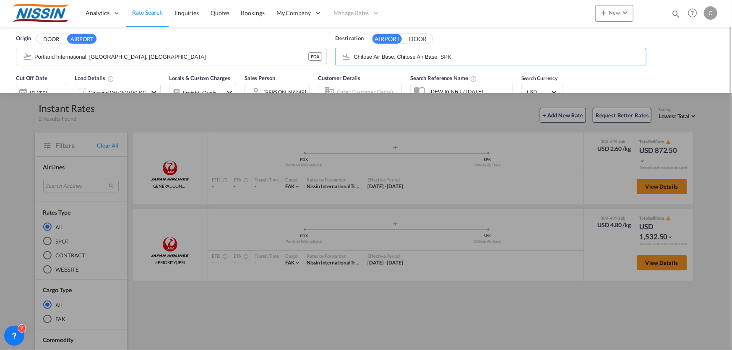
click at [489, 56] on input "Chitose Air Base, Chitose Air Base, SPK" at bounding box center [498, 56] width 288 height 13
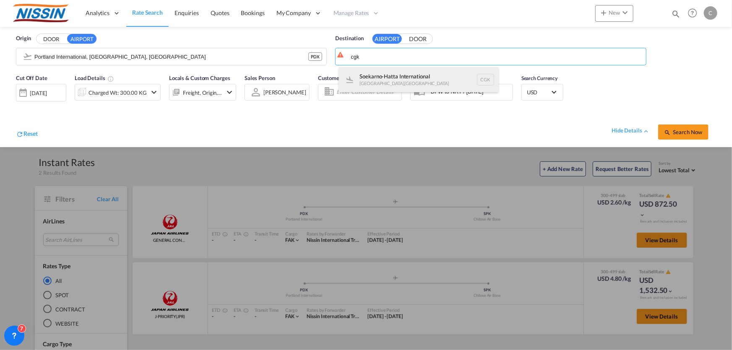
click at [413, 80] on div "Soekarno-Hatta International [GEOGRAPHIC_DATA] , [GEOGRAPHIC_DATA] CGK" at bounding box center [418, 79] width 159 height 25
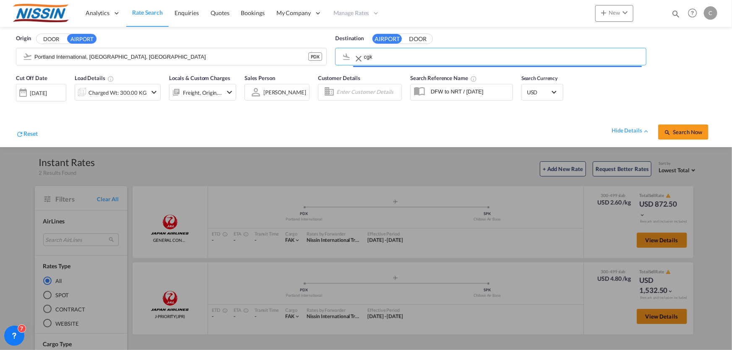
type input "Soekarno-Hatta International, [GEOGRAPHIC_DATA], CGK"
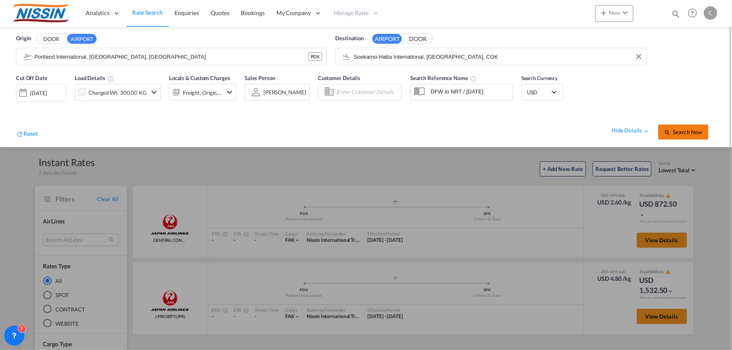
click at [698, 131] on span "Search Now" at bounding box center [683, 132] width 38 height 7
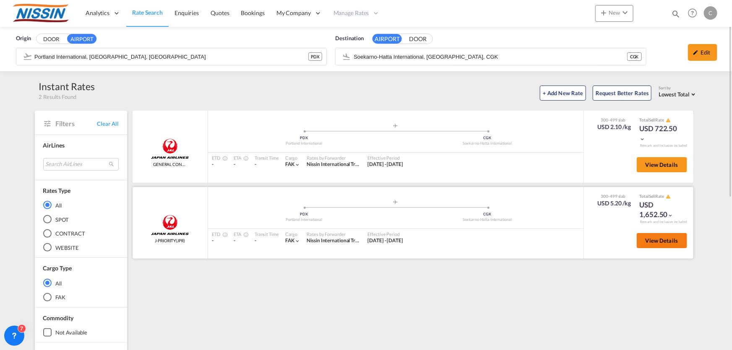
click at [673, 239] on span "View Details" at bounding box center [662, 240] width 33 height 7
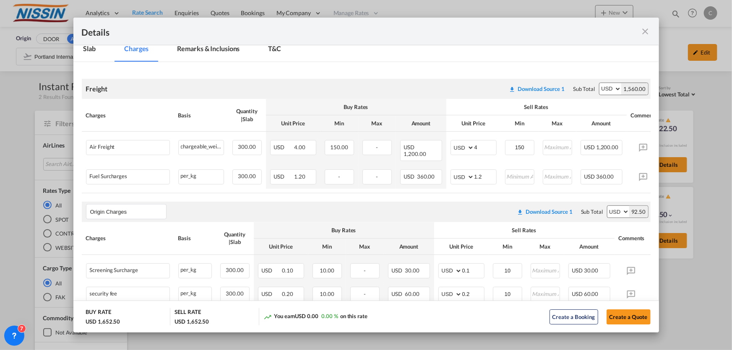
scroll to position [6, 0]
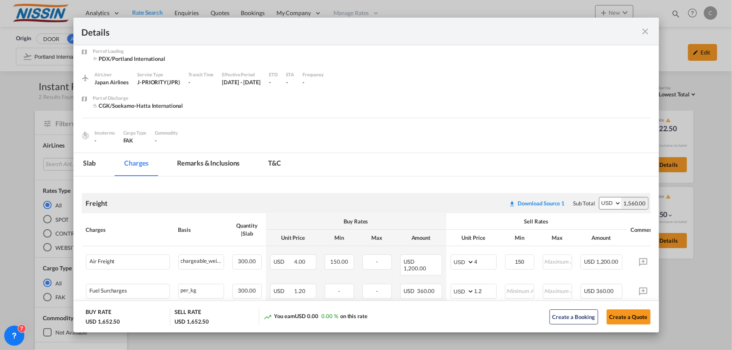
drag, startPoint x: 646, startPoint y: 28, endPoint x: 654, endPoint y: 55, distance: 28.4
click at [646, 28] on md-icon "icon-close fg-AAA8AD m-0 cursor" at bounding box center [646, 31] width 10 height 10
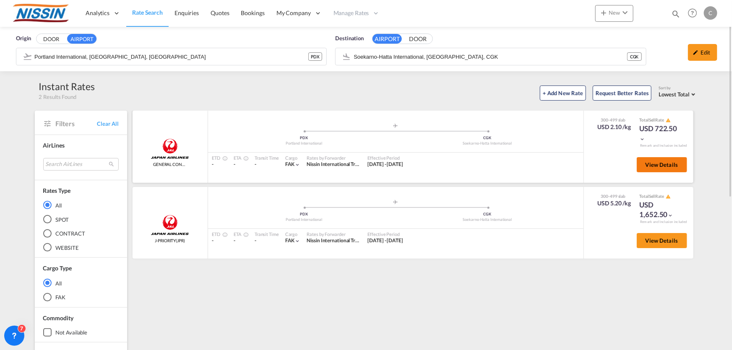
click at [675, 162] on span "View Details" at bounding box center [662, 165] width 33 height 7
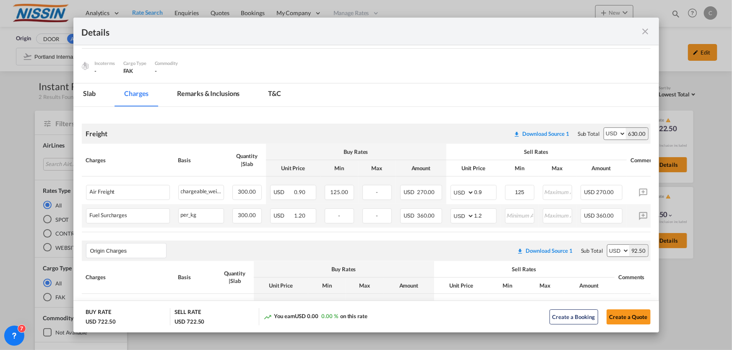
scroll to position [197, 0]
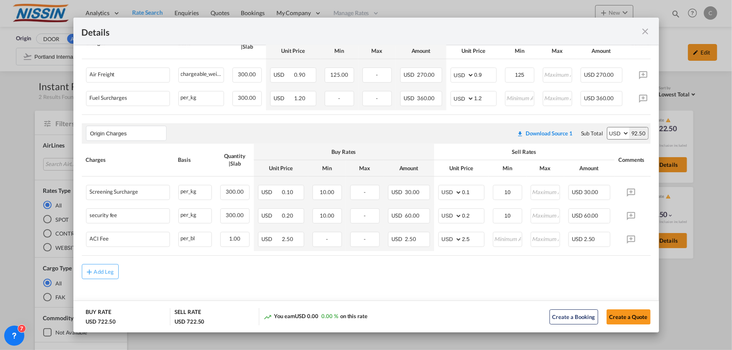
click at [644, 29] on md-icon "icon-close fg-AAA8AD m-0 cursor" at bounding box center [646, 31] width 10 height 10
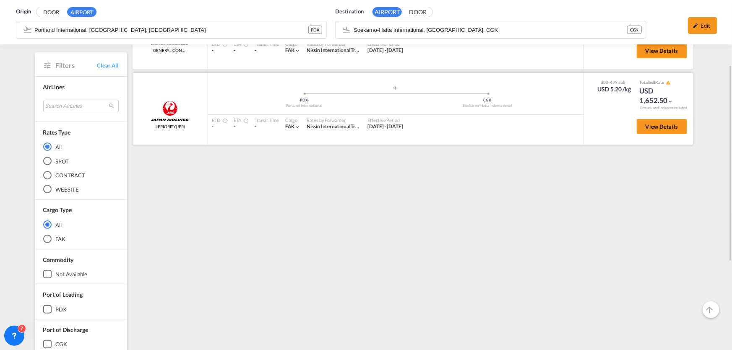
scroll to position [0, 0]
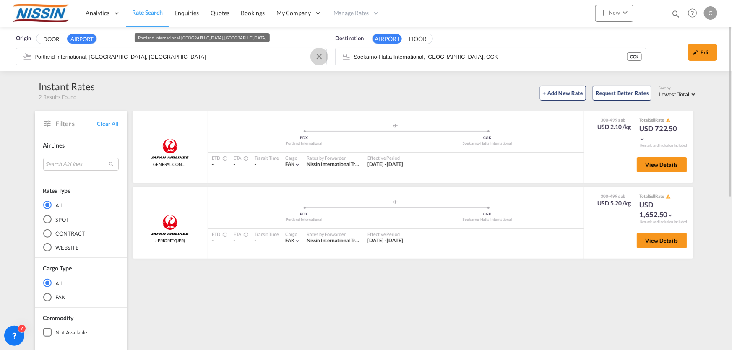
click at [319, 55] on button "Clear Input" at bounding box center [319, 56] width 13 height 13
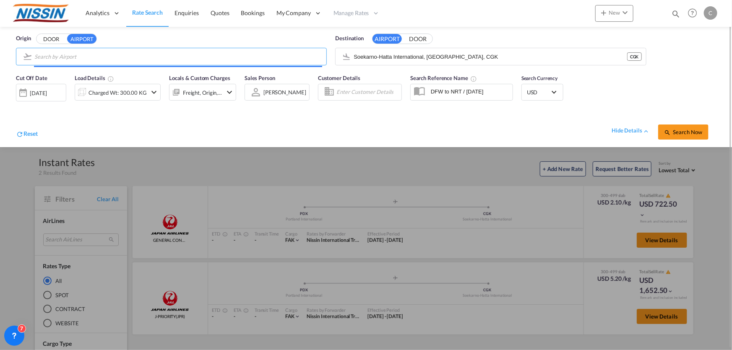
click at [205, 56] on input "Search by Airport" at bounding box center [178, 56] width 288 height 13
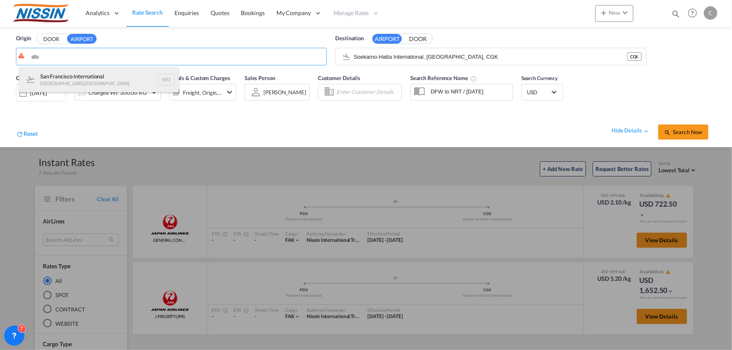
click at [119, 71] on div "San Francisco International [GEOGRAPHIC_DATA] , [GEOGRAPHIC_DATA] SFO" at bounding box center [98, 79] width 159 height 25
type input "San Francisco International, [GEOGRAPHIC_DATA], [GEOGRAPHIC_DATA]"
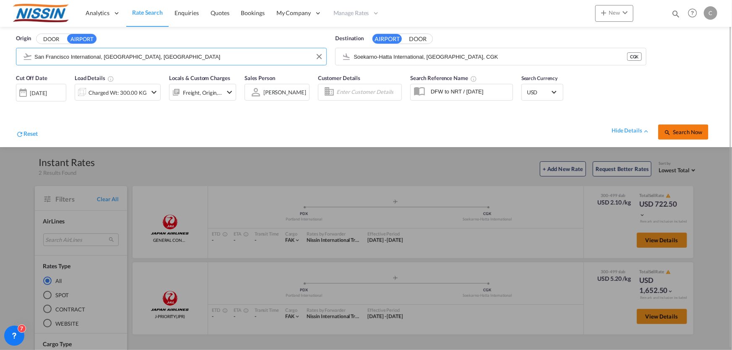
drag, startPoint x: 687, startPoint y: 130, endPoint x: 692, endPoint y: 130, distance: 4.6
click at [687, 131] on span "Search Now" at bounding box center [683, 132] width 38 height 7
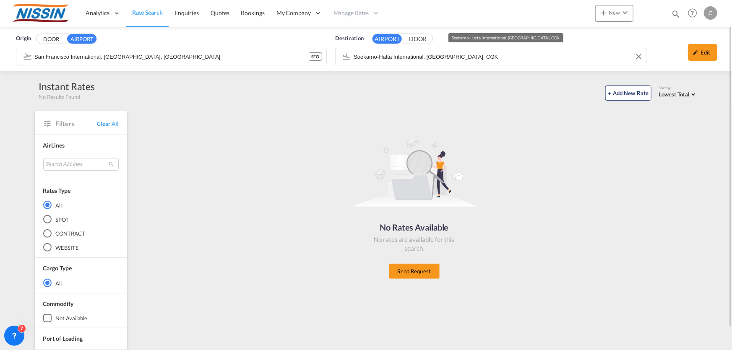
click at [475, 59] on input "Soekarno-Hatta International, [GEOGRAPHIC_DATA], CGK" at bounding box center [498, 56] width 288 height 13
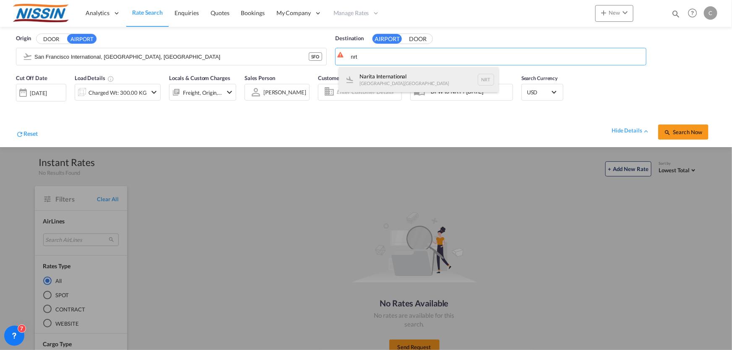
click at [397, 80] on div "Narita International [GEOGRAPHIC_DATA] , [GEOGRAPHIC_DATA] NRT" at bounding box center [418, 79] width 159 height 25
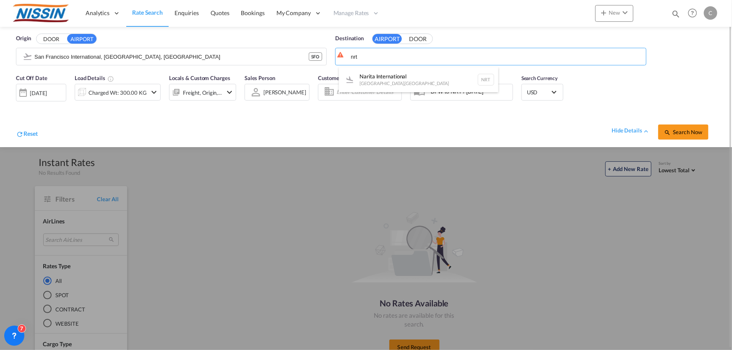
type input "Narita International, [GEOGRAPHIC_DATA], NRT"
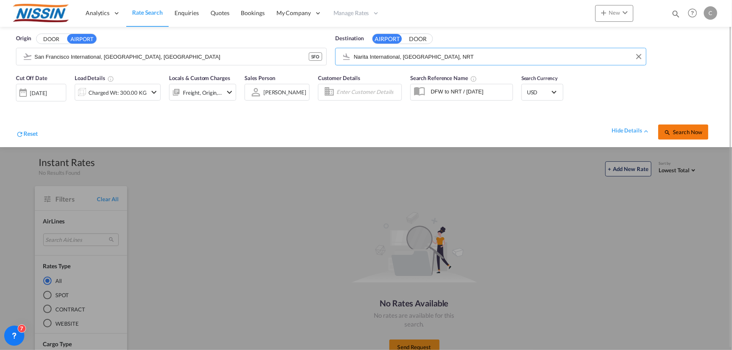
click at [675, 129] on span "Search Now" at bounding box center [683, 132] width 38 height 7
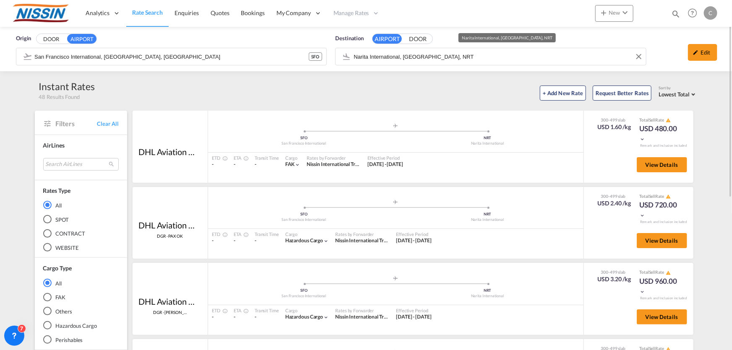
click at [482, 59] on input "Narita International, [GEOGRAPHIC_DATA], NRT" at bounding box center [498, 56] width 288 height 13
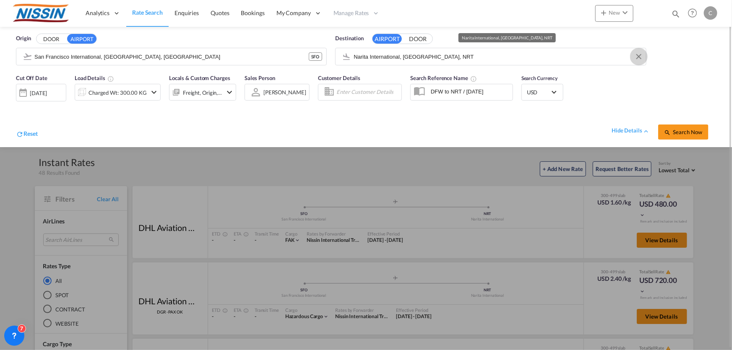
click at [638, 57] on button "Clear Input" at bounding box center [639, 56] width 13 height 13
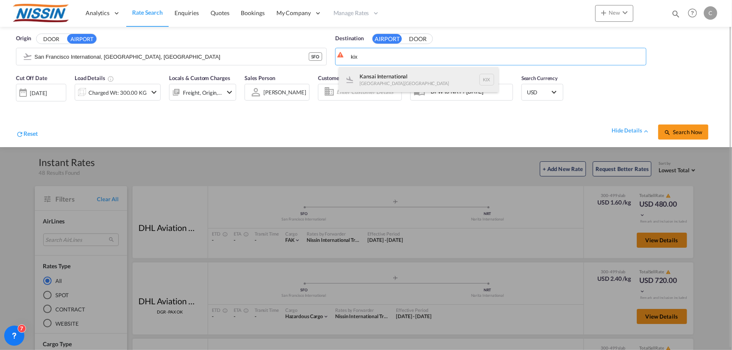
click at [399, 70] on div "Kansai International [GEOGRAPHIC_DATA] , [GEOGRAPHIC_DATA] KIX" at bounding box center [418, 79] width 159 height 25
type input "Kansai International, [GEOGRAPHIC_DATA], KIX"
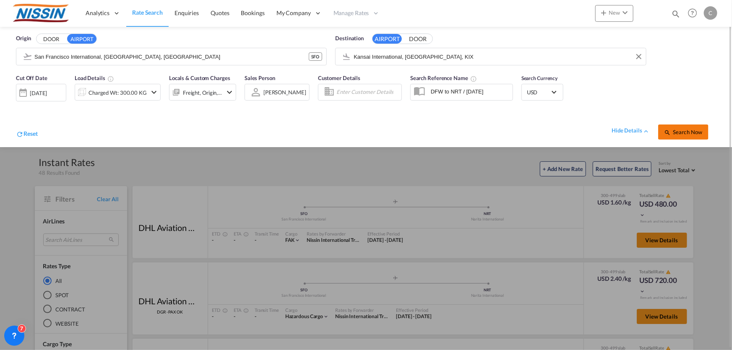
click at [676, 127] on button "Search Now" at bounding box center [683, 132] width 50 height 15
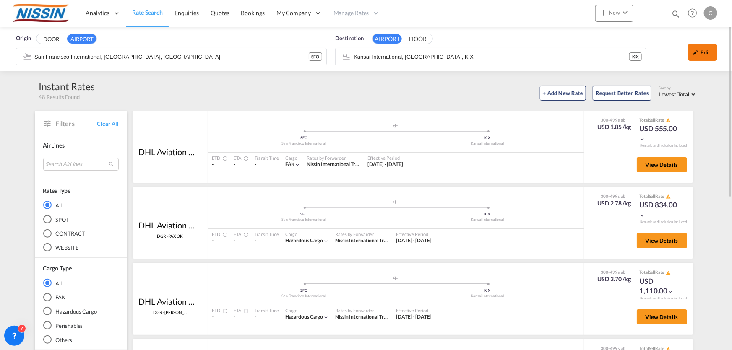
click at [701, 53] on div "Edit" at bounding box center [702, 52] width 29 height 17
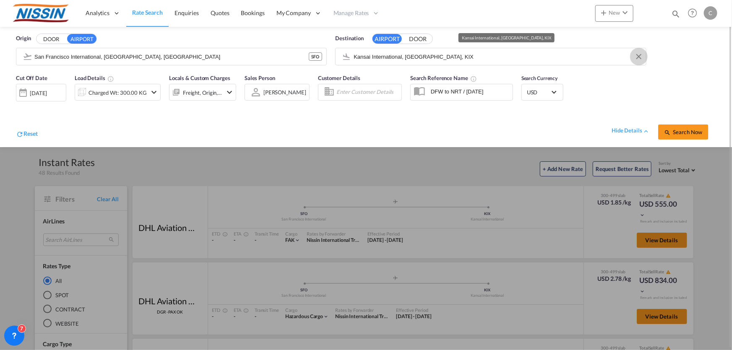
click at [638, 56] on button "Clear Input" at bounding box center [639, 56] width 13 height 13
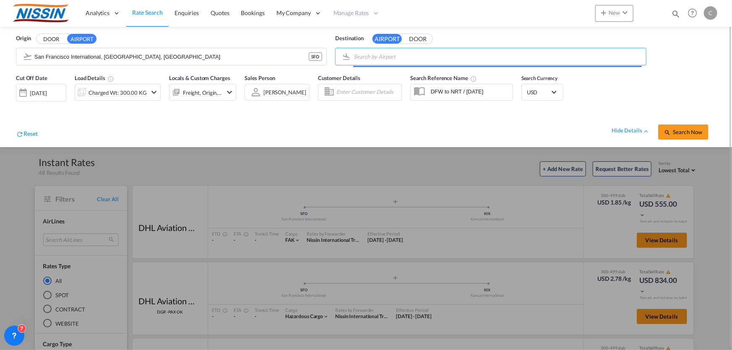
click at [492, 53] on input "Search by Airport" at bounding box center [498, 56] width 288 height 13
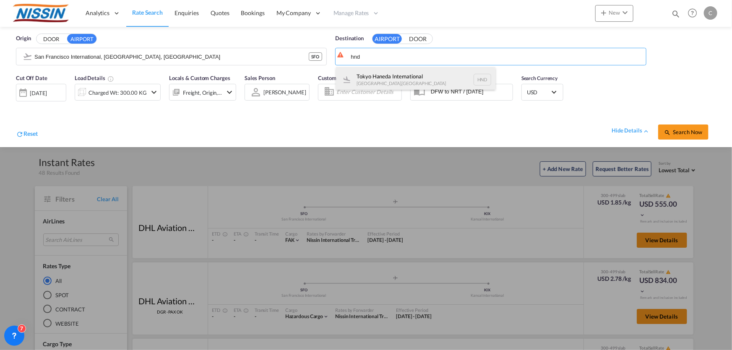
click at [421, 72] on div "[GEOGRAPHIC_DATA] , [GEOGRAPHIC_DATA] HND" at bounding box center [415, 79] width 159 height 25
type input "Tokyo Haneda International, [GEOGRAPHIC_DATA], HND"
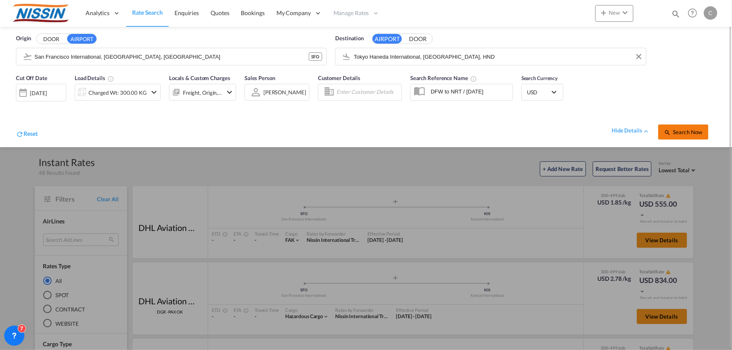
click at [693, 135] on button "Search Now" at bounding box center [683, 132] width 50 height 15
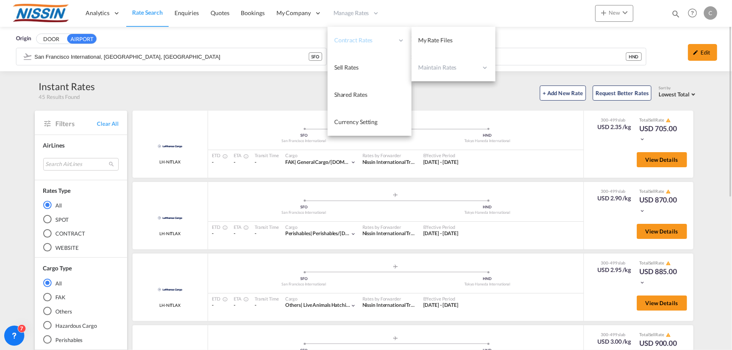
click at [356, 39] on span "Contract Rates" at bounding box center [364, 40] width 60 height 8
click at [444, 39] on span "My Rate Files" at bounding box center [435, 39] width 34 height 7
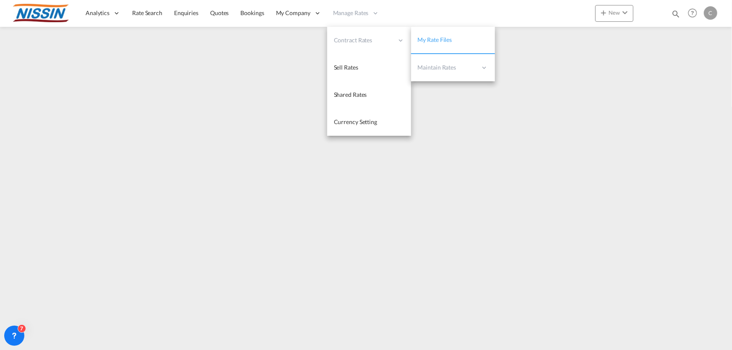
click at [435, 36] on span "My Rate Files" at bounding box center [435, 39] width 34 height 7
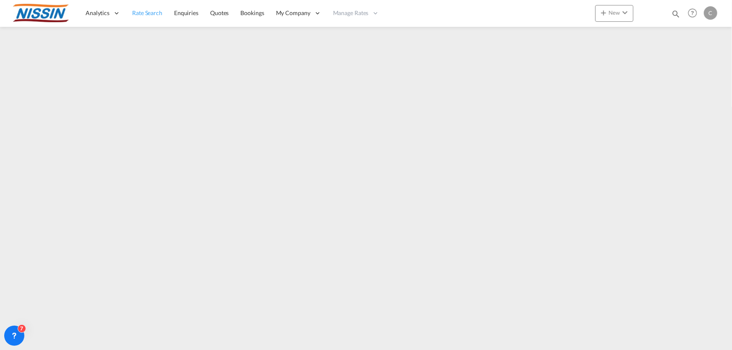
click at [154, 13] on span "Rate Search" at bounding box center [147, 12] width 30 height 7
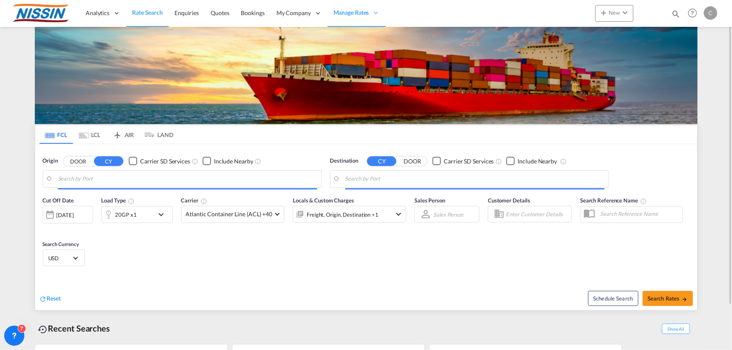
type input "[GEOGRAPHIC_DATA], [GEOGRAPHIC_DATA], USLGB"
type input "[GEOGRAPHIC_DATA], JPTYO"
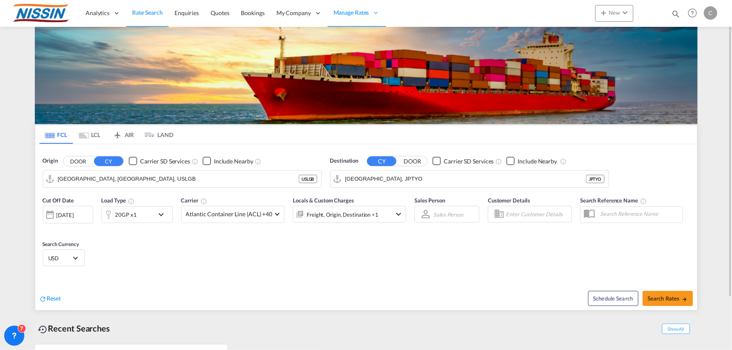
click at [129, 135] on md-tab-item "AIR" at bounding box center [124, 134] width 34 height 18
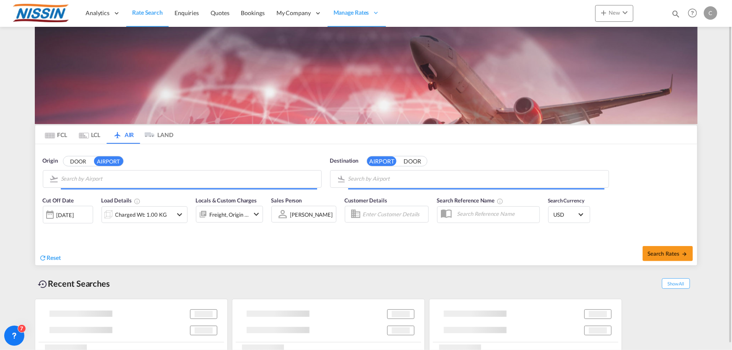
click at [120, 180] on body "Analytics Reports Dashboard Rate Search Enquiries Quotes Bookings" at bounding box center [366, 175] width 732 height 350
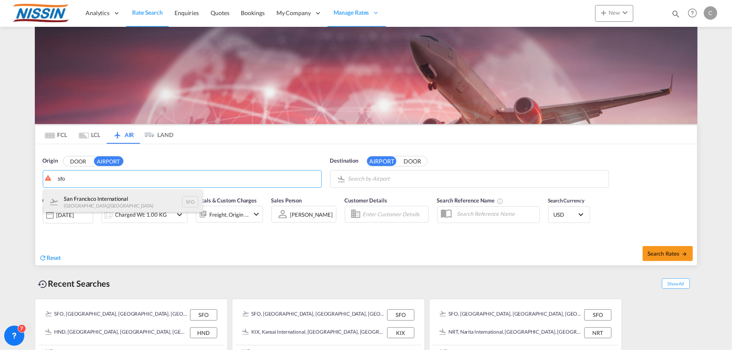
click at [118, 206] on div "San Francisco International [GEOGRAPHIC_DATA] , [GEOGRAPHIC_DATA] SFO" at bounding box center [122, 202] width 159 height 25
type input "San Francisco International, [GEOGRAPHIC_DATA], [GEOGRAPHIC_DATA]"
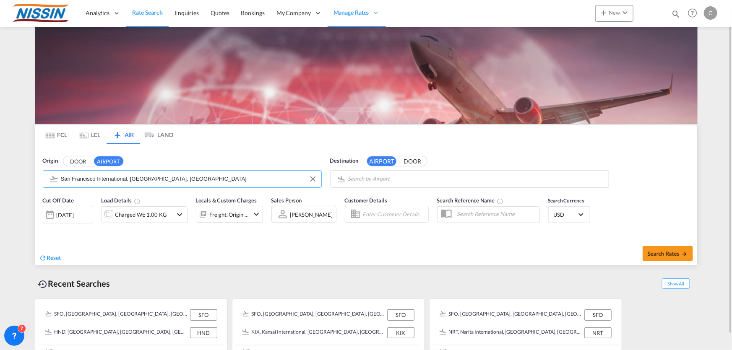
click at [376, 181] on body "Analytics Reports Dashboard Rate Search Enquiries Quotes Bookings" at bounding box center [366, 175] width 732 height 350
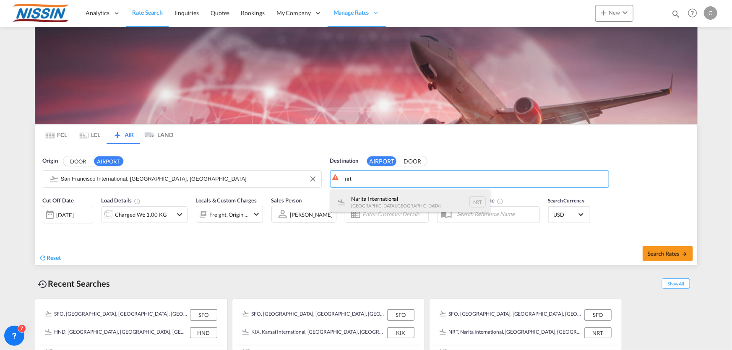
click at [374, 194] on div "Narita International [GEOGRAPHIC_DATA] , [GEOGRAPHIC_DATA] NRT" at bounding box center [410, 202] width 159 height 25
type input "Narita International, [GEOGRAPHIC_DATA], NRT"
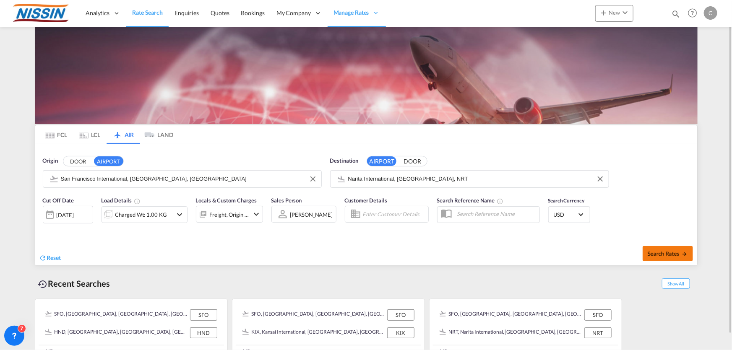
click at [671, 252] on span "Search Rates" at bounding box center [668, 253] width 40 height 7
click at [176, 213] on md-icon "icon-chevron-down" at bounding box center [180, 215] width 10 height 10
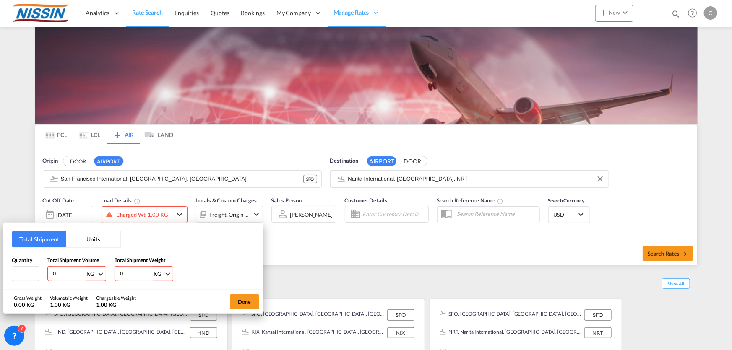
drag, startPoint x: 94, startPoint y: 239, endPoint x: 86, endPoint y: 247, distance: 10.7
click at [93, 239] on button "Units" at bounding box center [93, 240] width 54 height 16
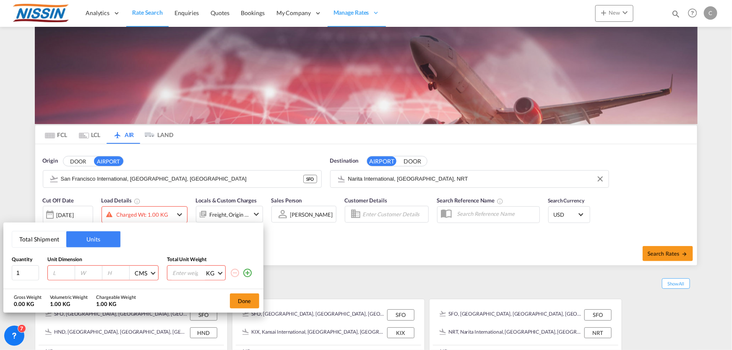
click at [60, 273] on input "number" at bounding box center [63, 273] width 23 height 8
type input "57"
click at [33, 271] on input "2" at bounding box center [25, 273] width 27 height 15
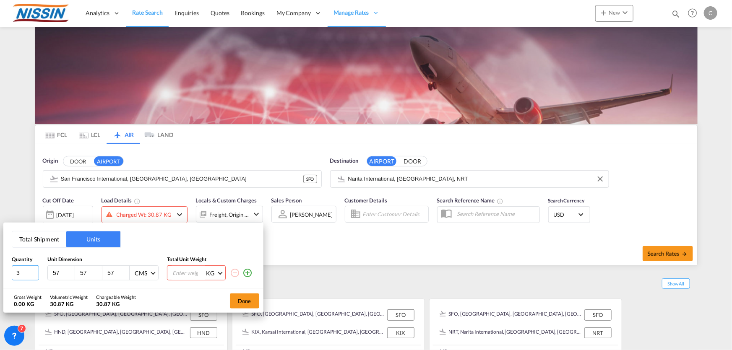
click at [33, 271] on input "3" at bounding box center [25, 273] width 27 height 15
click at [33, 271] on input "4" at bounding box center [25, 273] width 27 height 15
click at [33, 271] on input "5" at bounding box center [25, 273] width 27 height 15
type input "6"
click at [33, 271] on input "6" at bounding box center [25, 273] width 27 height 15
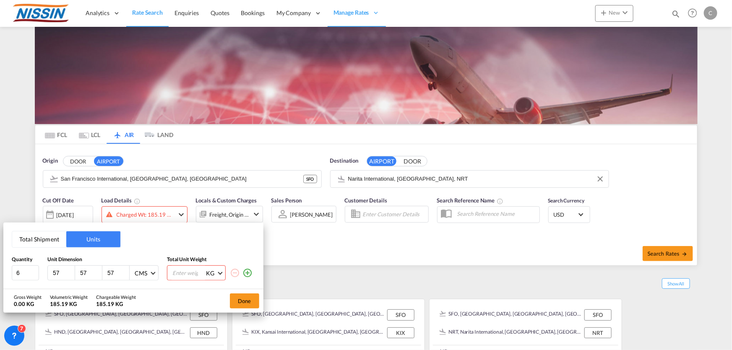
click at [181, 275] on input "number" at bounding box center [189, 273] width 34 height 14
type input "150"
click at [250, 299] on button "Done" at bounding box center [244, 301] width 29 height 15
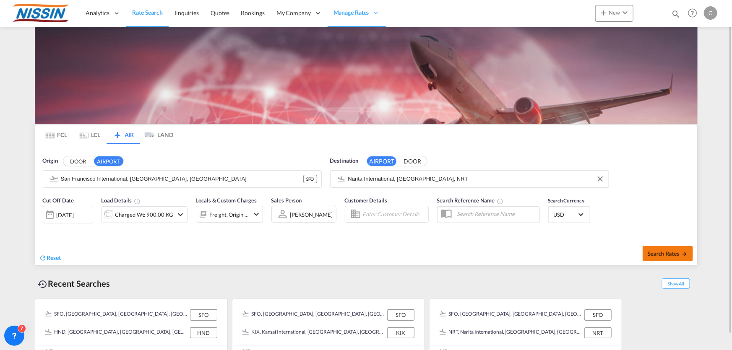
click at [660, 256] on button "Search Rates" at bounding box center [668, 253] width 50 height 15
type input "SFO to NRT / [DATE]"
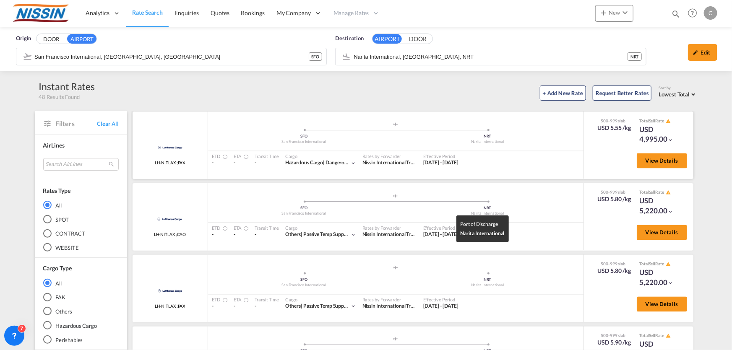
scroll to position [668, 0]
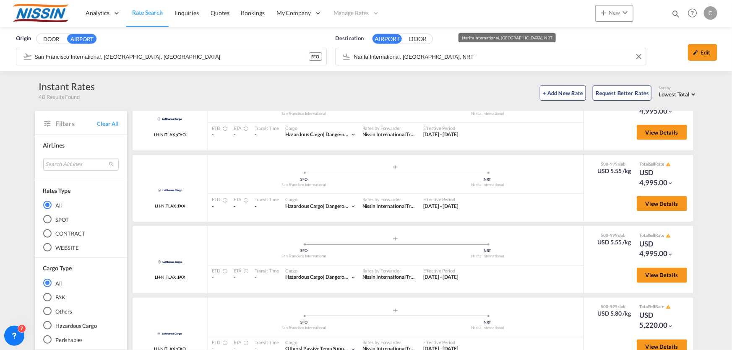
click at [474, 56] on input "Narita International, [GEOGRAPHIC_DATA], NRT" at bounding box center [498, 56] width 288 height 13
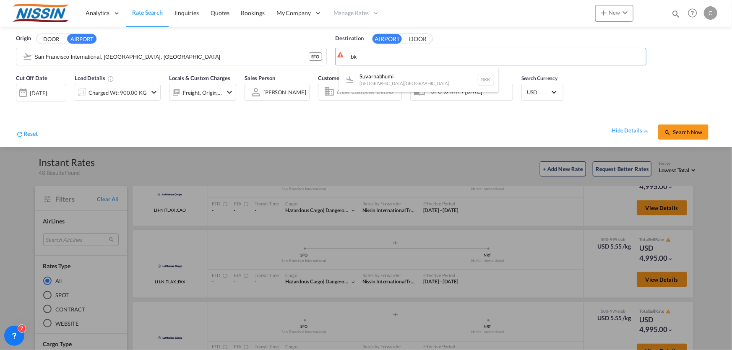
type input "b"
click at [382, 76] on div "Suvarnabhumi [GEOGRAPHIC_DATA] , [GEOGRAPHIC_DATA] BKK" at bounding box center [415, 79] width 159 height 25
type input "Suvarnabhumi, [GEOGRAPHIC_DATA], BKK"
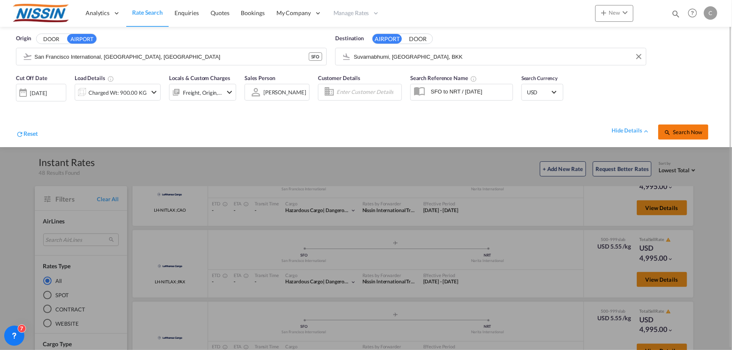
click at [677, 131] on span "Search Now" at bounding box center [683, 132] width 38 height 7
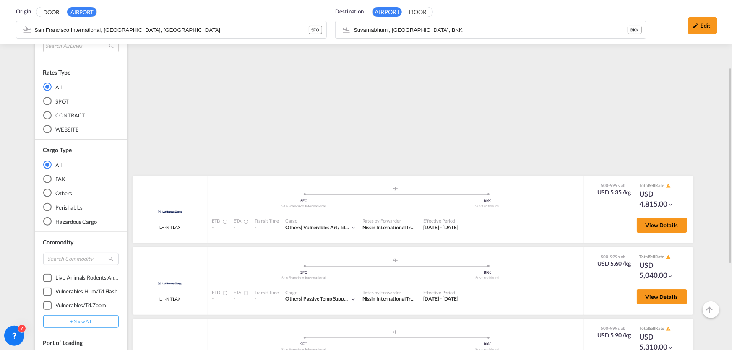
scroll to position [1599, 0]
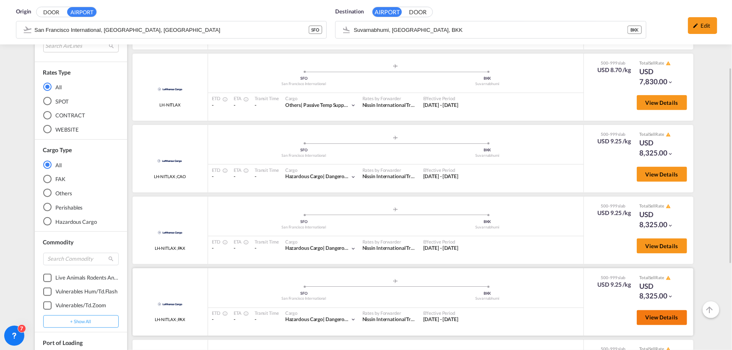
scroll to position [2113, 0]
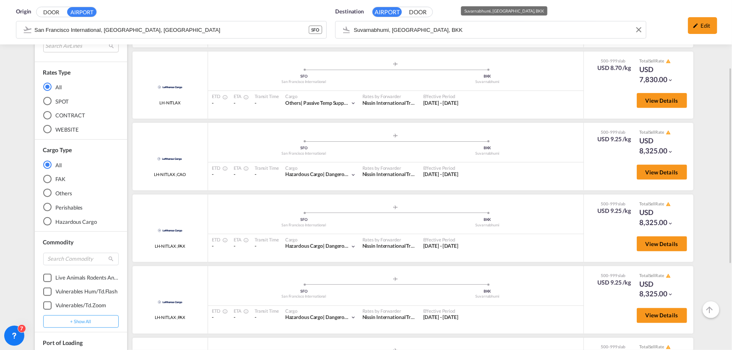
click at [448, 29] on div "Origin DOOR AIRPORT San Francisco International, San Francisco, SFO SFO Destina…" at bounding box center [365, 22] width 715 height 44
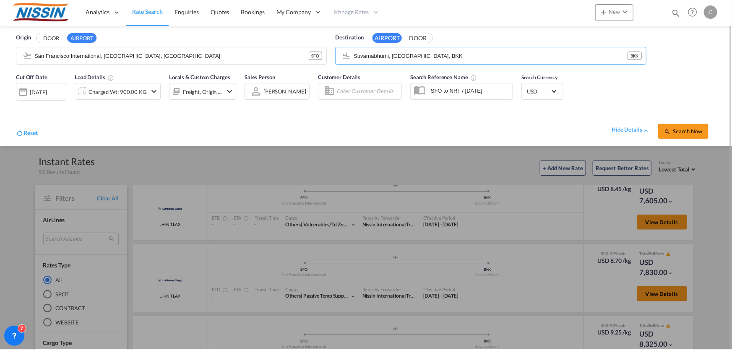
scroll to position [0, 0]
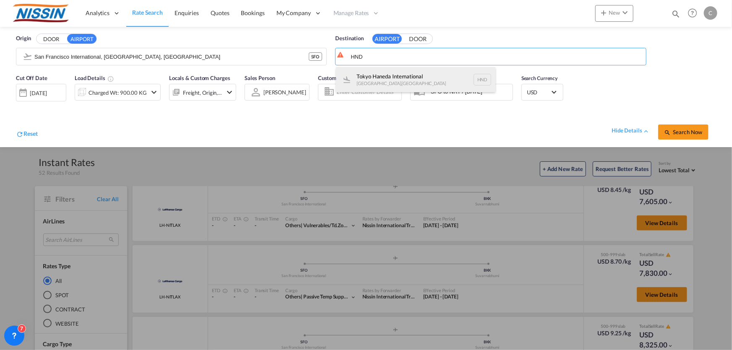
click at [422, 75] on div "[GEOGRAPHIC_DATA] , [GEOGRAPHIC_DATA] HND" at bounding box center [415, 79] width 159 height 25
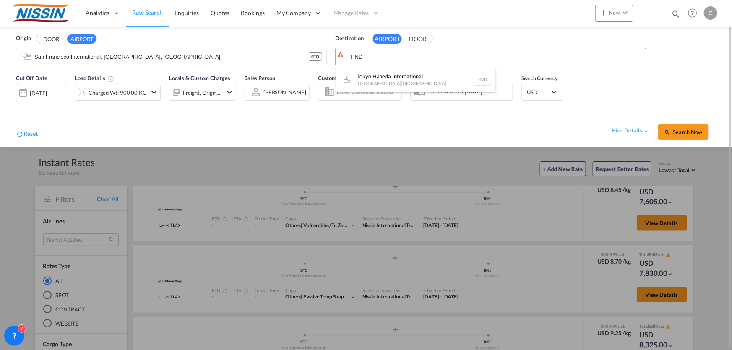
type input "Tokyo Haneda International, [GEOGRAPHIC_DATA], HND"
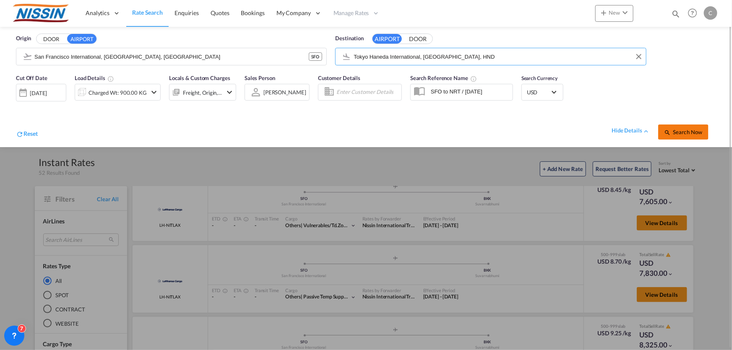
click at [696, 130] on span "Search Now" at bounding box center [683, 132] width 38 height 7
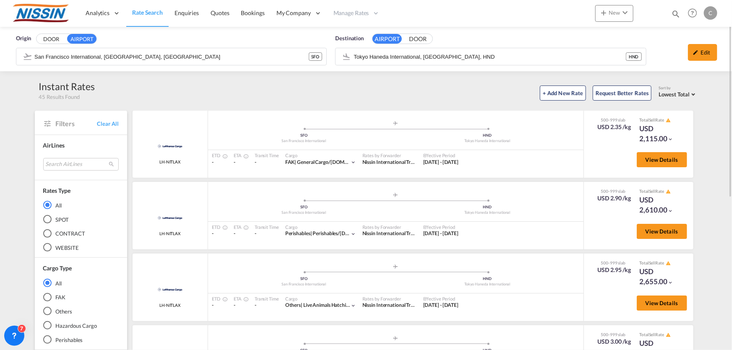
scroll to position [114, 0]
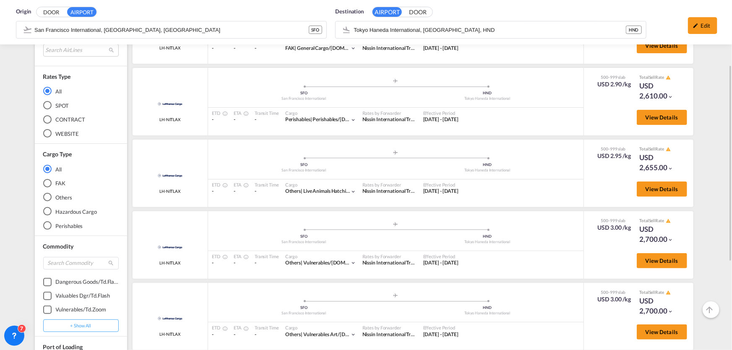
click at [47, 184] on div "FAK" at bounding box center [47, 183] width 8 height 8
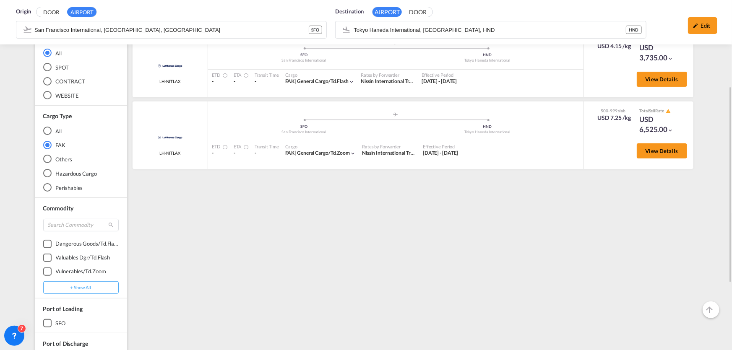
scroll to position [0, 0]
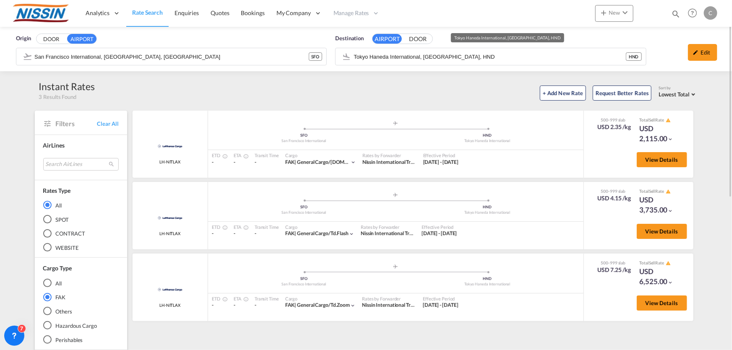
click at [485, 57] on div "Origin DOOR AIRPORT San Francisco International, San Francisco, SFO SFO Destina…" at bounding box center [366, 49] width 732 height 44
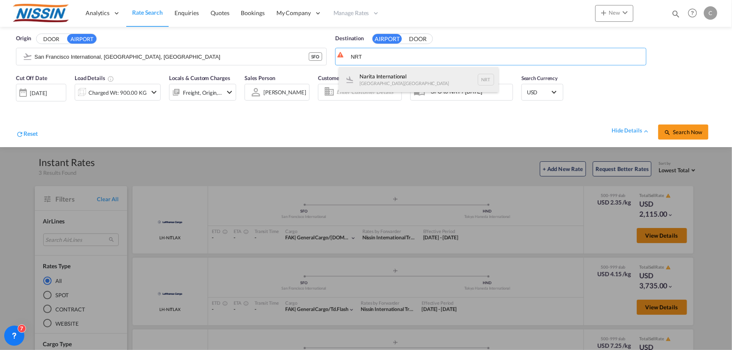
click at [420, 76] on div "Narita International [GEOGRAPHIC_DATA] , [GEOGRAPHIC_DATA] NRT" at bounding box center [418, 79] width 159 height 25
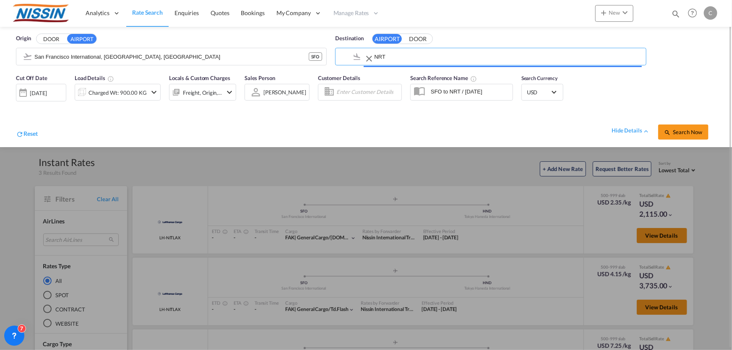
type input "Narita International, [GEOGRAPHIC_DATA], NRT"
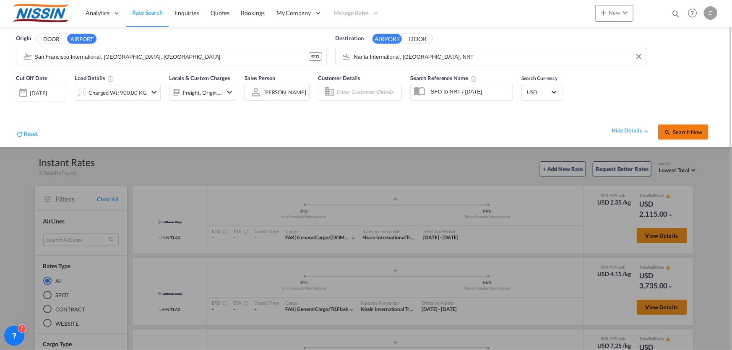
click at [685, 130] on span "Search Now" at bounding box center [683, 132] width 38 height 7
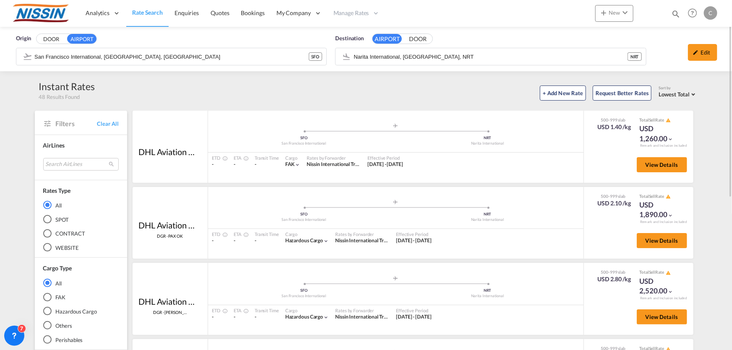
click at [45, 298] on div "FAK" at bounding box center [47, 297] width 8 height 8
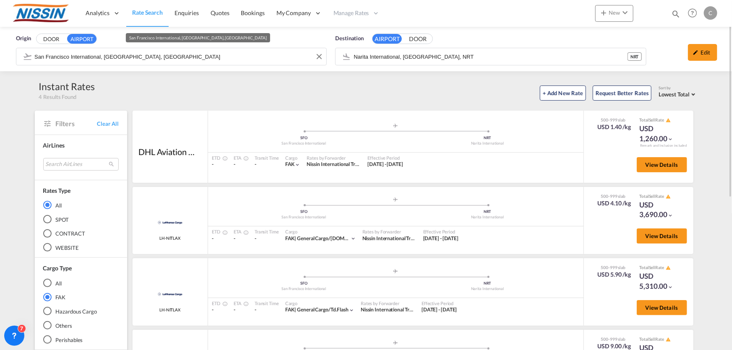
click at [224, 57] on input "San Francisco International, [GEOGRAPHIC_DATA], [GEOGRAPHIC_DATA]" at bounding box center [178, 56] width 288 height 13
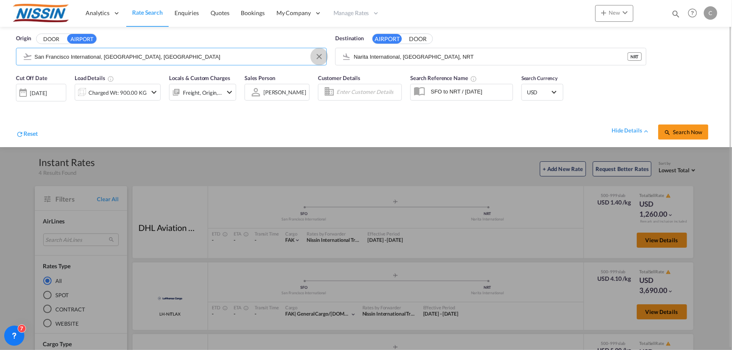
click at [319, 57] on button "Clear Input" at bounding box center [319, 56] width 13 height 13
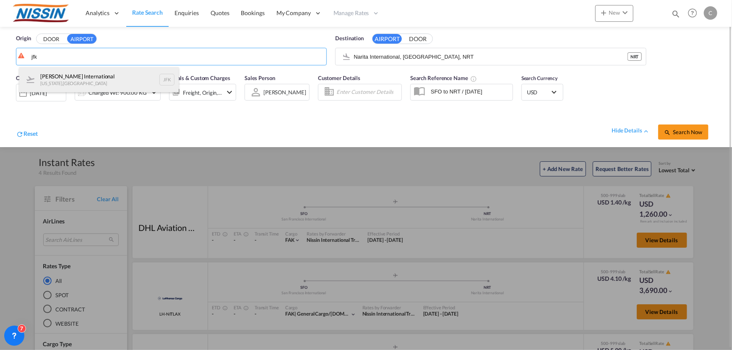
click at [110, 75] on div "John F Kennedy International New York , United States JFK" at bounding box center [98, 79] width 159 height 25
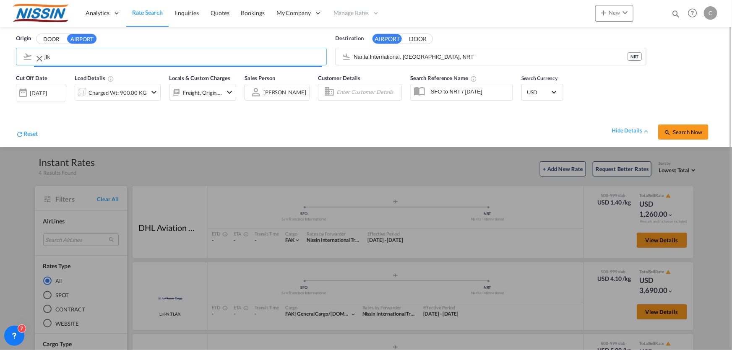
type input "John F Kennedy International, New York, JFK"
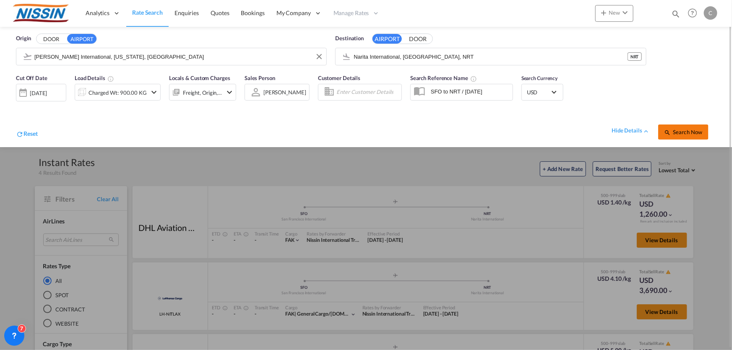
click at [682, 126] on button "Search Now" at bounding box center [683, 132] width 50 height 15
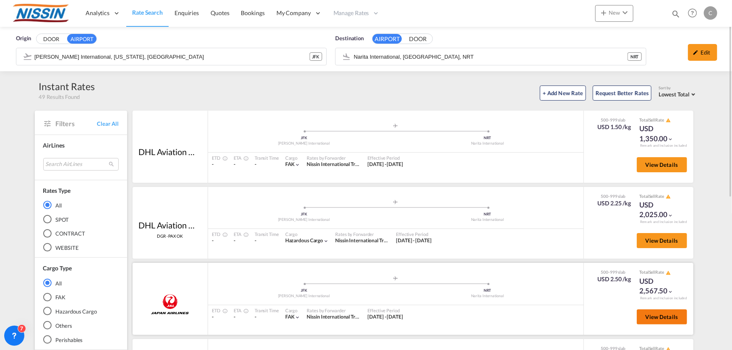
click at [653, 318] on span "View Details" at bounding box center [662, 317] width 33 height 7
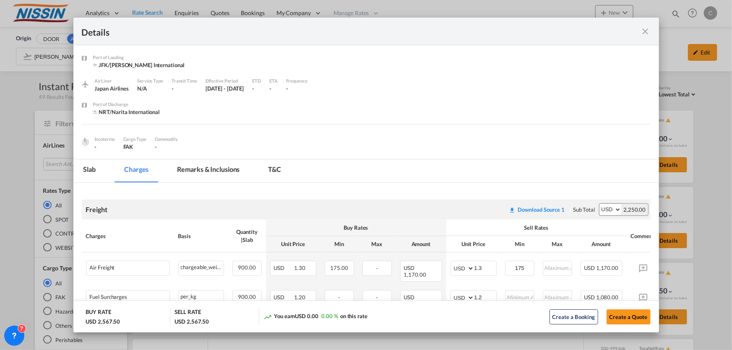
click at [644, 29] on md-icon "icon-close fg-AAA8AD m-0 cursor" at bounding box center [646, 31] width 10 height 10
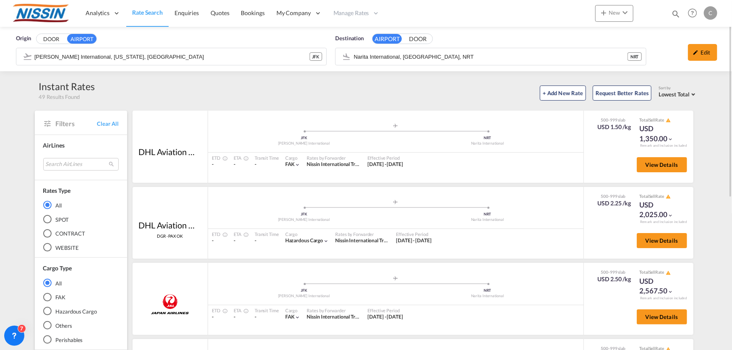
drag, startPoint x: 705, startPoint y: 47, endPoint x: 700, endPoint y: 46, distance: 5.1
click at [705, 46] on div "Edit" at bounding box center [702, 52] width 29 height 17
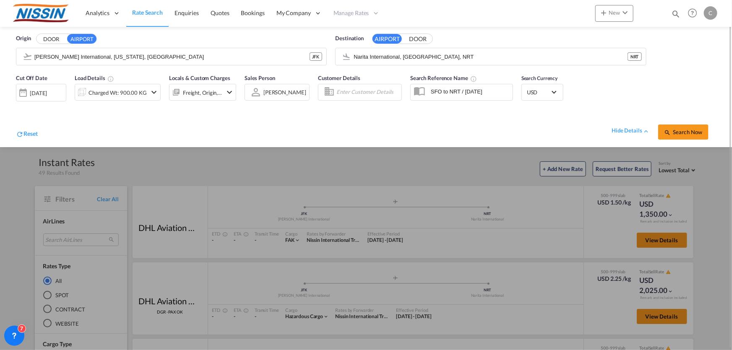
click at [153, 92] on md-icon "icon-chevron-down" at bounding box center [154, 92] width 10 height 10
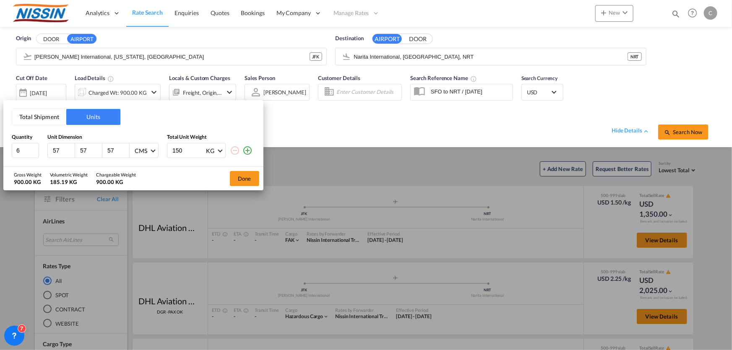
click at [185, 152] on input "150" at bounding box center [189, 150] width 34 height 14
click at [19, 154] on input "6" at bounding box center [25, 150] width 27 height 15
type input "5"
click at [185, 150] on input "150" at bounding box center [189, 150] width 34 height 14
type input "1"
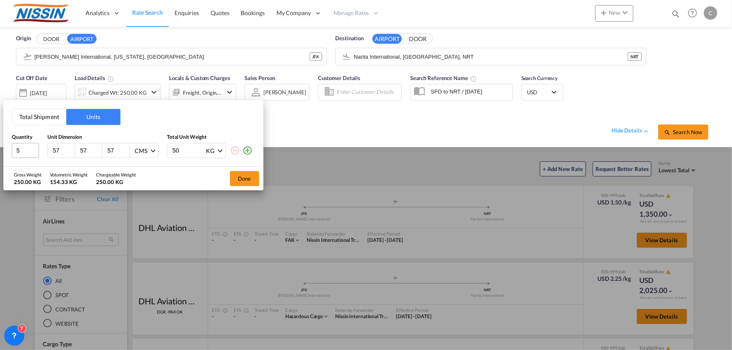
type input "50"
click at [18, 147] on input "5" at bounding box center [25, 150] width 27 height 15
type input "6"
click at [248, 176] on button "Done" at bounding box center [244, 178] width 29 height 15
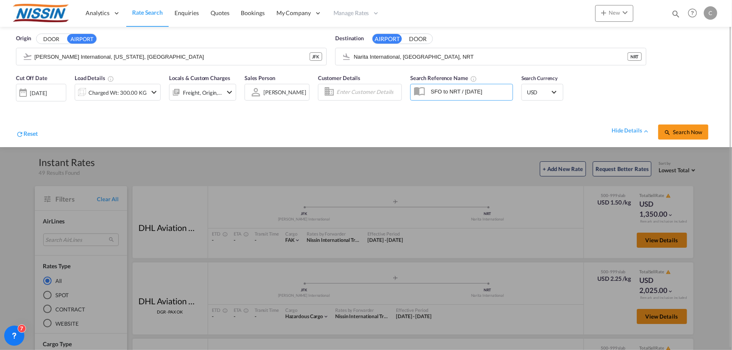
click at [481, 91] on input "SFO to NRT / [DATE]" at bounding box center [470, 91] width 86 height 13
click at [699, 130] on span "Search Now" at bounding box center [683, 132] width 38 height 7
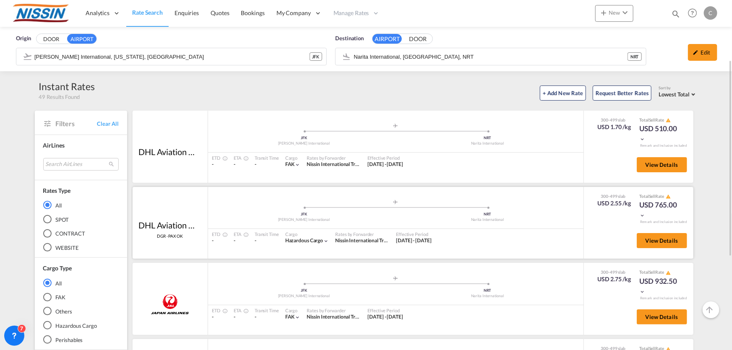
scroll to position [76, 0]
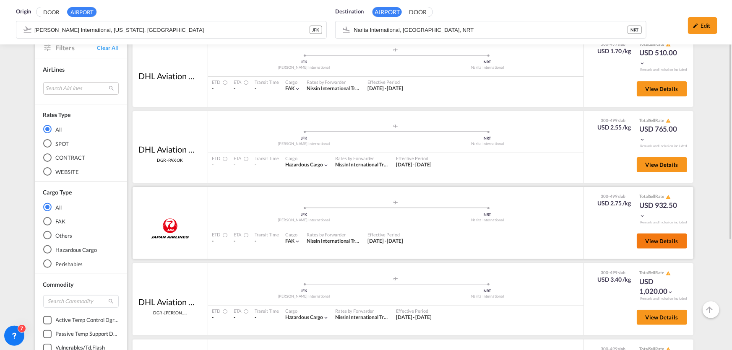
click at [661, 239] on span "View Details" at bounding box center [662, 241] width 33 height 7
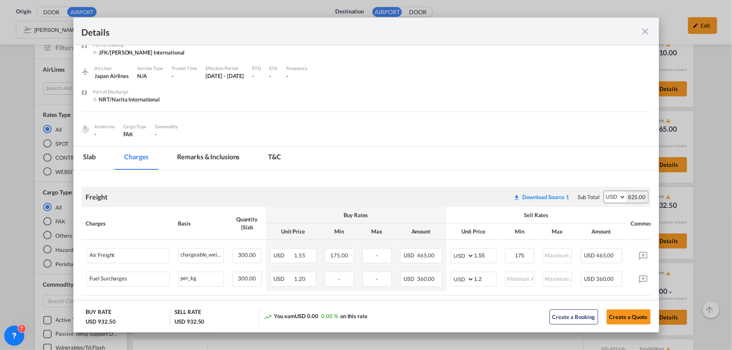
scroll to position [0, 0]
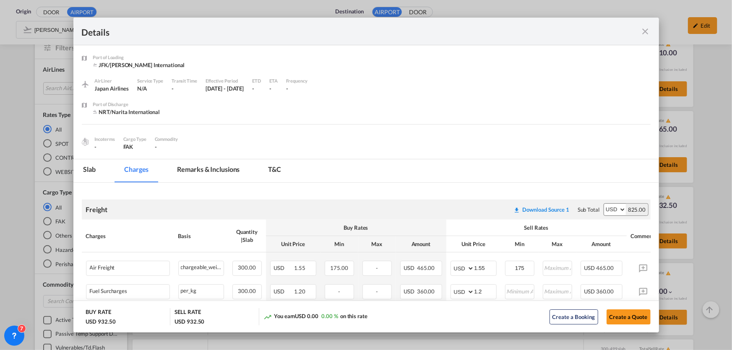
click at [647, 33] on md-icon "icon-close fg-AAA8AD m-0 cursor" at bounding box center [646, 31] width 10 height 10
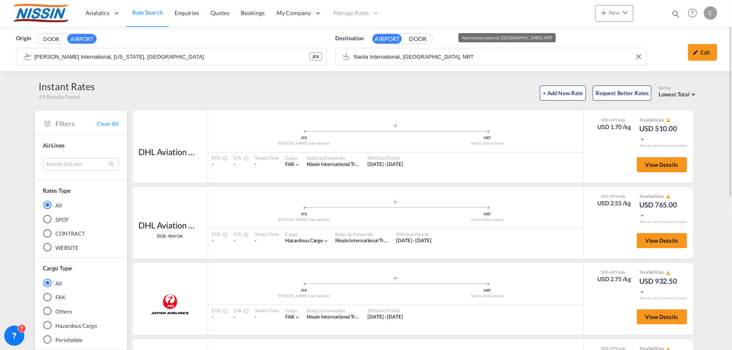
click at [446, 57] on input "Narita International, [GEOGRAPHIC_DATA], NRT" at bounding box center [498, 56] width 288 height 13
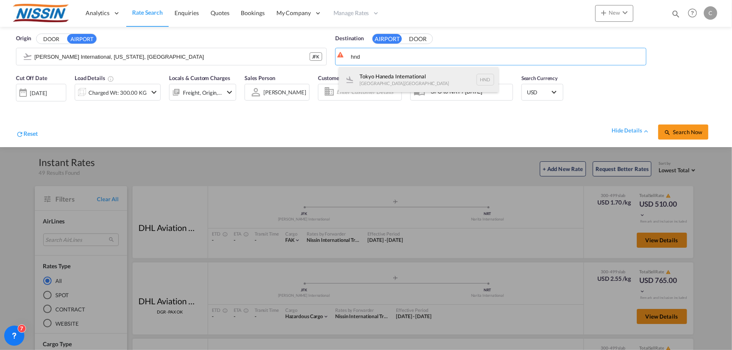
click at [433, 72] on div "[GEOGRAPHIC_DATA] , [GEOGRAPHIC_DATA] HND" at bounding box center [418, 79] width 159 height 25
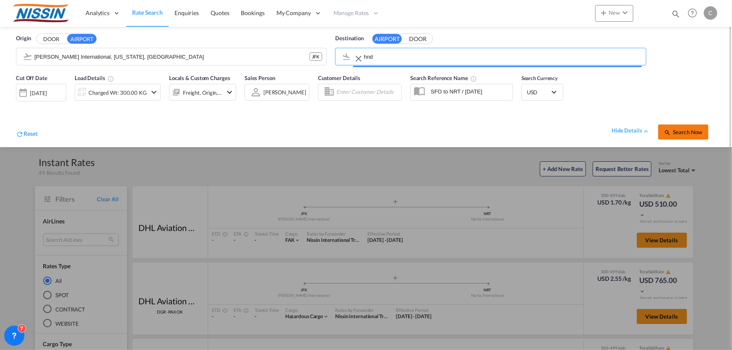
type input "Tokyo Haneda International, [GEOGRAPHIC_DATA], HND"
click at [698, 125] on button "Search Now" at bounding box center [683, 132] width 50 height 15
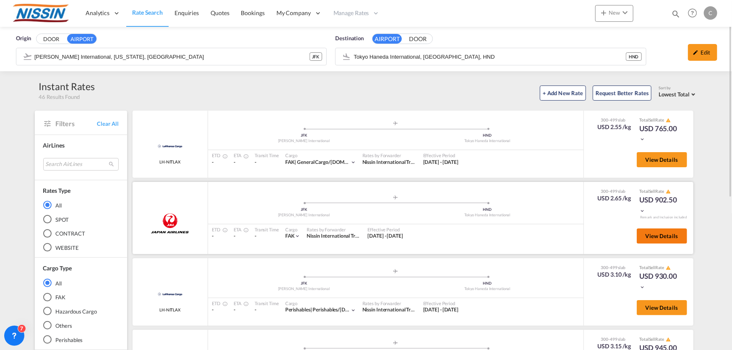
click at [647, 238] on span "View Details" at bounding box center [662, 236] width 33 height 7
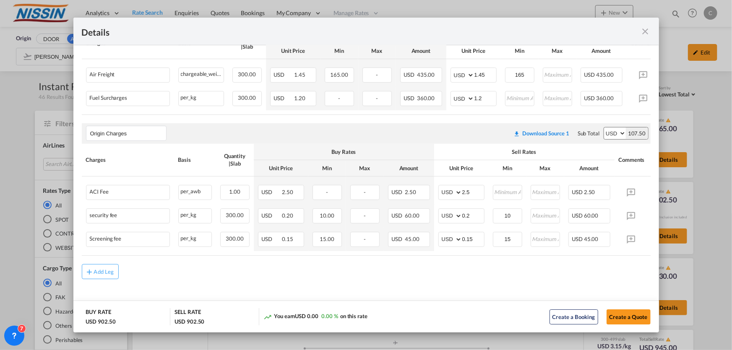
scroll to position [197, 0]
click at [649, 31] on md-icon "icon-close fg-AAA8AD m-0 cursor" at bounding box center [646, 31] width 10 height 10
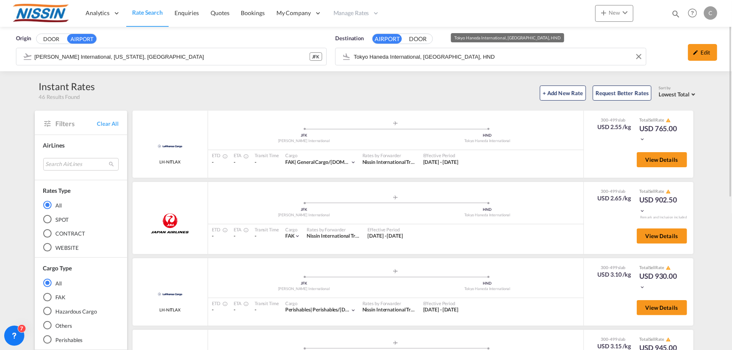
click at [465, 59] on input "Tokyo Haneda International, [GEOGRAPHIC_DATA], HND" at bounding box center [498, 56] width 288 height 13
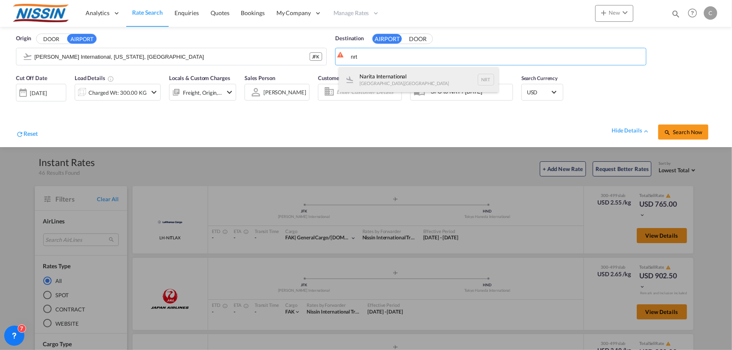
click at [420, 76] on div "Narita International [GEOGRAPHIC_DATA] , [GEOGRAPHIC_DATA] NRT" at bounding box center [418, 79] width 159 height 25
type input "Narita International, [GEOGRAPHIC_DATA], NRT"
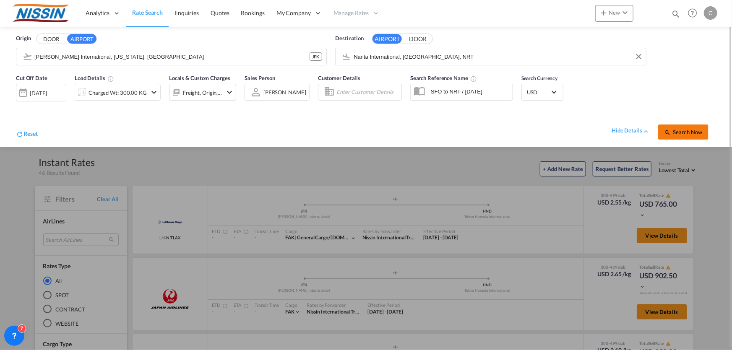
click at [696, 128] on button "Search Now" at bounding box center [683, 132] width 50 height 15
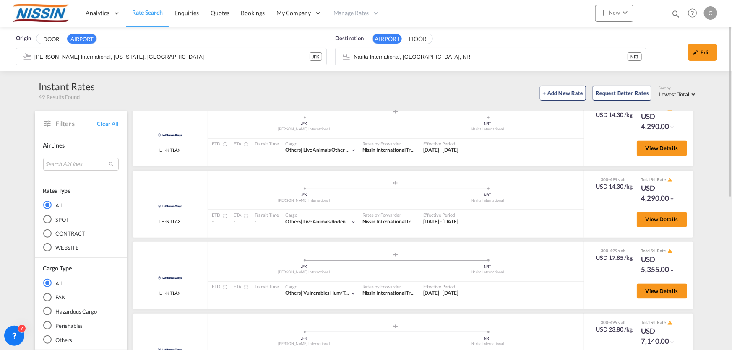
scroll to position [2415, 0]
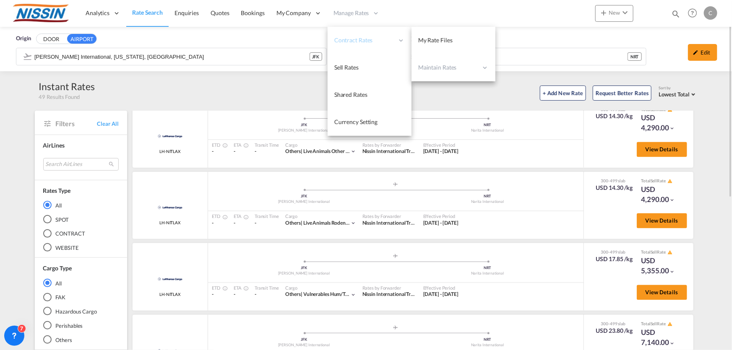
click at [346, 38] on span "Contract Rates" at bounding box center [364, 40] width 60 height 8
click at [432, 39] on span "My Rate Files" at bounding box center [435, 39] width 34 height 7
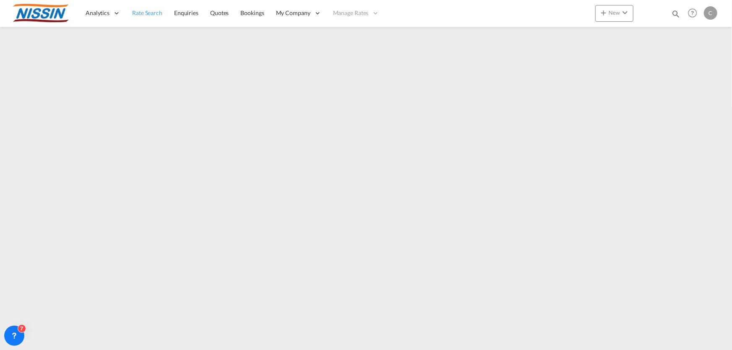
click at [142, 10] on span "Rate Search" at bounding box center [147, 12] width 30 height 7
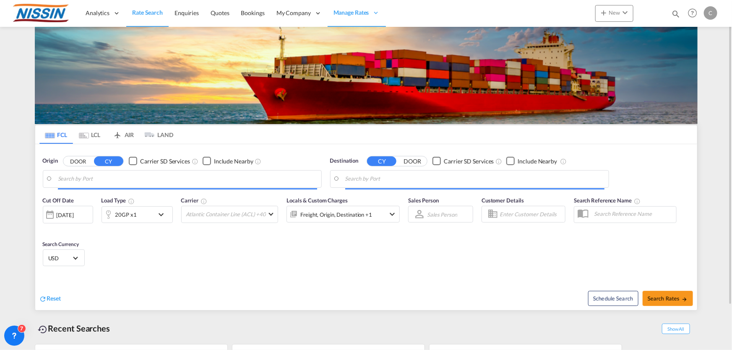
type input "[GEOGRAPHIC_DATA], [GEOGRAPHIC_DATA], USLGB"
type input "[GEOGRAPHIC_DATA], JPTYO"
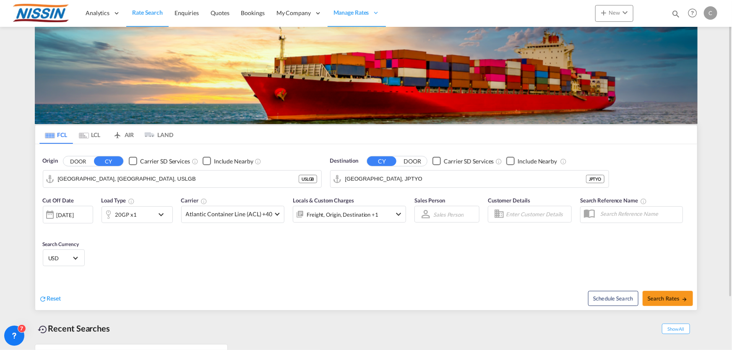
click at [128, 134] on md-tab-item "AIR" at bounding box center [124, 134] width 34 height 18
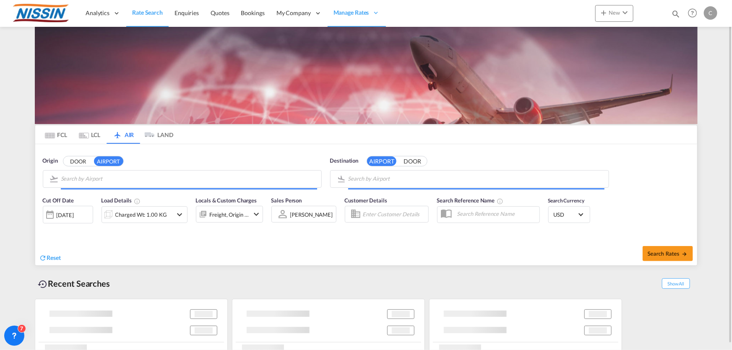
type input "John F Kennedy International, New York, JFK"
type input "Narita International, [GEOGRAPHIC_DATA], NRT"
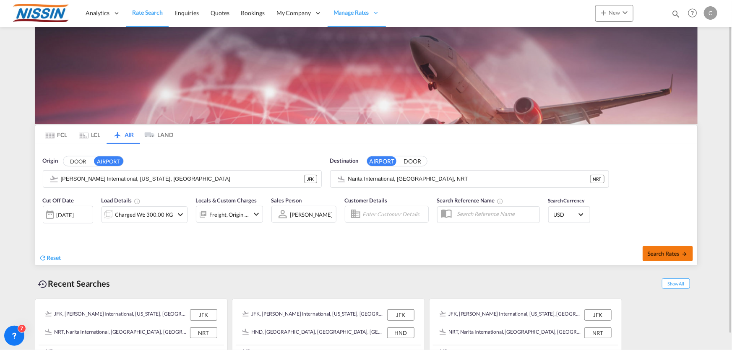
click at [666, 248] on button "Search Rates" at bounding box center [668, 253] width 50 height 15
type input "JFK to NRT / 10 Oct 2025"
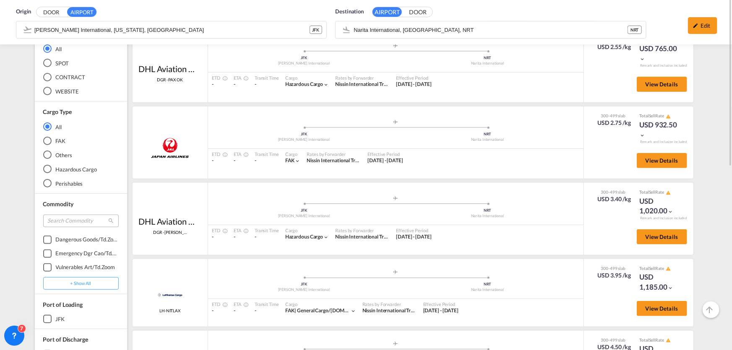
scroll to position [80, 0]
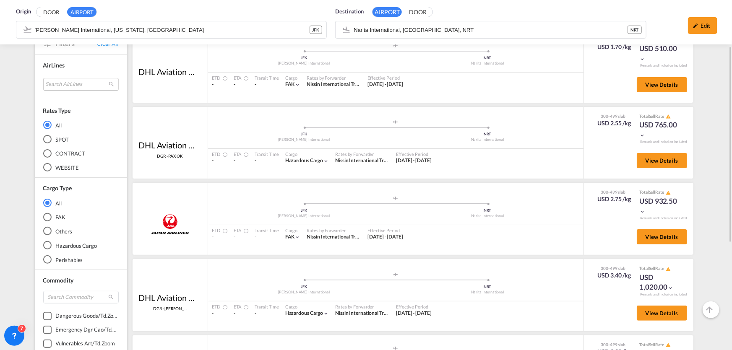
click at [80, 84] on md-select "Search AirLines air express s.a. cma cgm air cargo ddwl logistics fast logistic…" at bounding box center [81, 84] width 76 height 13
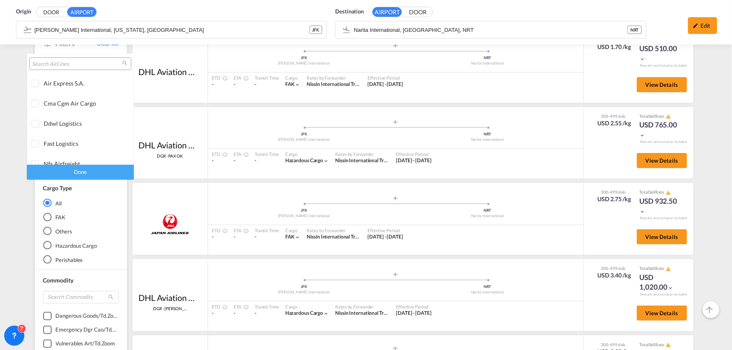
click at [80, 63] on input "search" at bounding box center [77, 64] width 90 height 8
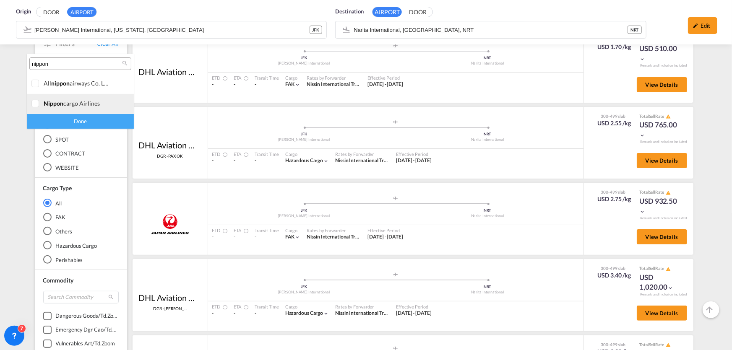
type input "nippon"
click at [35, 103] on div at bounding box center [35, 104] width 8 height 8
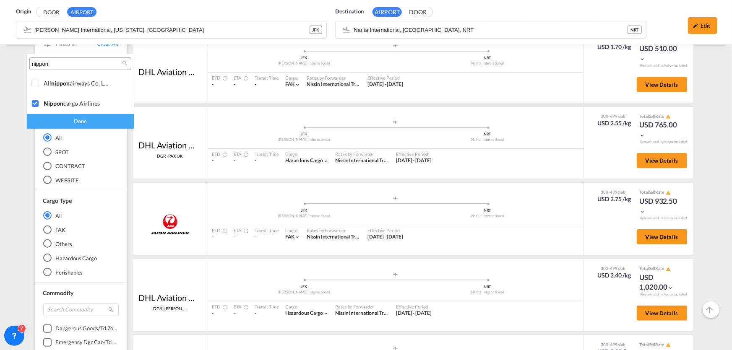
click at [64, 126] on div "Done" at bounding box center [80, 121] width 107 height 15
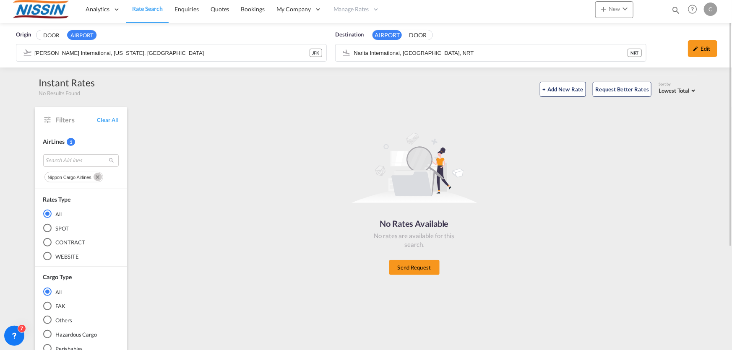
scroll to position [0, 0]
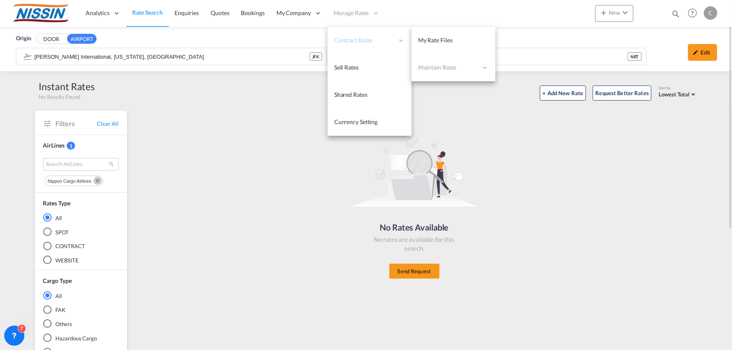
click at [358, 40] on span "Contract Rates" at bounding box center [364, 40] width 60 height 8
click at [430, 39] on span "My Rate Files" at bounding box center [435, 39] width 34 height 7
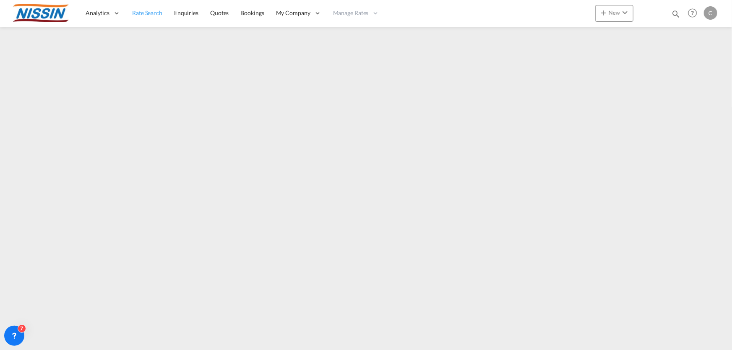
click at [152, 14] on span "Rate Search" at bounding box center [147, 12] width 30 height 7
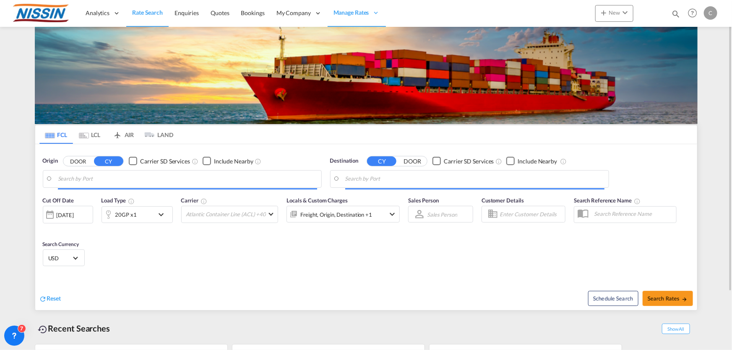
type input "[GEOGRAPHIC_DATA], [GEOGRAPHIC_DATA], USLGB"
type input "[GEOGRAPHIC_DATA], JPTYO"
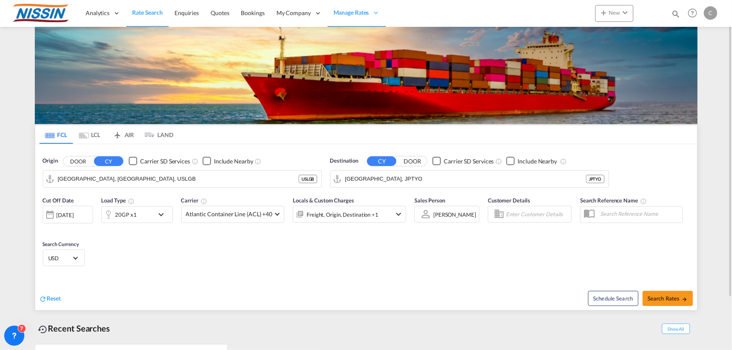
click at [128, 134] on md-tab-item "AIR" at bounding box center [124, 134] width 34 height 18
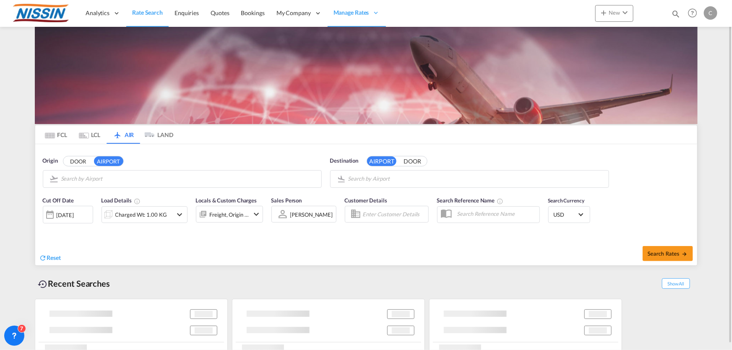
type input "John F Kennedy International, New York, JFK"
type input "Narita International, [GEOGRAPHIC_DATA], NRT"
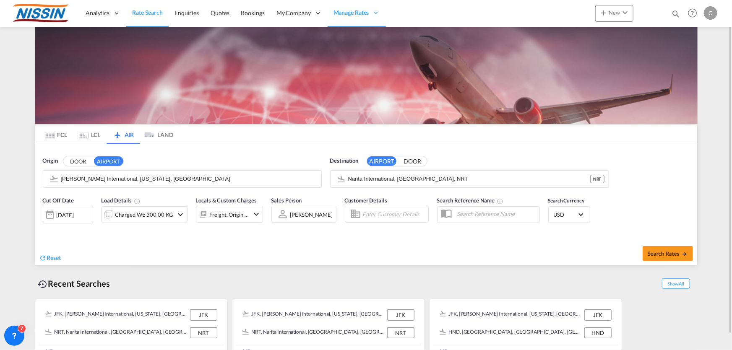
click at [121, 178] on input "John F Kennedy International, New York, JFK" at bounding box center [189, 179] width 256 height 13
click at [153, 216] on div "Charged Wt: 300.00 KG" at bounding box center [144, 215] width 58 height 12
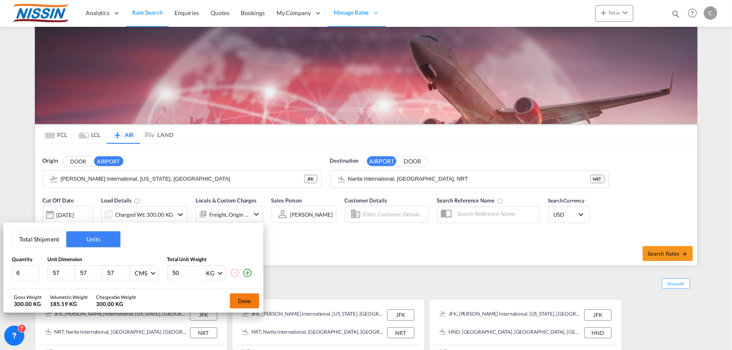
click at [243, 306] on button "Done" at bounding box center [244, 301] width 29 height 15
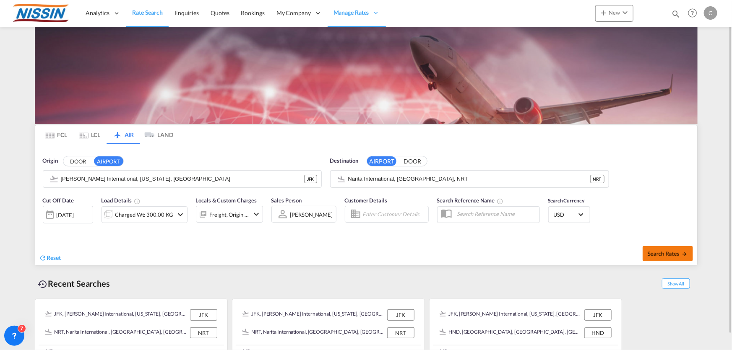
click at [668, 257] on button "Search Rates" at bounding box center [668, 253] width 50 height 15
type input "JFK to NRT / 10 Oct 2025"
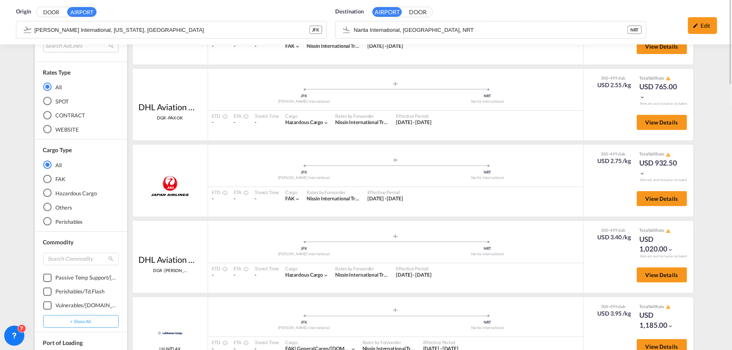
scroll to position [4, 0]
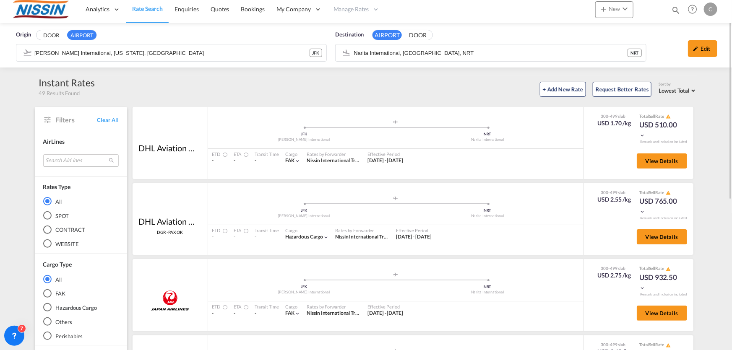
click at [84, 161] on md-select "Search AirLines air express s.a. cma cgm air cargo ddwl logistics fast logistic…" at bounding box center [81, 160] width 76 height 13
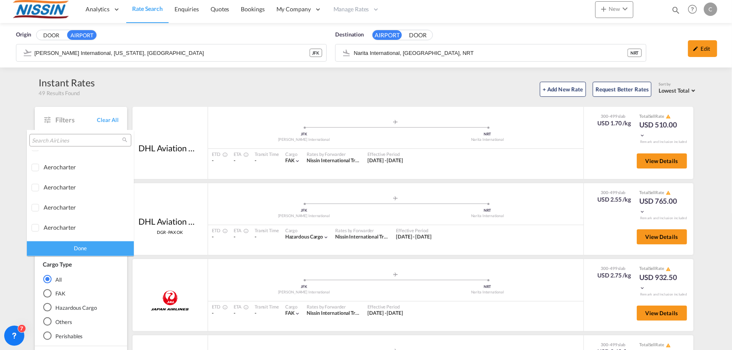
scroll to position [774, 0]
click at [92, 142] on input "search" at bounding box center [77, 141] width 90 height 8
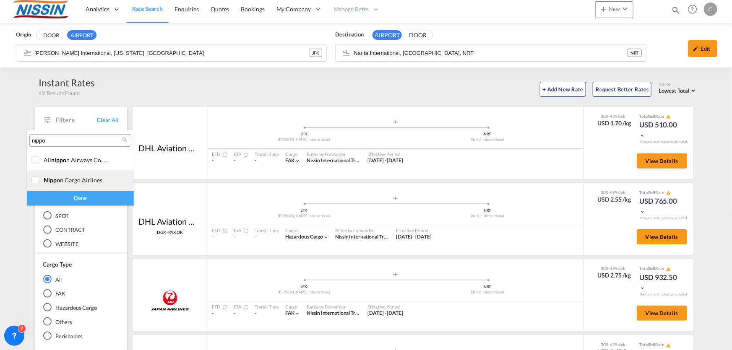
type input "nippo"
click at [35, 179] on div at bounding box center [35, 181] width 8 height 8
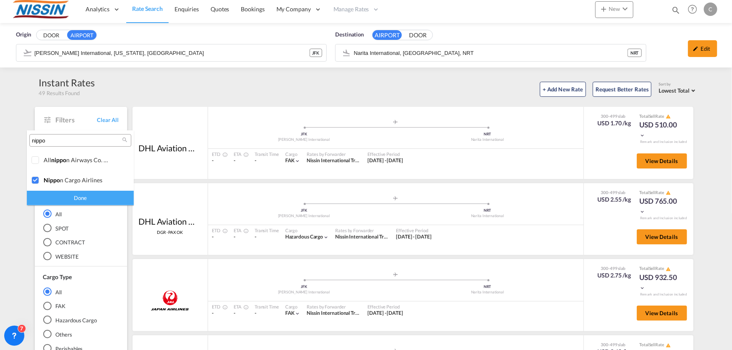
click at [525, 216] on md-backdrop at bounding box center [366, 175] width 732 height 350
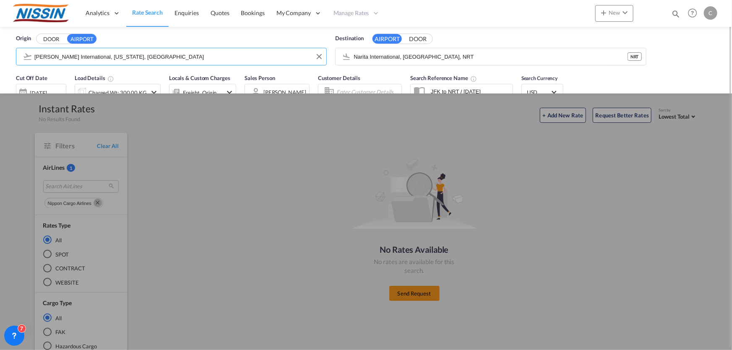
click at [182, 56] on input "John F Kennedy International, New York, JFK" at bounding box center [178, 56] width 288 height 13
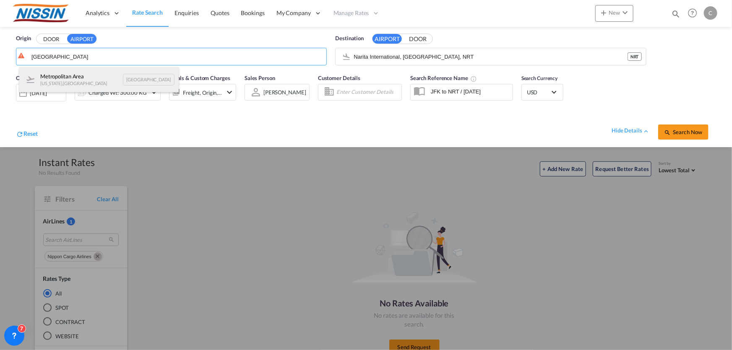
click at [101, 78] on div "Metropolitan Area New York , United States NYC" at bounding box center [98, 79] width 159 height 25
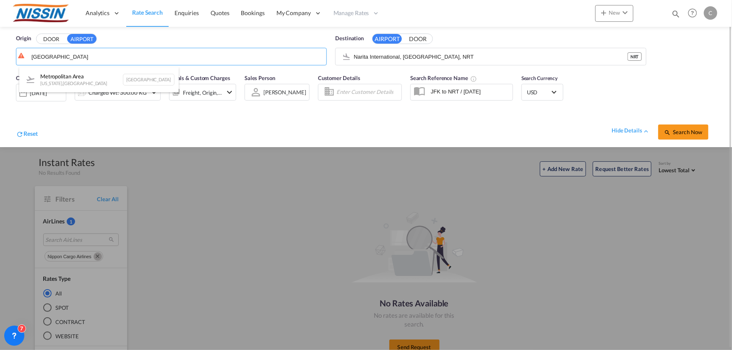
type input "Metropolitan Area, New York, NYC"
click at [693, 135] on button "Search Now" at bounding box center [683, 132] width 50 height 15
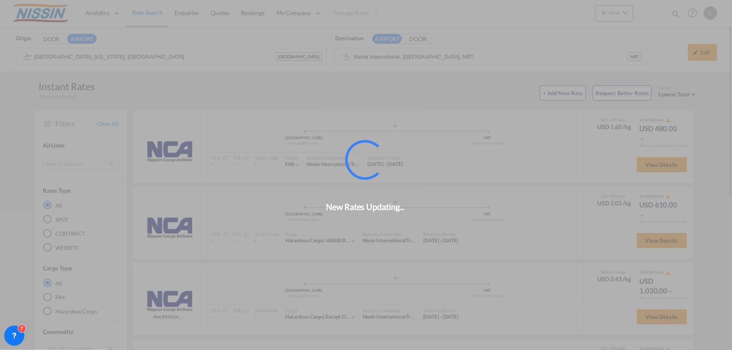
click at [676, 173] on div "View Details" at bounding box center [659, 167] width 57 height 24
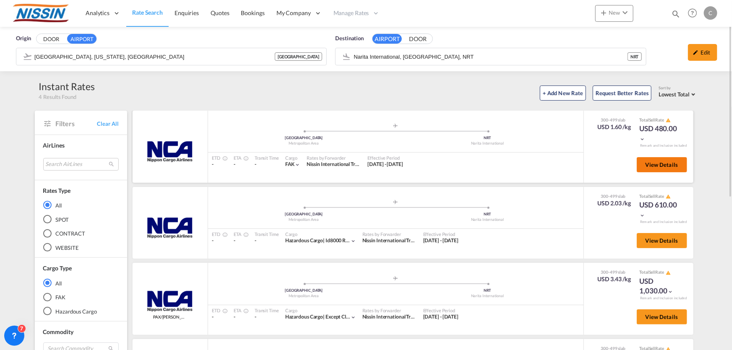
click at [675, 166] on span "View Details" at bounding box center [662, 165] width 33 height 7
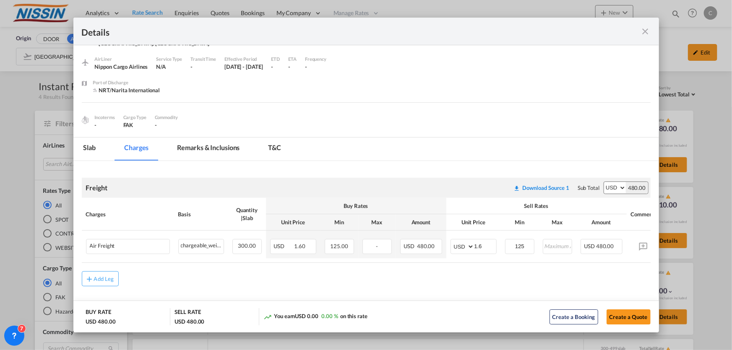
scroll to position [31, 0]
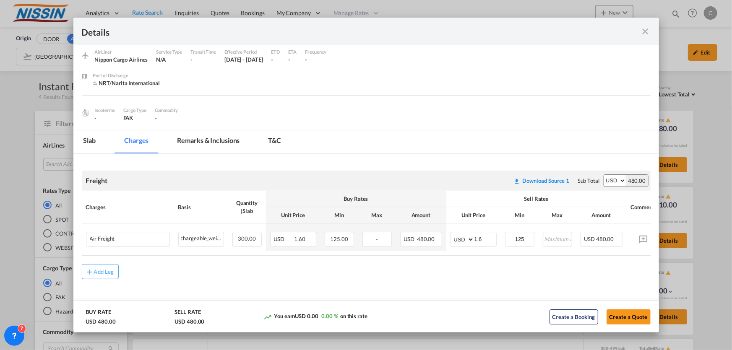
click at [645, 31] on md-icon "icon-close fg-AAA8AD m-0 cursor" at bounding box center [646, 31] width 10 height 10
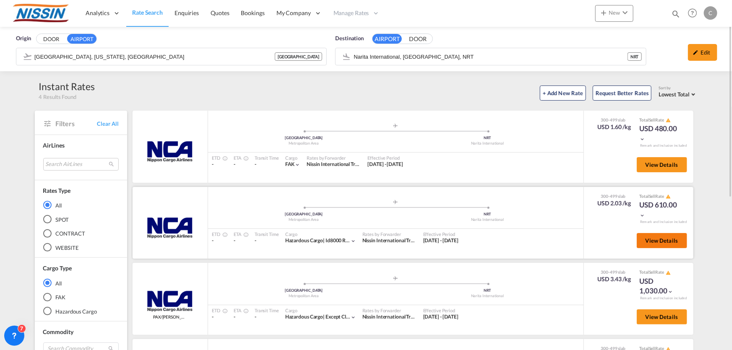
click at [653, 243] on span "View Details" at bounding box center [662, 240] width 33 height 7
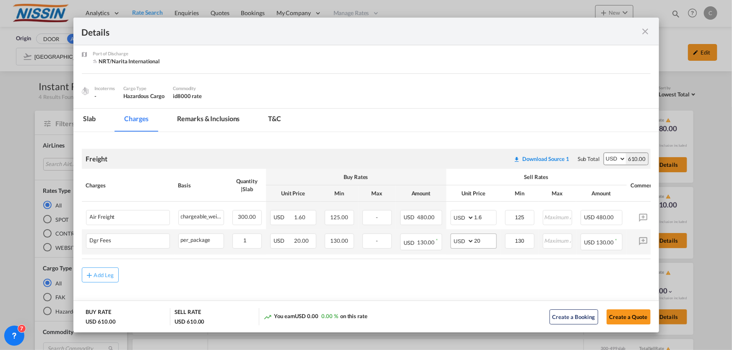
scroll to position [55, 0]
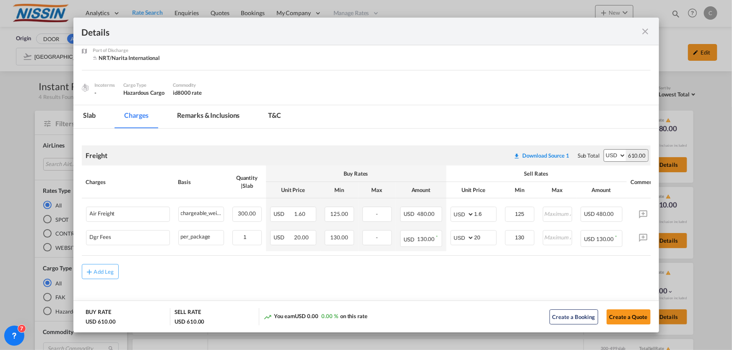
click at [644, 31] on md-icon "icon-close fg-AAA8AD m-0 cursor" at bounding box center [646, 31] width 10 height 10
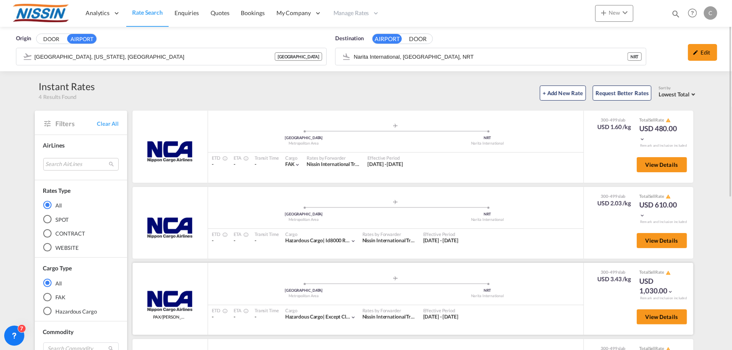
scroll to position [76, 0]
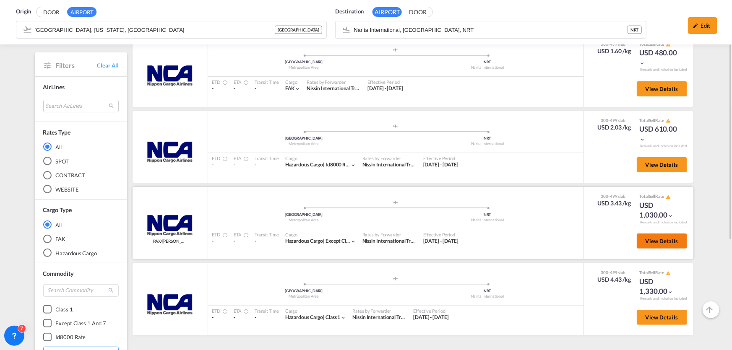
click at [668, 243] on button "View Details" at bounding box center [662, 241] width 50 height 15
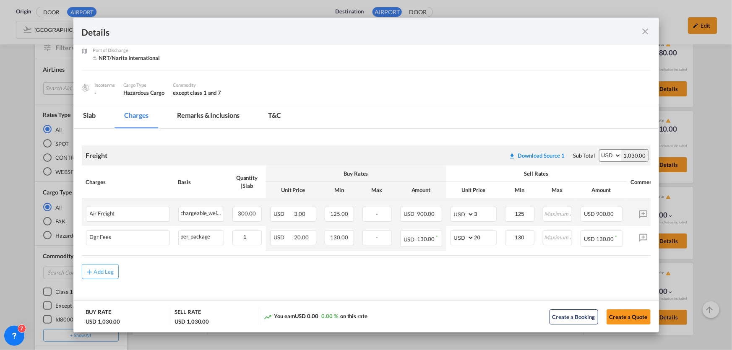
scroll to position [55, 0]
drag, startPoint x: 646, startPoint y: 28, endPoint x: 644, endPoint y: 46, distance: 18.1
click at [646, 28] on md-icon "icon-close fg-AAA8AD m-0 cursor" at bounding box center [646, 31] width 10 height 10
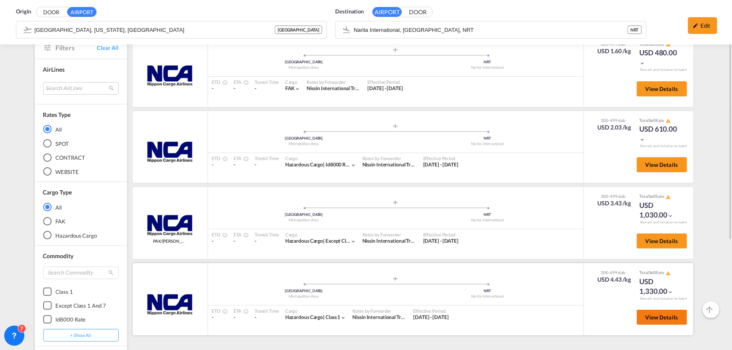
click at [667, 318] on span "View Details" at bounding box center [662, 317] width 33 height 7
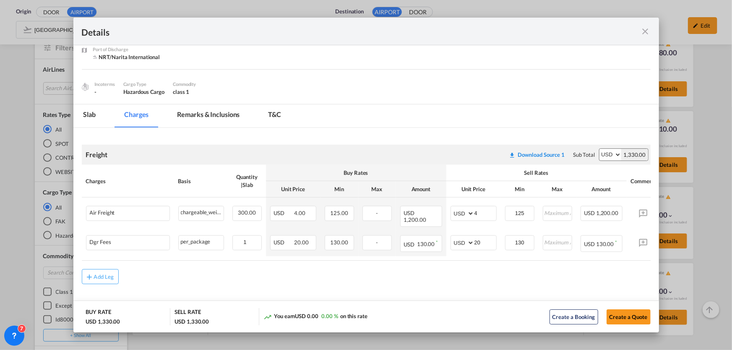
click at [647, 29] on md-icon "icon-close fg-AAA8AD m-0 cursor" at bounding box center [646, 31] width 10 height 10
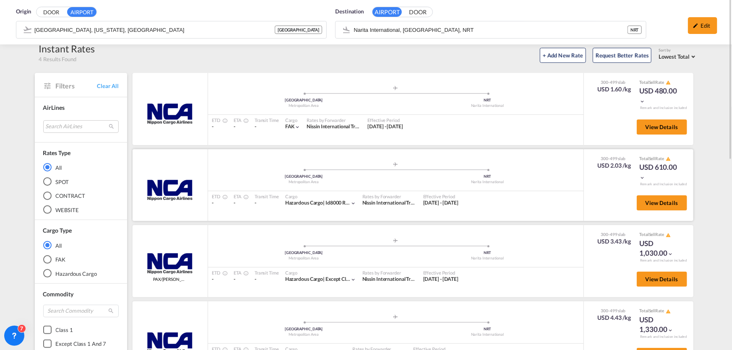
scroll to position [0, 0]
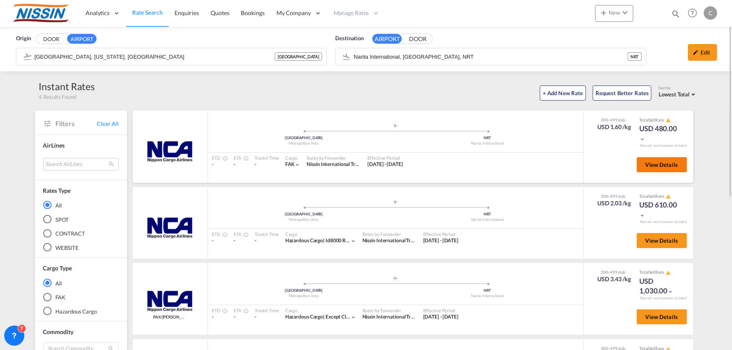
click at [663, 165] on span "View Details" at bounding box center [662, 165] width 33 height 7
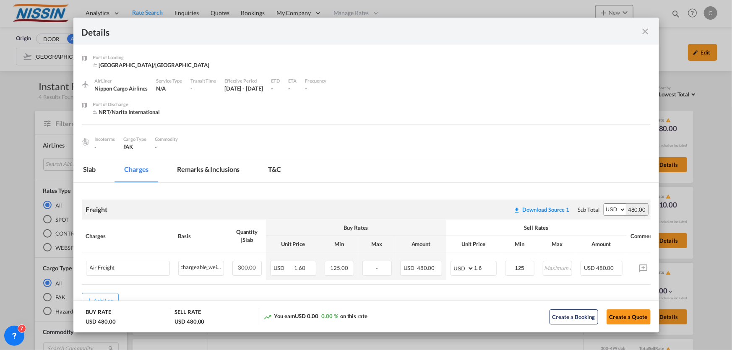
scroll to position [31, 0]
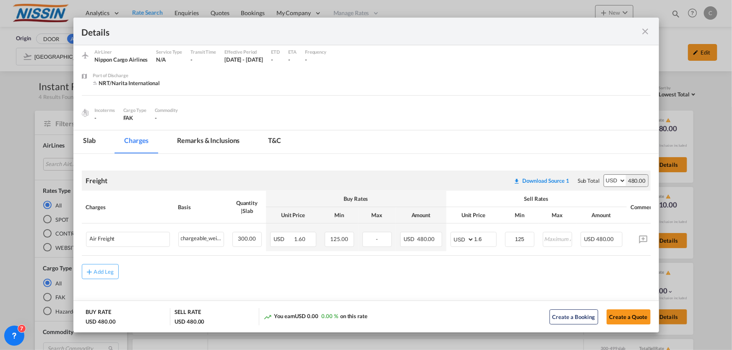
click at [646, 29] on md-icon "icon-close fg-AAA8AD m-0 cursor" at bounding box center [646, 31] width 10 height 10
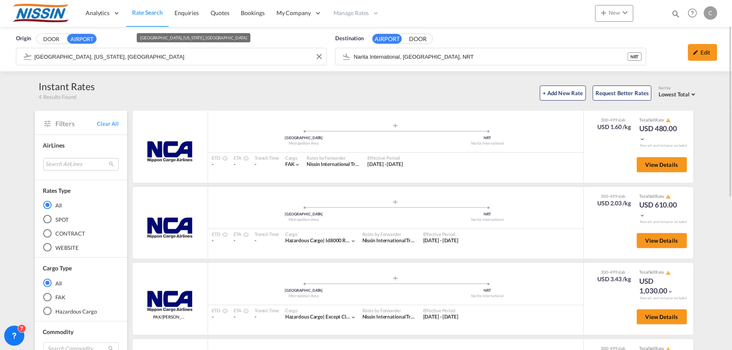
click at [188, 50] on div "Origin DOOR AIRPORT Metropolitan Area, New York, NYC Destination AIRPORT DOOR N…" at bounding box center [366, 49] width 732 height 44
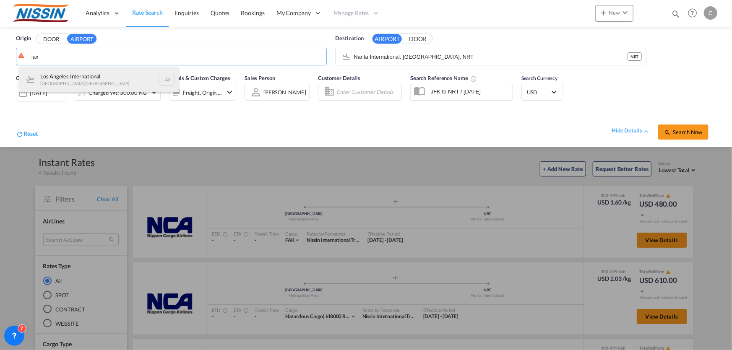
click at [69, 76] on div "Los Angeles International Los Angeles , United States LAX" at bounding box center [98, 79] width 159 height 25
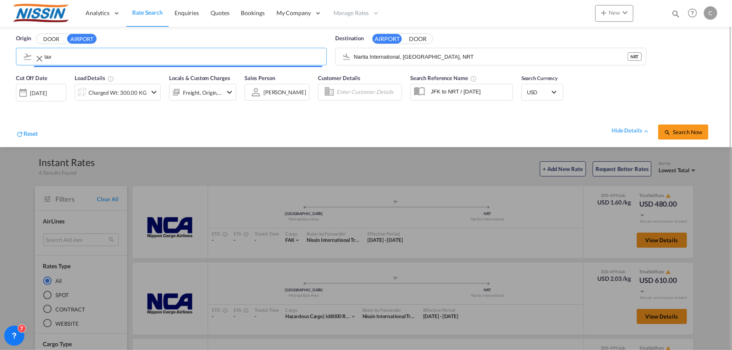
type input "Los Angeles International, Los Angeles, LAX"
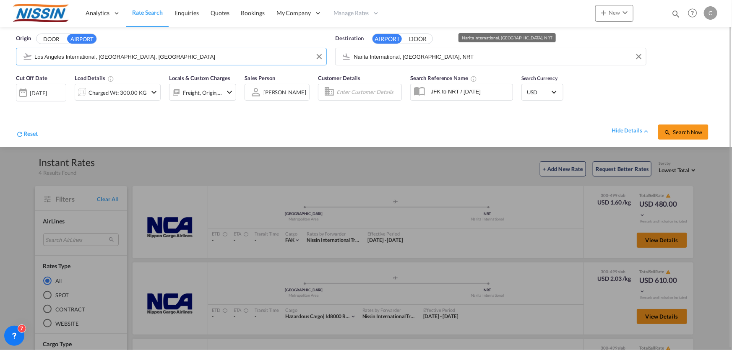
click at [439, 55] on input "Narita International, [GEOGRAPHIC_DATA], NRT" at bounding box center [498, 56] width 288 height 13
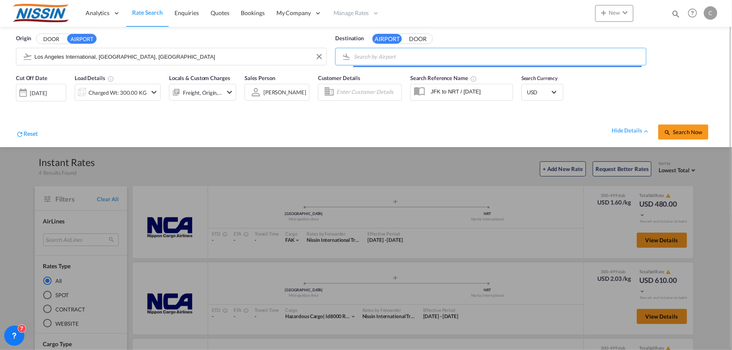
type input "b"
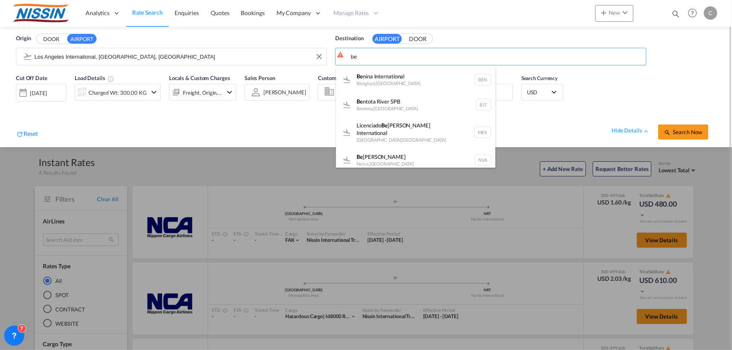
type input "b"
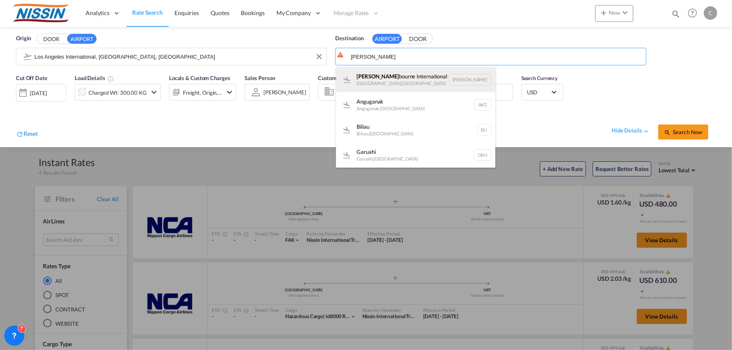
click at [424, 71] on div "Mel bourne International Melbourne , Australia MEL" at bounding box center [415, 79] width 159 height 25
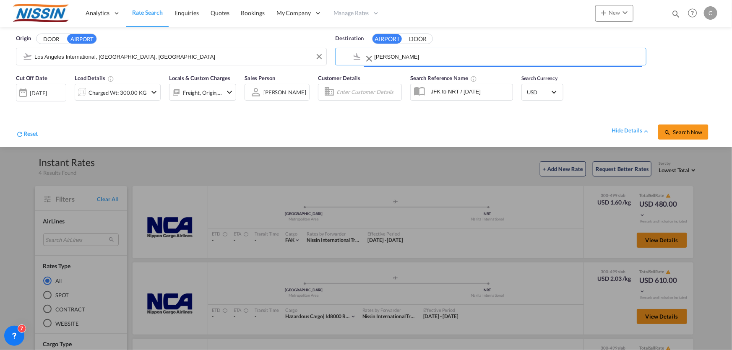
type input "Melbourne International, Melbourne, MEL"
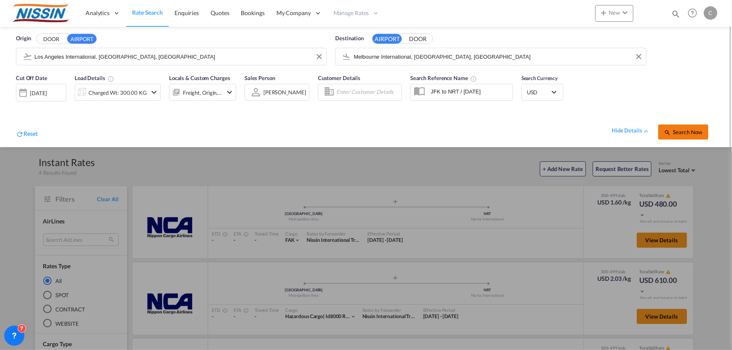
click at [687, 135] on button "Search Now" at bounding box center [683, 132] width 50 height 15
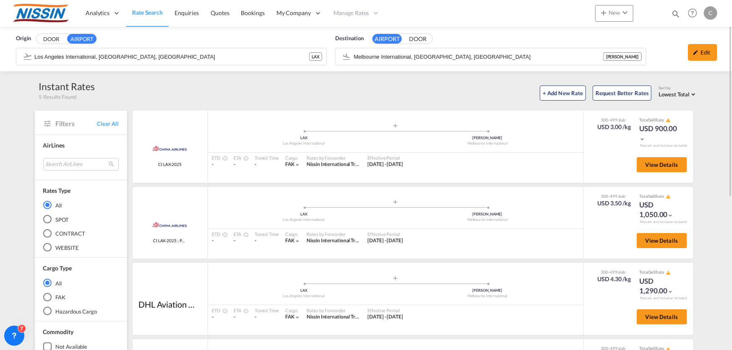
click at [149, 9] on span "Rate Search" at bounding box center [147, 12] width 31 height 7
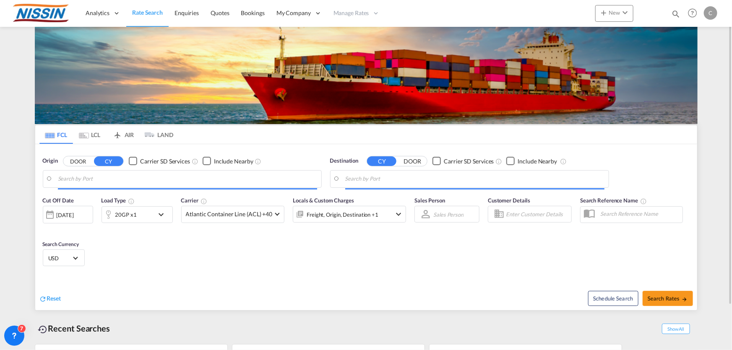
type input "[GEOGRAPHIC_DATA], [GEOGRAPHIC_DATA], USLGB"
type input "[GEOGRAPHIC_DATA], JPTYO"
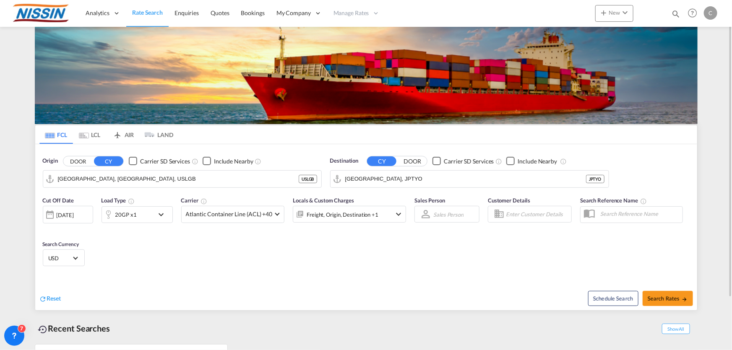
click at [130, 133] on md-tab-item "AIR" at bounding box center [124, 134] width 34 height 18
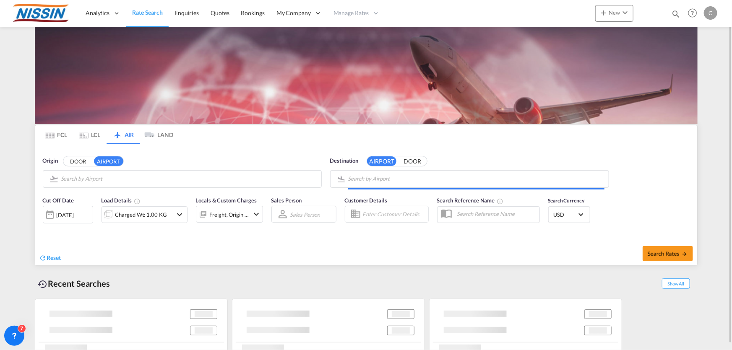
type input "Los Angeles International, Los Angeles, LAX"
type input "Melbourne International, Melbourne, MEL"
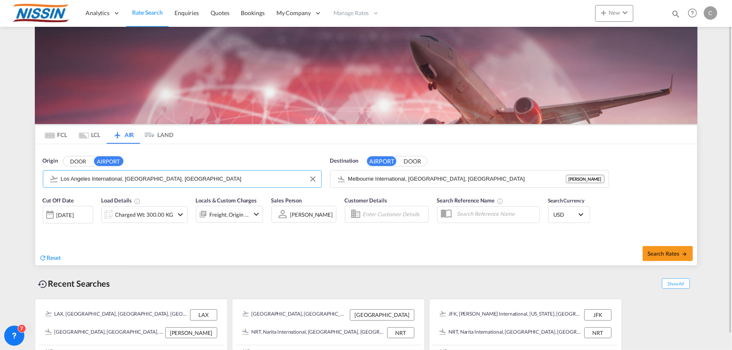
click at [123, 176] on input "Los Angeles International, Los Angeles, LAX" at bounding box center [189, 179] width 256 height 13
click at [176, 210] on md-icon "icon-chevron-down" at bounding box center [180, 215] width 10 height 10
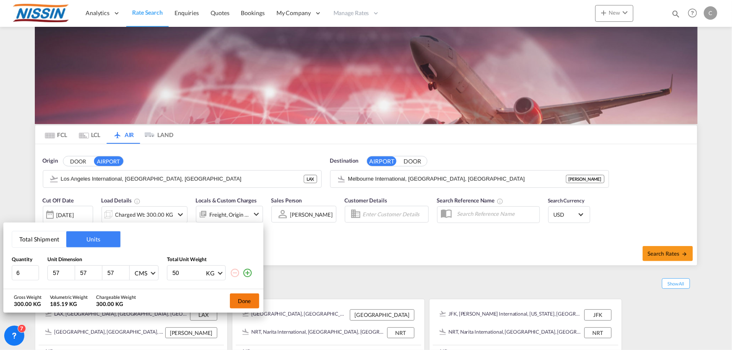
click at [243, 300] on button "Done" at bounding box center [244, 301] width 29 height 15
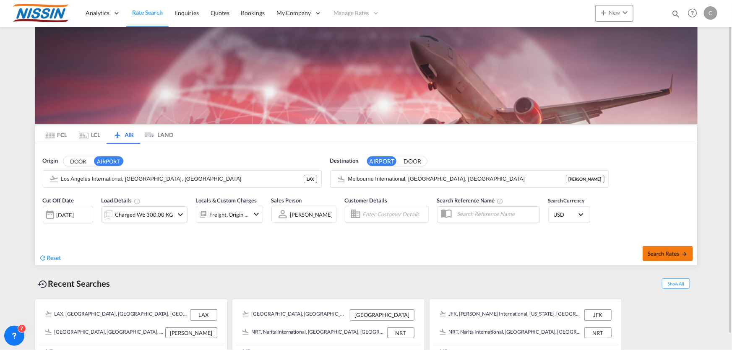
click at [657, 255] on span "Search Rates" at bounding box center [668, 253] width 40 height 7
type input "LAX to MEL / 10 Oct 2025"
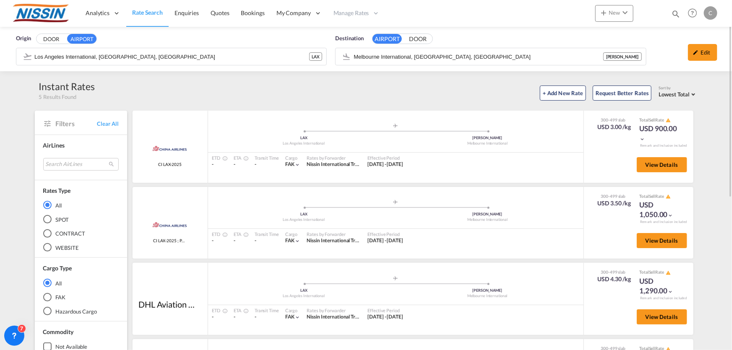
click at [151, 9] on span "Rate Search" at bounding box center [147, 12] width 31 height 7
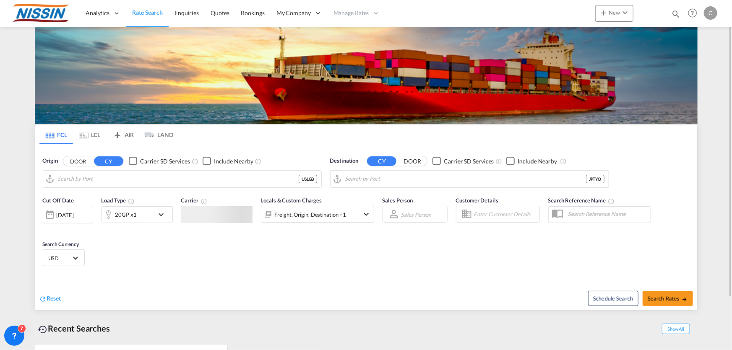
type input "[GEOGRAPHIC_DATA], [GEOGRAPHIC_DATA], USLGB"
type input "[GEOGRAPHIC_DATA], JPTYO"
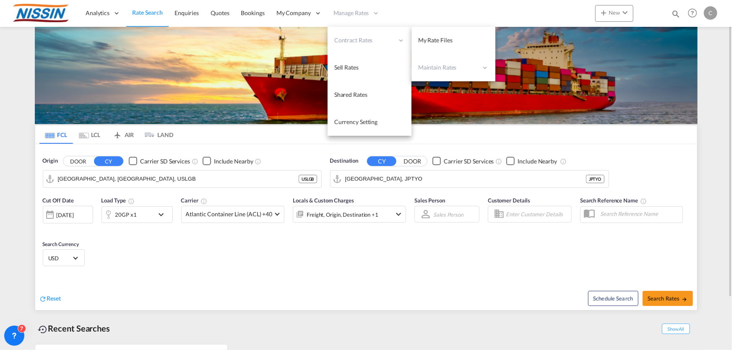
drag, startPoint x: 362, startPoint y: 34, endPoint x: 381, endPoint y: 34, distance: 18.9
click at [362, 35] on div "Contract Rates" at bounding box center [370, 40] width 84 height 27
click at [438, 39] on span "My Rate Files" at bounding box center [435, 39] width 34 height 7
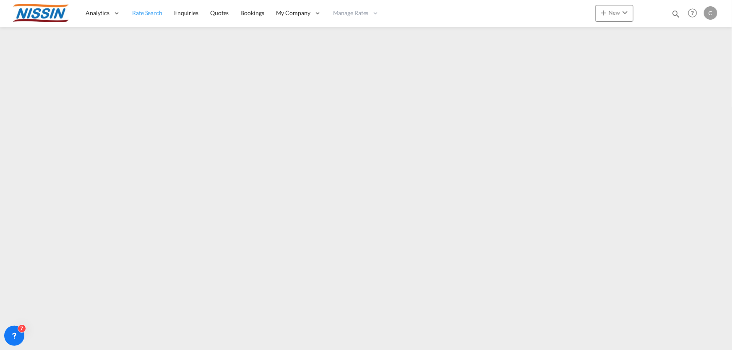
click at [154, 11] on span "Rate Search" at bounding box center [147, 12] width 30 height 7
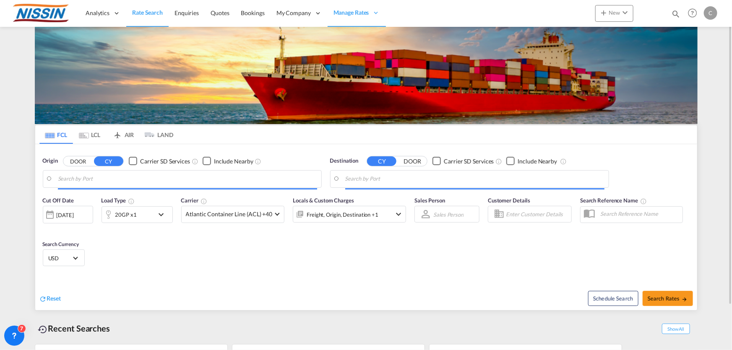
type input "[GEOGRAPHIC_DATA], [GEOGRAPHIC_DATA], USLGB"
type input "[GEOGRAPHIC_DATA], JPTYO"
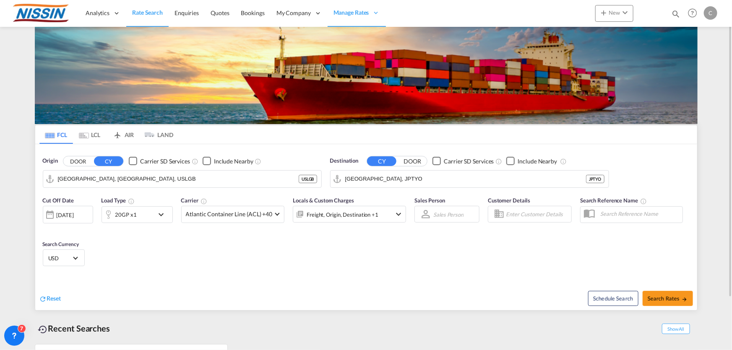
click at [125, 137] on md-tab-item "AIR" at bounding box center [124, 134] width 34 height 18
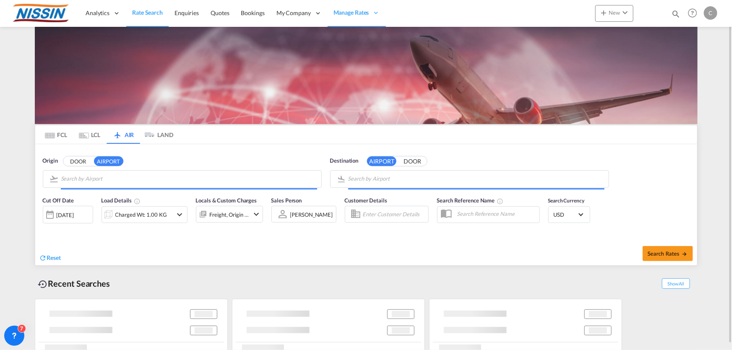
click at [113, 176] on body "Analytics Reports Dashboard Rate Search Enquiries Quotes Bookings" at bounding box center [366, 175] width 732 height 350
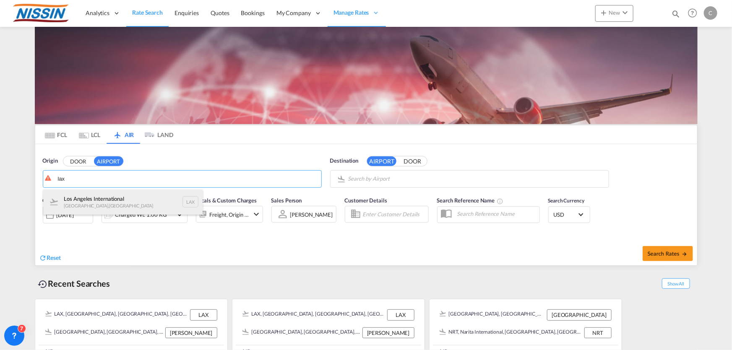
click at [119, 197] on div "Los Angeles International Los Angeles , United States LAX" at bounding box center [122, 202] width 159 height 25
type input "Los Angeles International, Los Angeles, LAX"
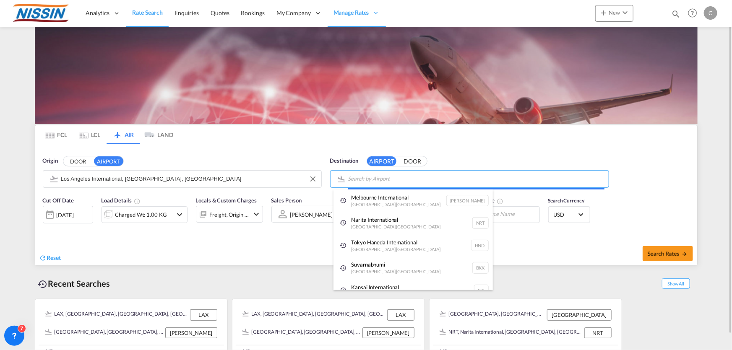
click at [428, 174] on body "Analytics Reports Dashboard Rate Search Enquiries Quotes Bookings" at bounding box center [366, 175] width 732 height 350
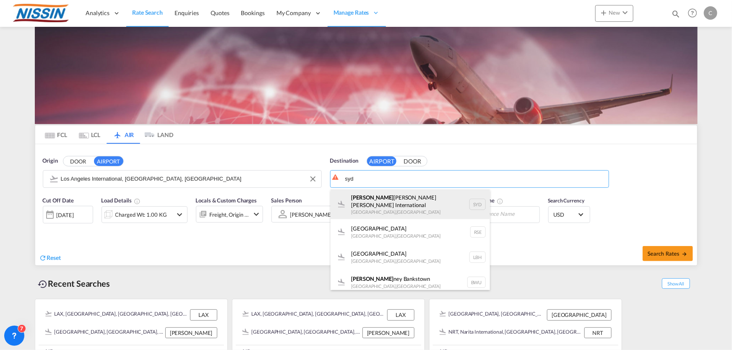
click at [385, 197] on div "Syd ney Kingsford Smith International Sydney , Australia SYD" at bounding box center [410, 205] width 159 height 30
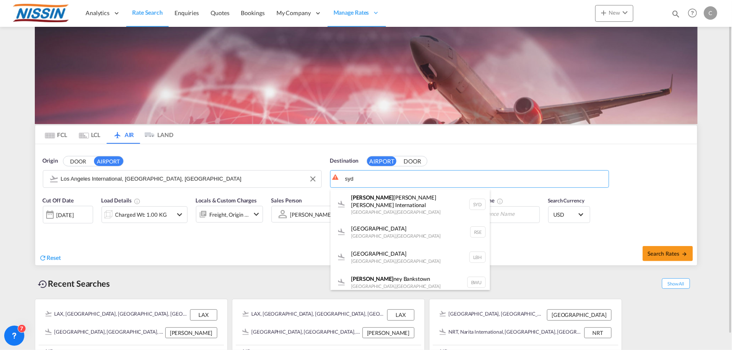
type input "Sydney Kingsford Smith International, Sydney, SYD"
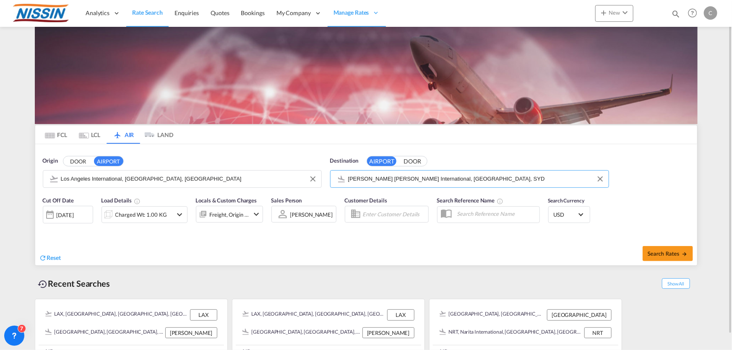
click at [180, 214] on md-icon "icon-chevron-down" at bounding box center [180, 215] width 10 height 10
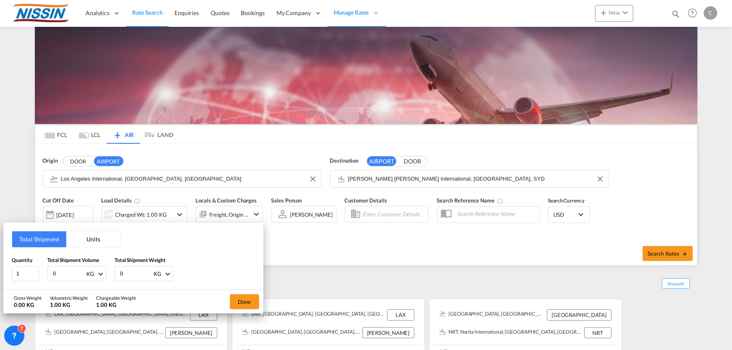
click at [92, 240] on button "Units" at bounding box center [93, 240] width 54 height 16
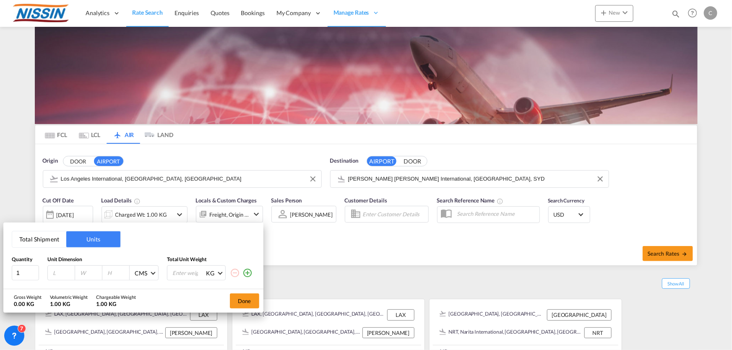
click at [60, 273] on input "number" at bounding box center [63, 273] width 23 height 8
type input "100"
click at [192, 274] on input "number" at bounding box center [189, 273] width 34 height 14
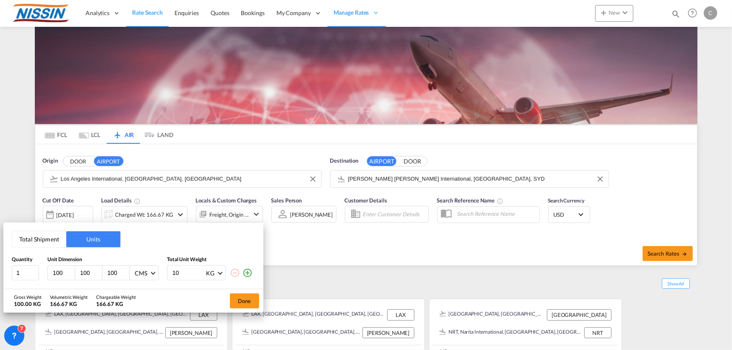
type input "1"
type input "250"
click at [247, 303] on button "Done" at bounding box center [244, 301] width 29 height 15
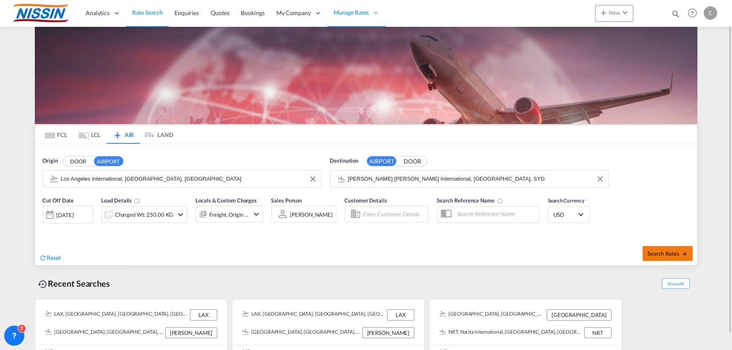
click at [661, 252] on span "Search Rates" at bounding box center [668, 253] width 40 height 7
type input "LAX to SYD / 10 Oct 2025"
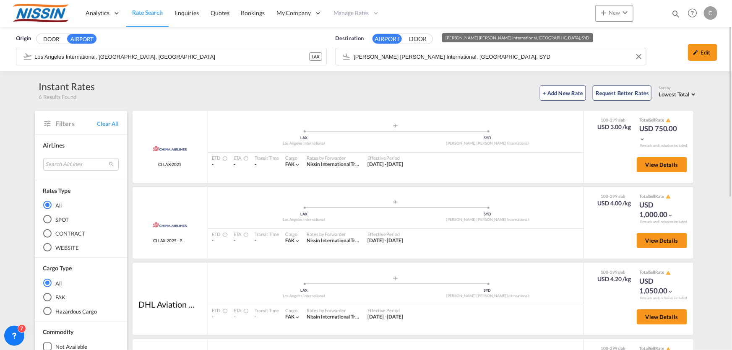
click at [511, 59] on input "Sydney Kingsford Smith International, Sydney, SYD" at bounding box center [498, 56] width 288 height 13
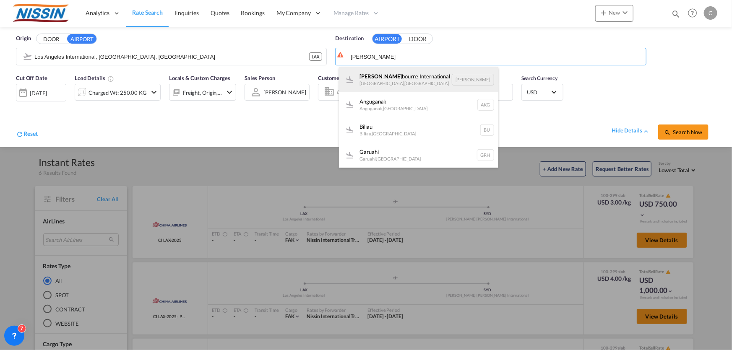
click at [411, 73] on div "Mel bourne International Melbourne , Australia MEL" at bounding box center [418, 79] width 159 height 25
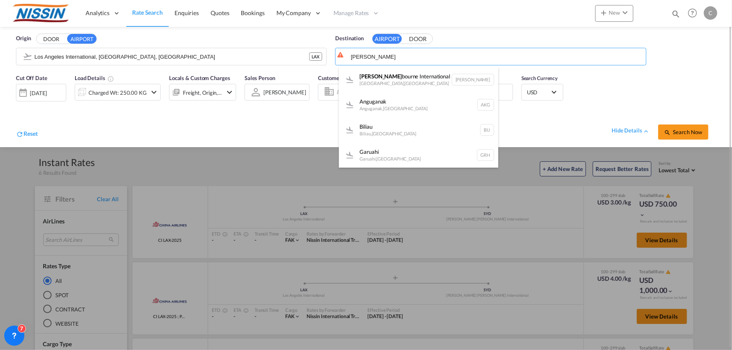
type input "Melbourne International, Melbourne, MEL"
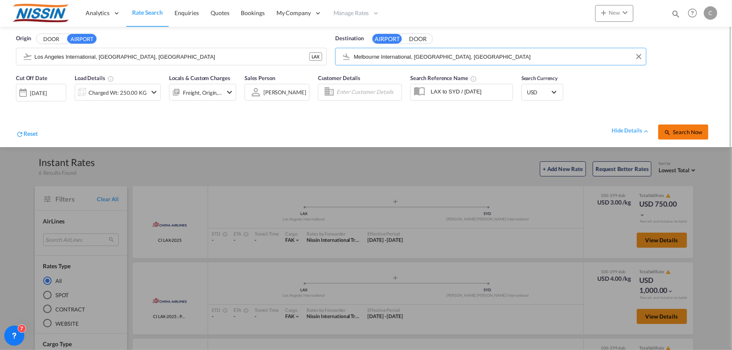
click at [680, 131] on span "Search Now" at bounding box center [683, 132] width 38 height 7
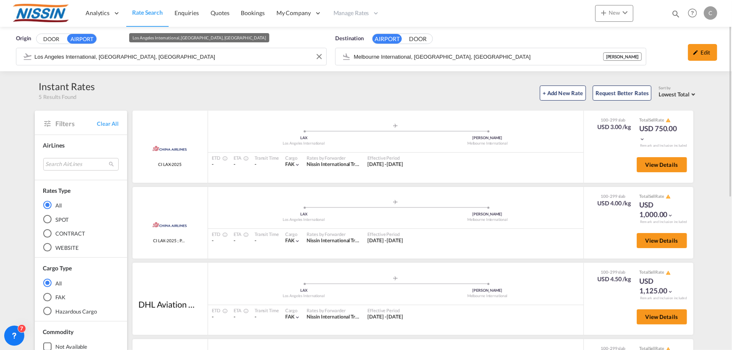
click at [216, 55] on input "Los Angeles International, Los Angeles, LAX" at bounding box center [178, 56] width 288 height 13
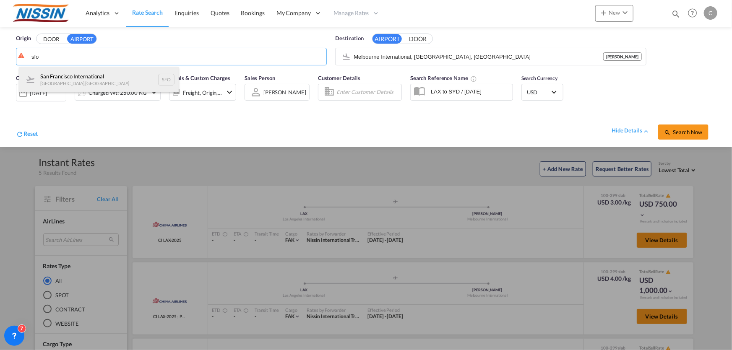
click at [119, 74] on div "San Francisco International [GEOGRAPHIC_DATA] , [GEOGRAPHIC_DATA] SFO" at bounding box center [98, 79] width 159 height 25
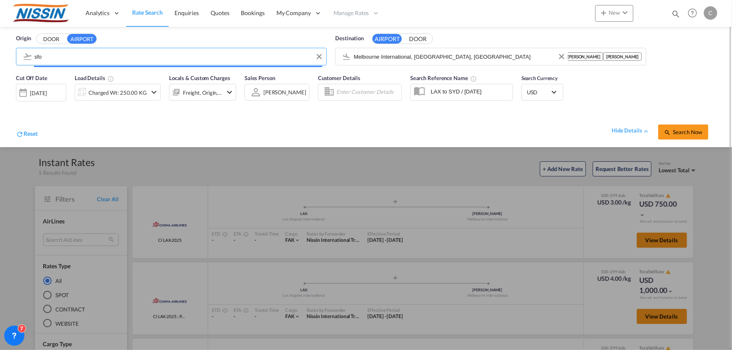
type input "San Francisco International, [GEOGRAPHIC_DATA], [GEOGRAPHIC_DATA]"
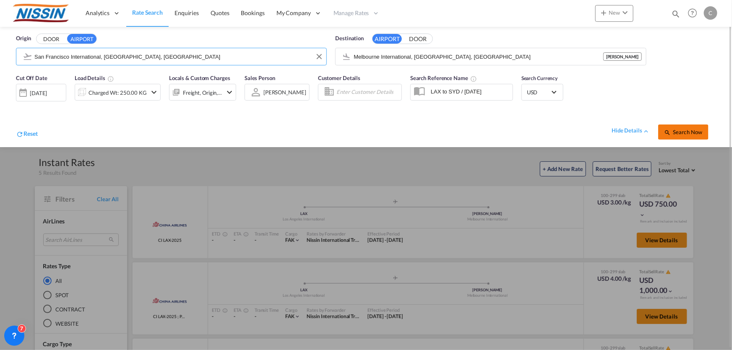
click at [675, 129] on span "Search Now" at bounding box center [683, 132] width 38 height 7
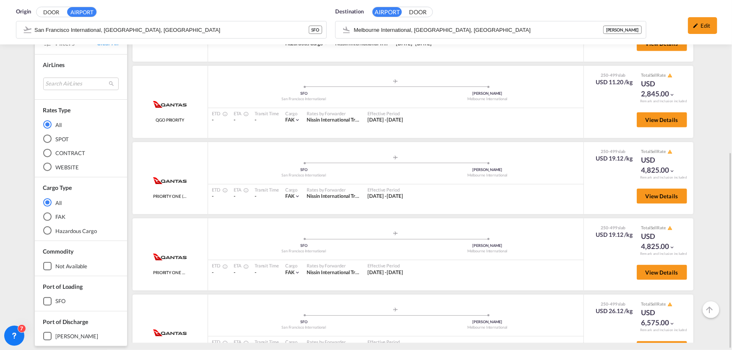
scroll to position [259, 0]
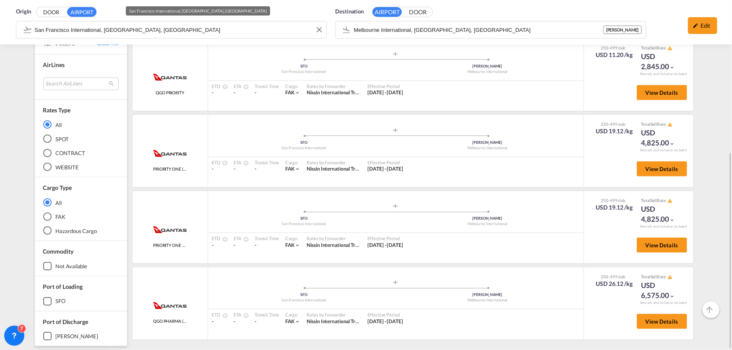
click at [245, 30] on div "Origin DOOR AIRPORT San Francisco International, San Francisco, SFO" at bounding box center [171, 23] width 319 height 41
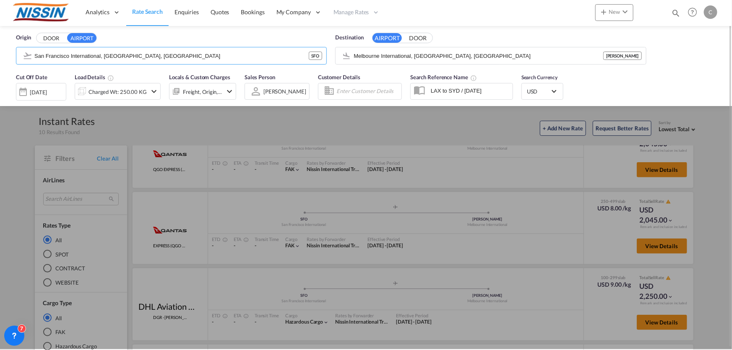
scroll to position [0, 0]
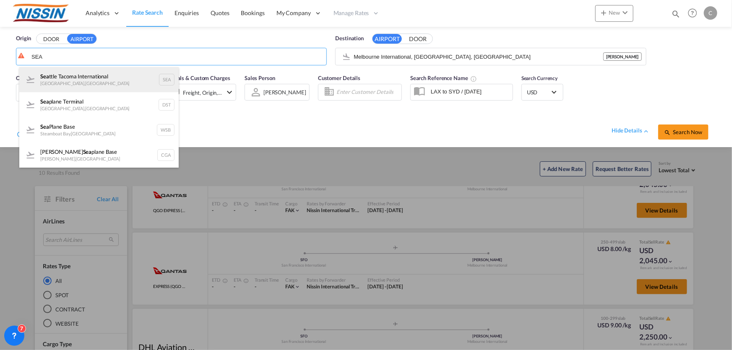
click at [136, 76] on div "Sea ttle Tacoma International [GEOGRAPHIC_DATA] , [GEOGRAPHIC_DATA]" at bounding box center [98, 79] width 159 height 25
type input "Seattle Tacoma International, [GEOGRAPHIC_DATA], SEA"
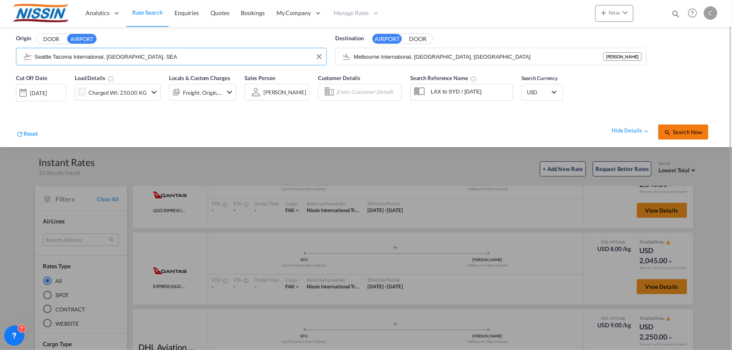
click at [680, 136] on button "Search Now" at bounding box center [683, 132] width 50 height 15
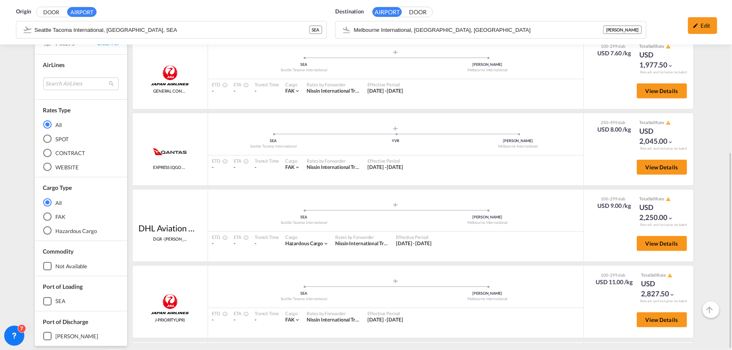
scroll to position [107, 0]
